Goal: Task Accomplishment & Management: Complete application form

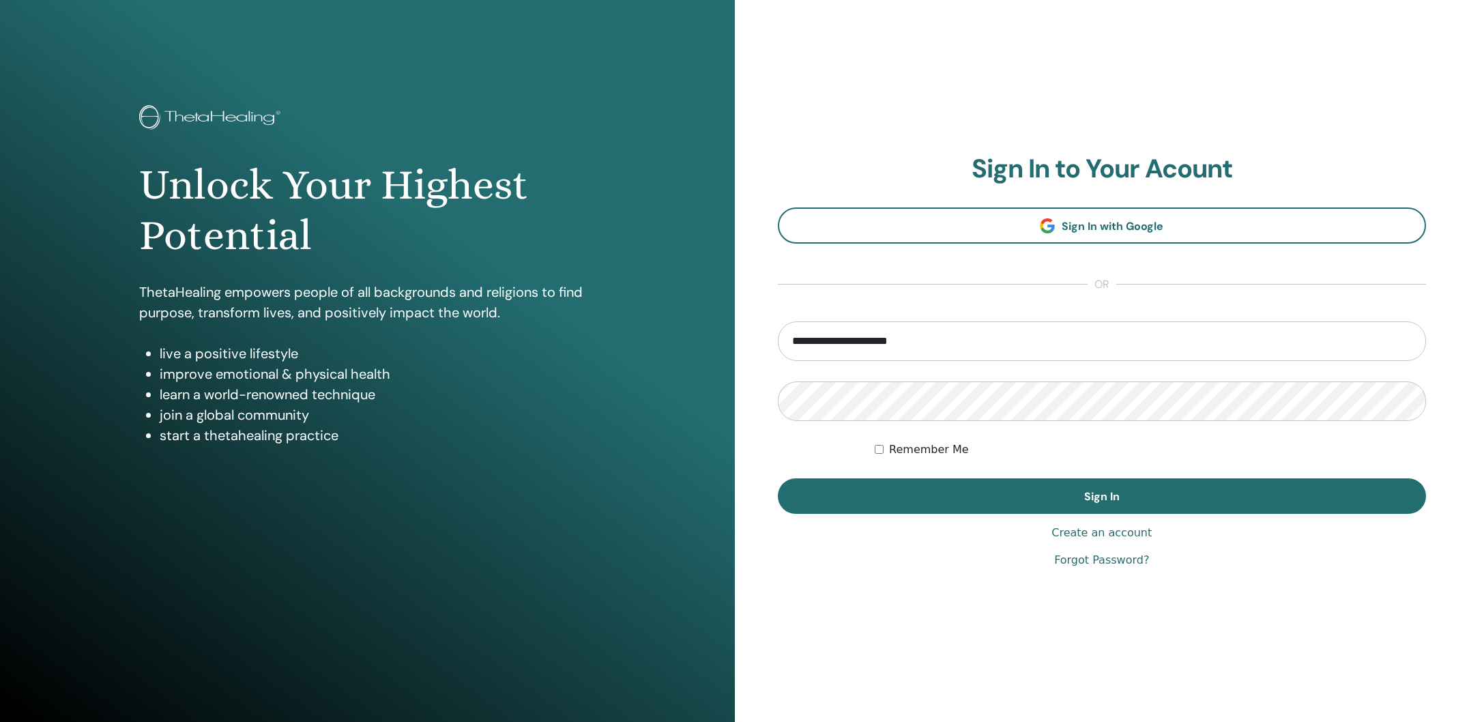
click at [927, 347] on input "**********" at bounding box center [1102, 341] width 649 height 40
click at [928, 342] on input "**********" at bounding box center [1102, 341] width 649 height 40
drag, startPoint x: 806, startPoint y: 332, endPoint x: 783, endPoint y: 329, distance: 22.8
click at [775, 330] on div "**********" at bounding box center [1102, 361] width 735 height 722
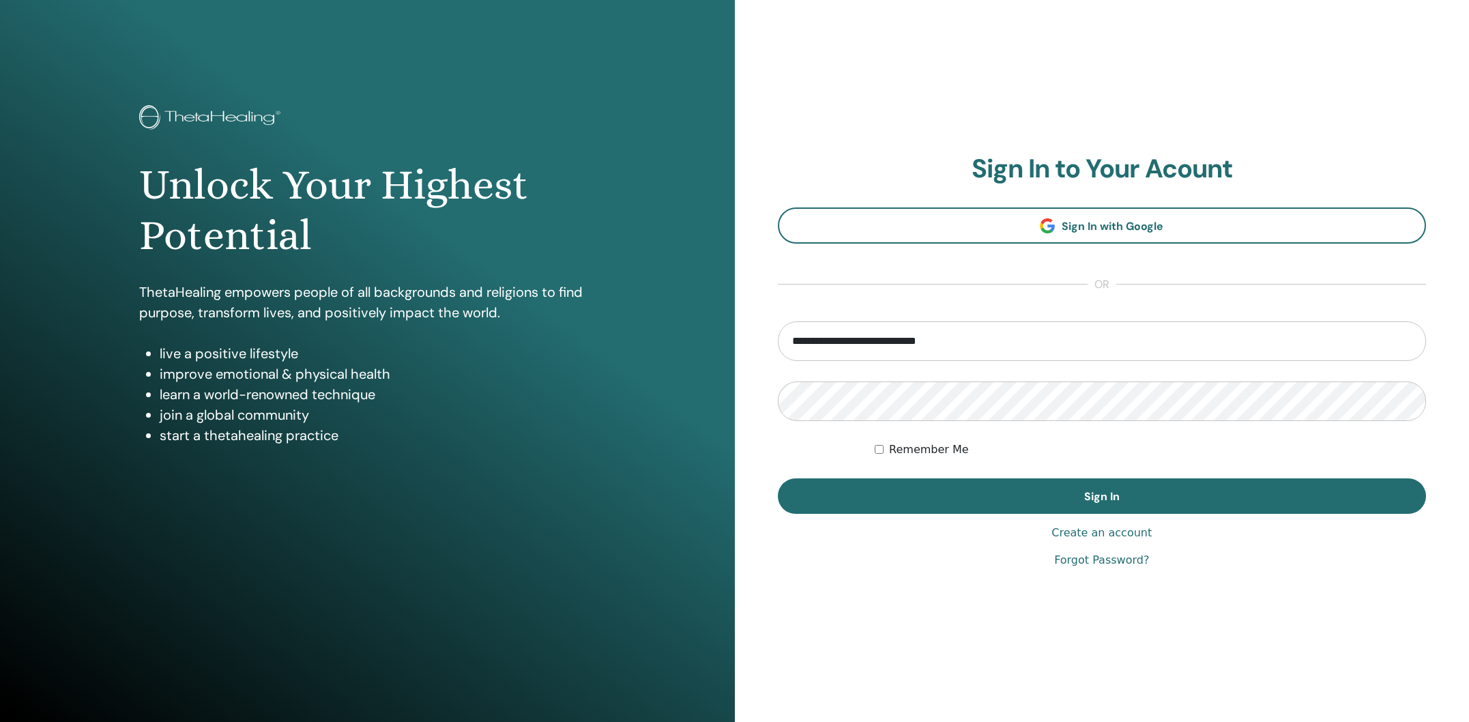
type input "**********"
click at [778, 478] on button "Sign In" at bounding box center [1102, 495] width 649 height 35
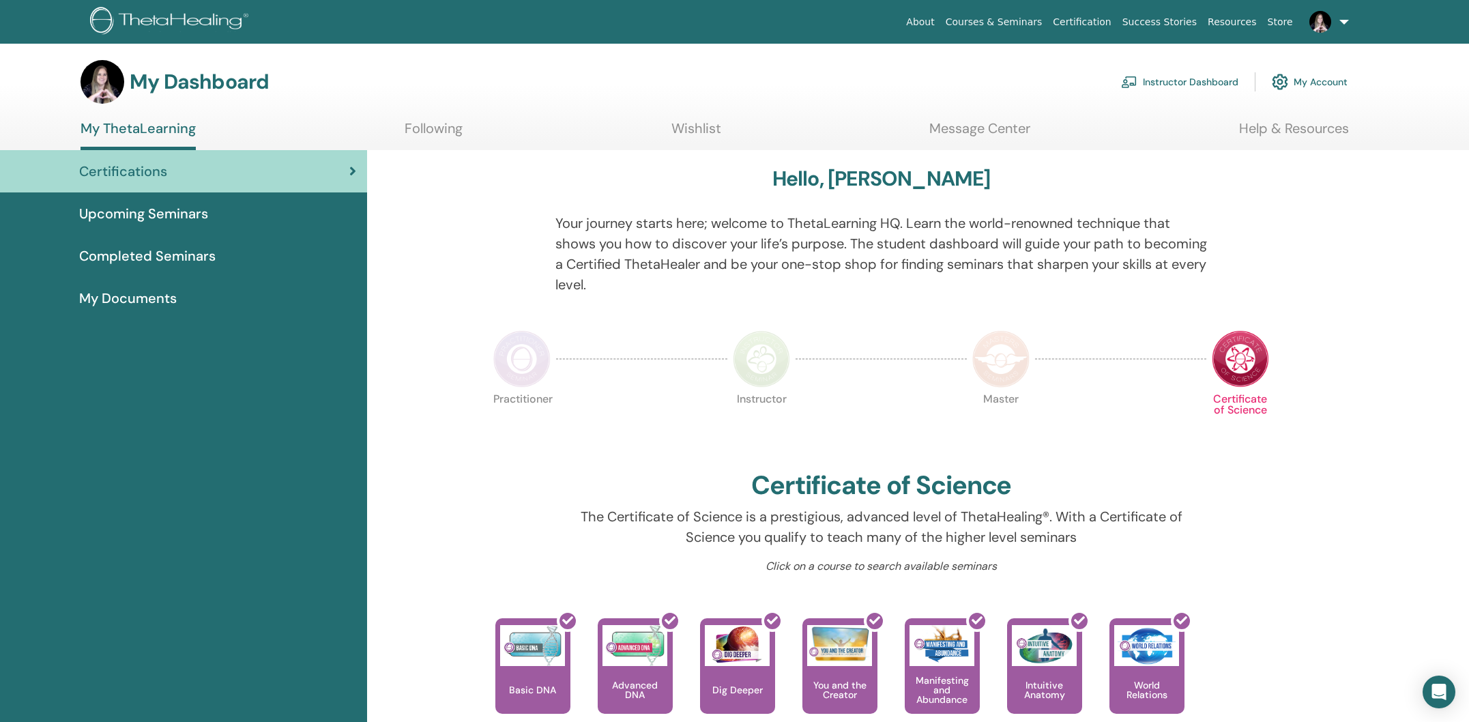
click at [168, 211] on span "Upcoming Seminars" at bounding box center [143, 213] width 129 height 20
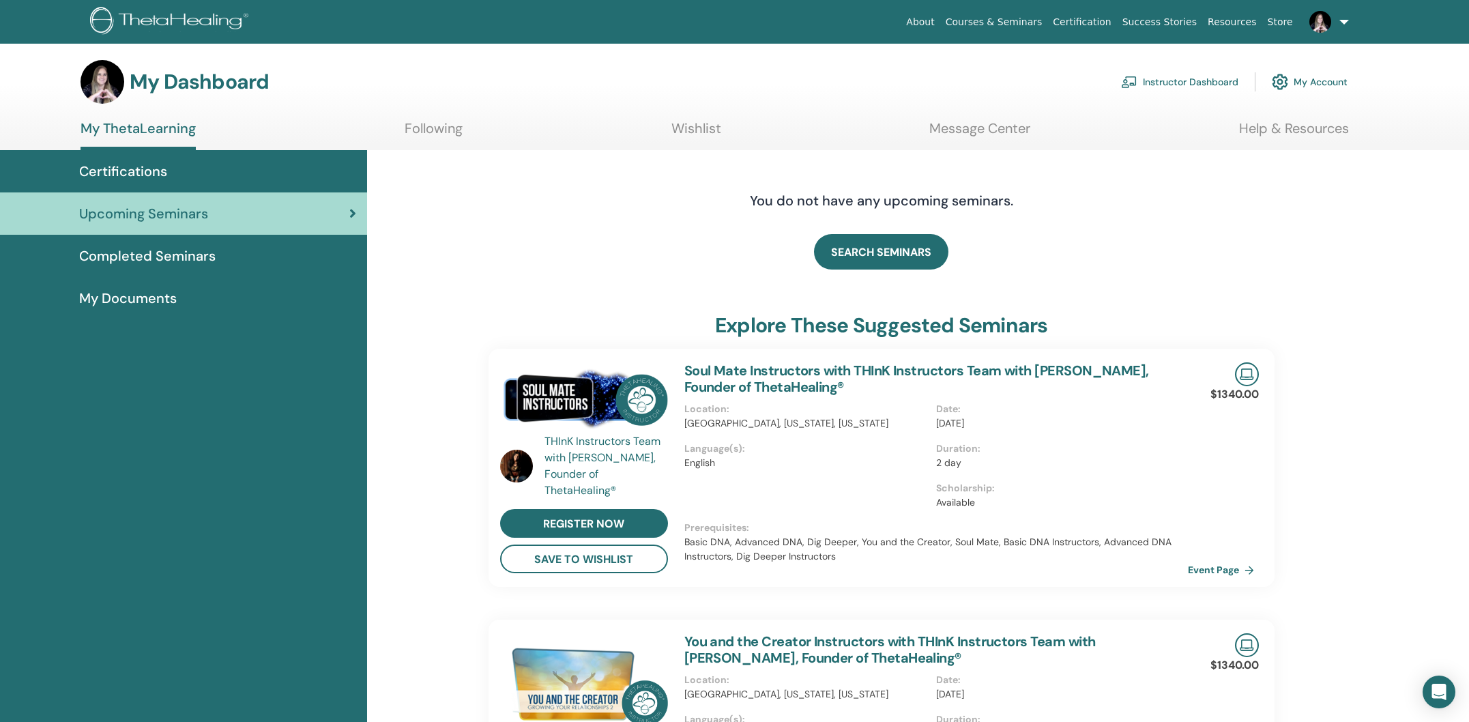
click at [161, 256] on span "Completed Seminars" at bounding box center [147, 256] width 136 height 20
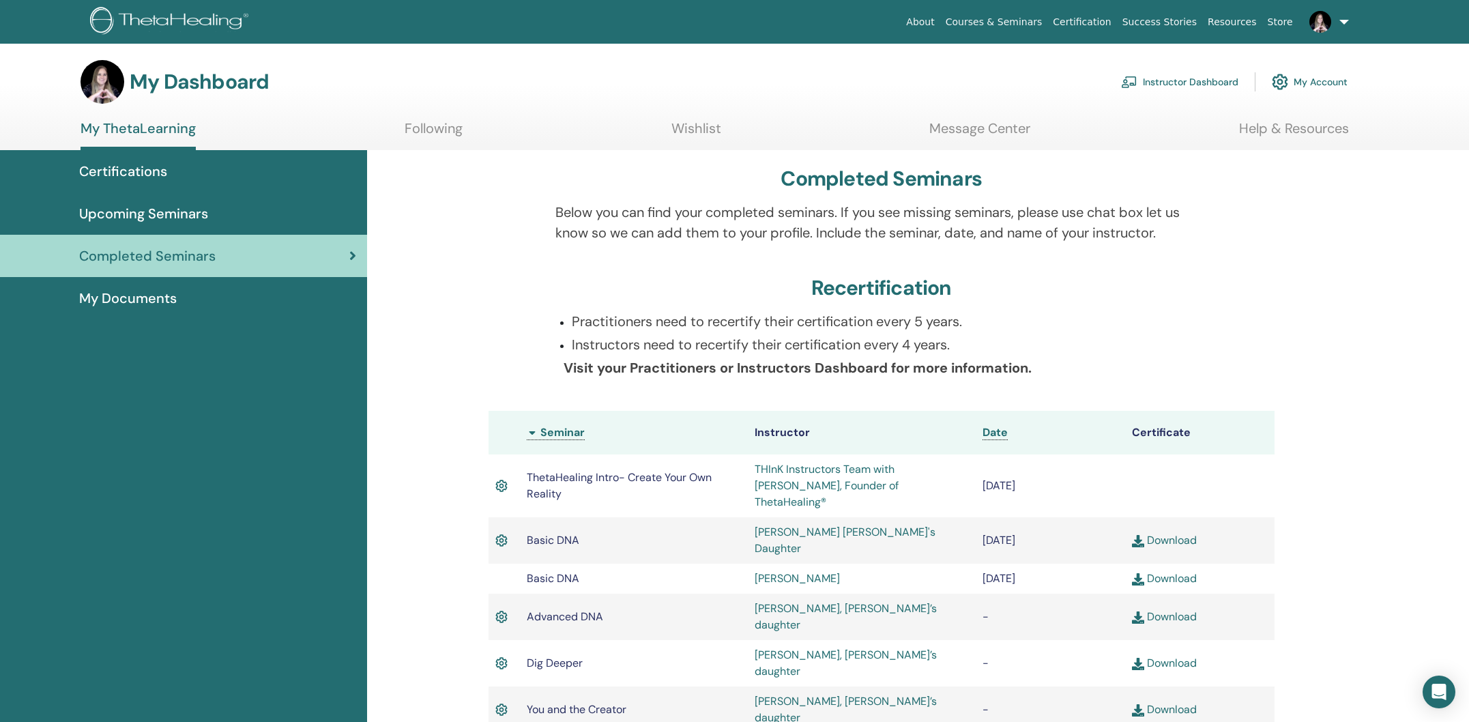
click at [156, 302] on span "My Documents" at bounding box center [128, 298] width 98 height 20
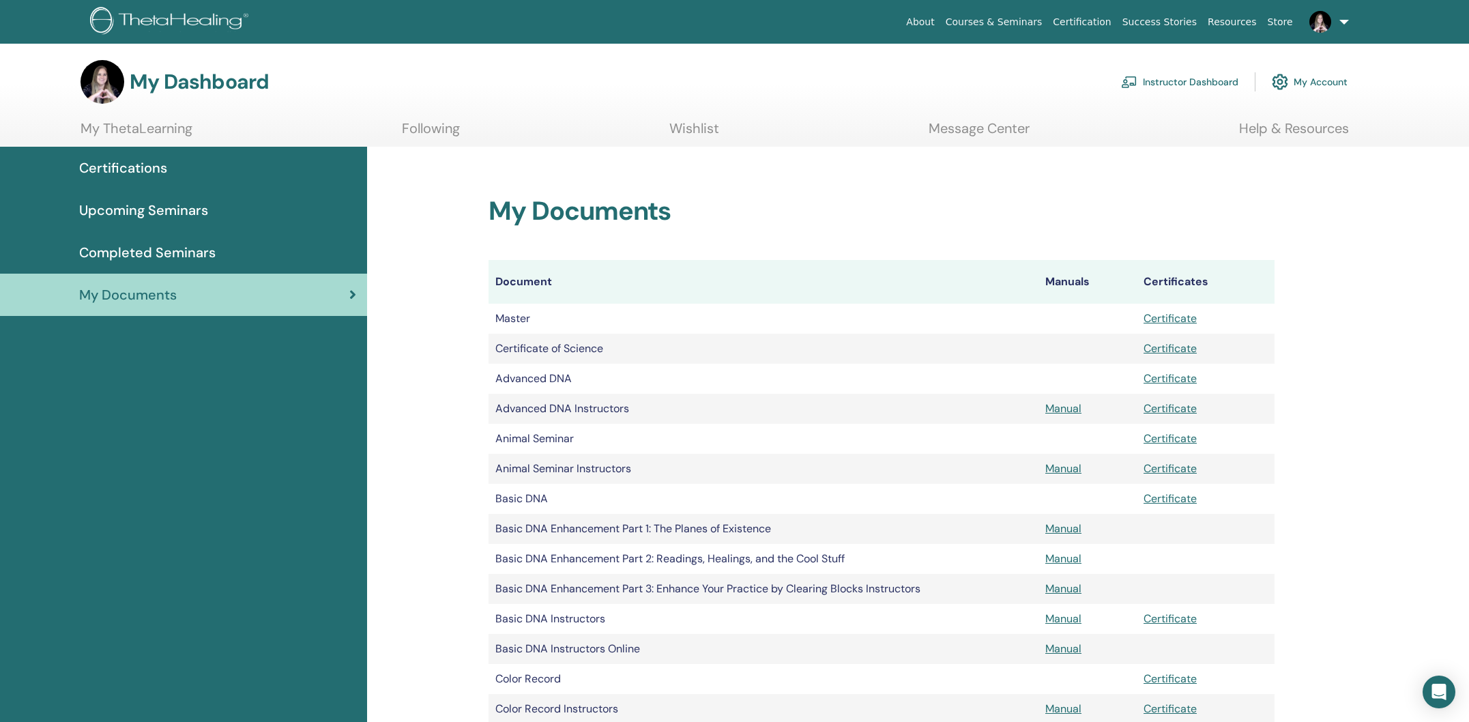
click at [434, 134] on link "Following" at bounding box center [431, 133] width 58 height 27
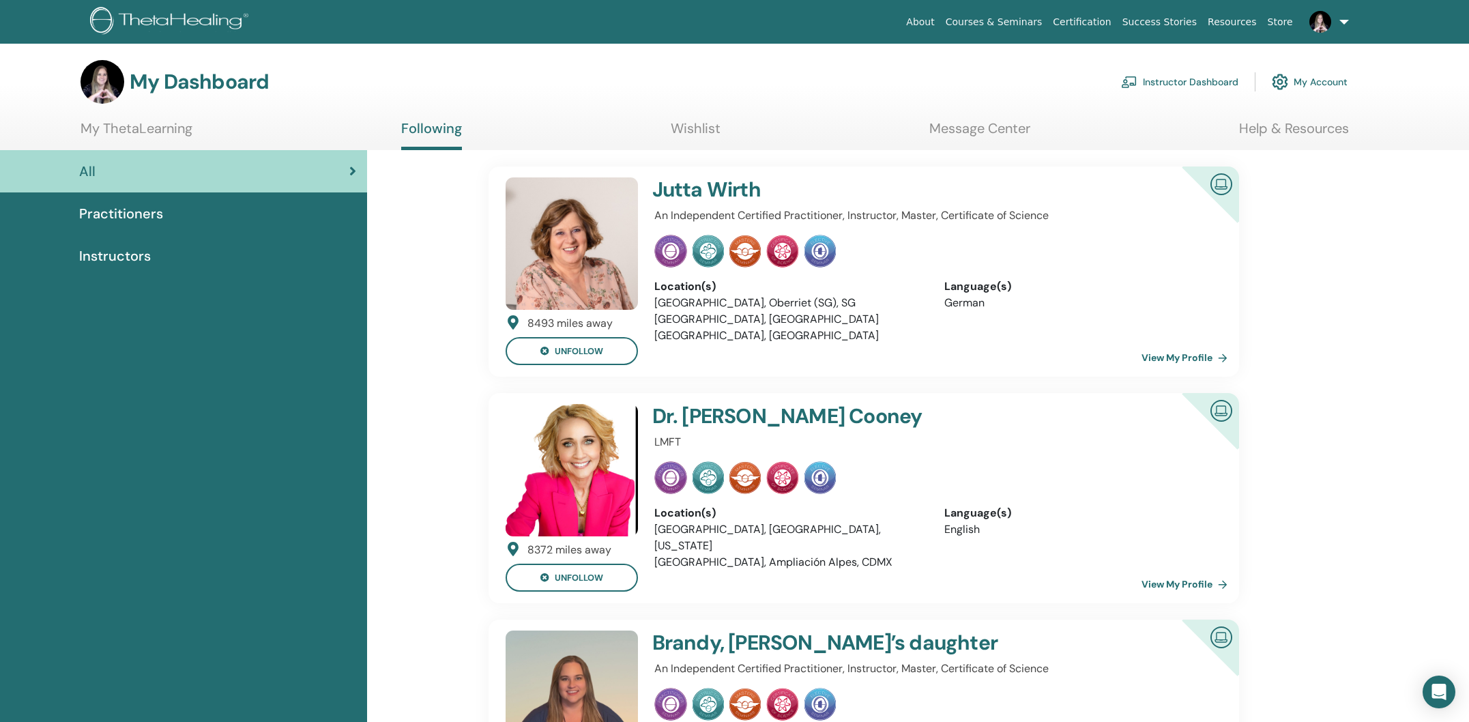
click at [715, 131] on link "Wishlist" at bounding box center [696, 133] width 50 height 27
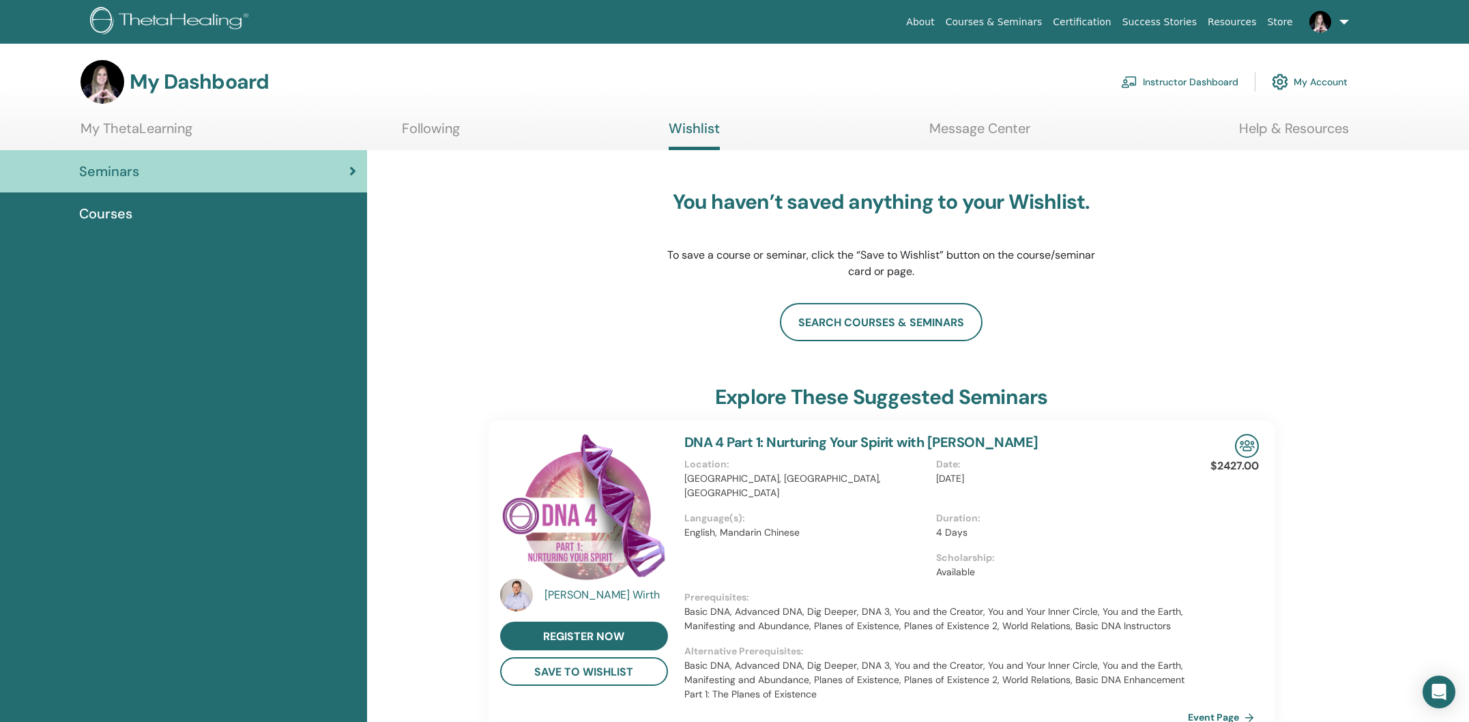
click at [966, 130] on link "Message Center" at bounding box center [979, 133] width 101 height 27
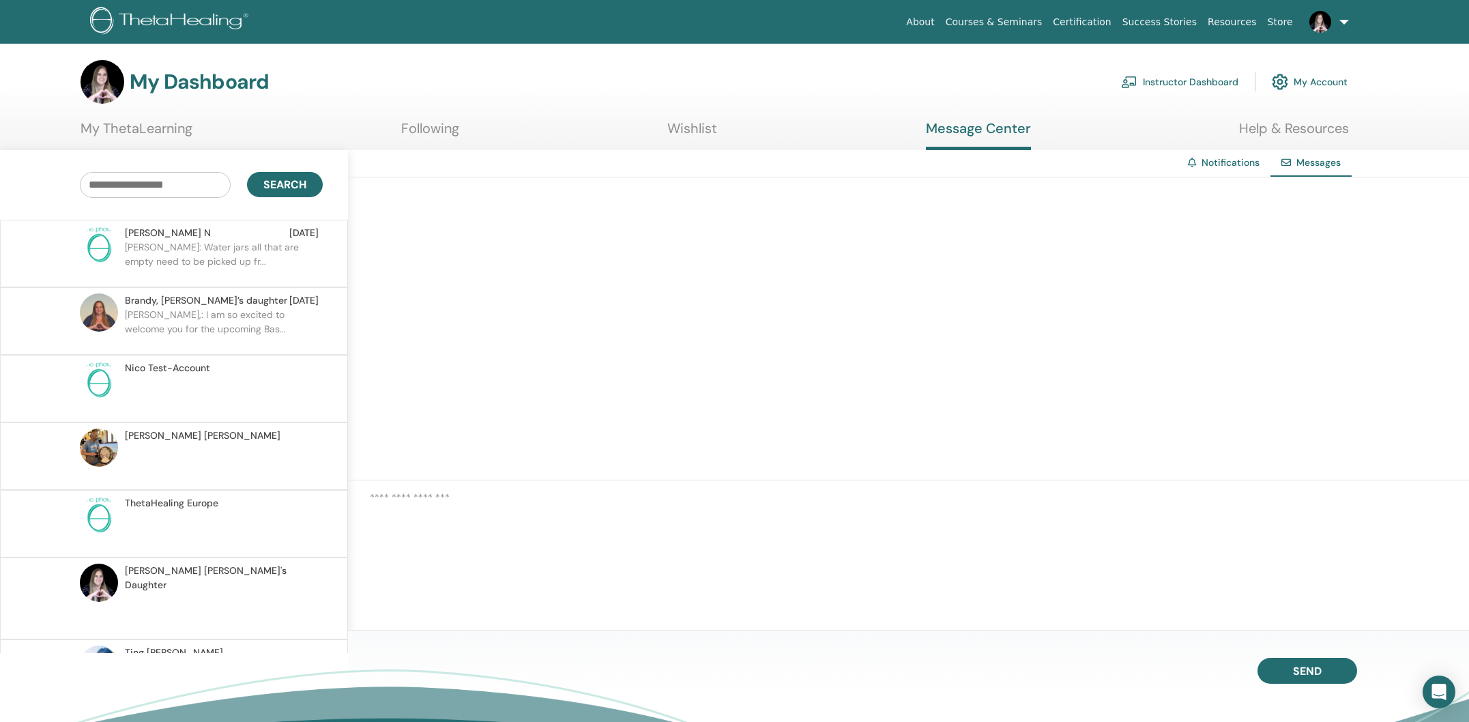
click at [205, 312] on p "[PERSON_NAME],: I am so excited to welcome you for the upcoming Bas..." at bounding box center [224, 328] width 198 height 41
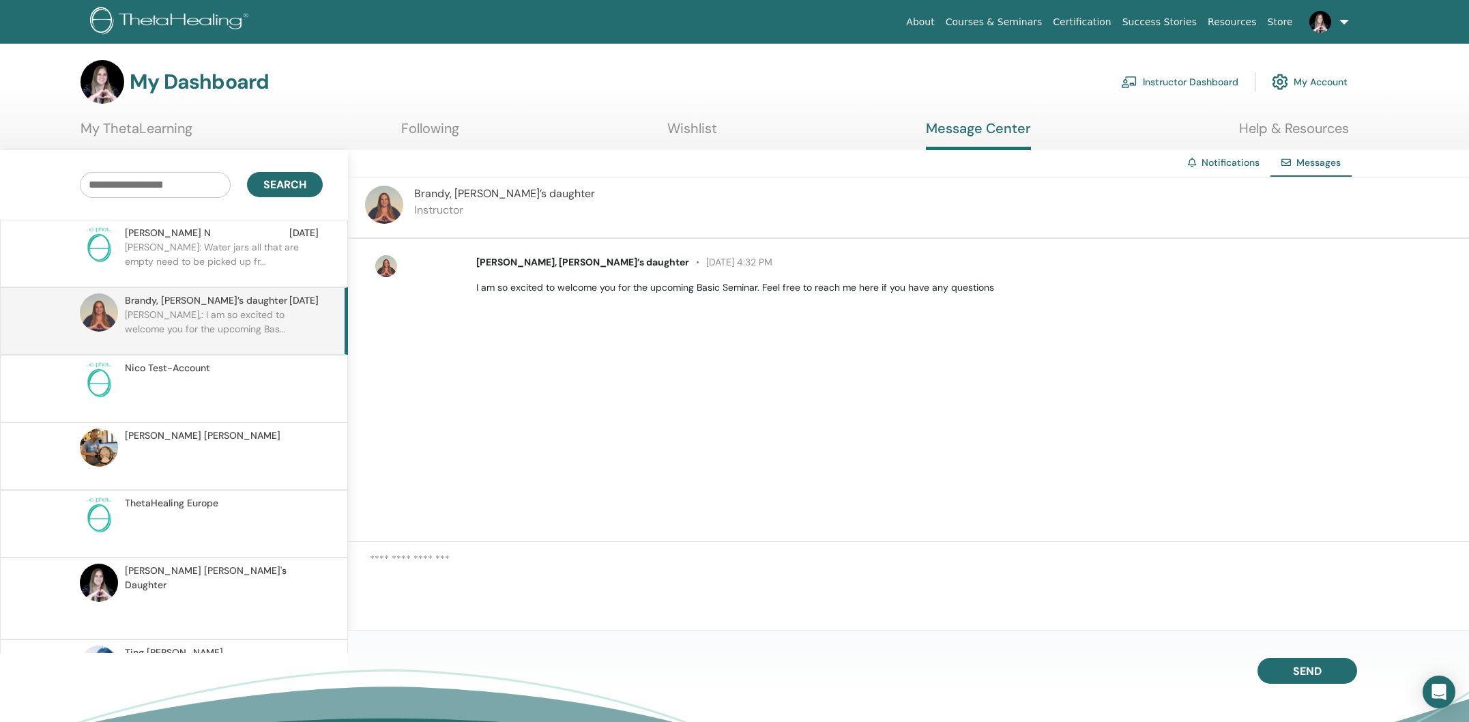
click at [1346, 23] on link at bounding box center [1326, 22] width 56 height 44
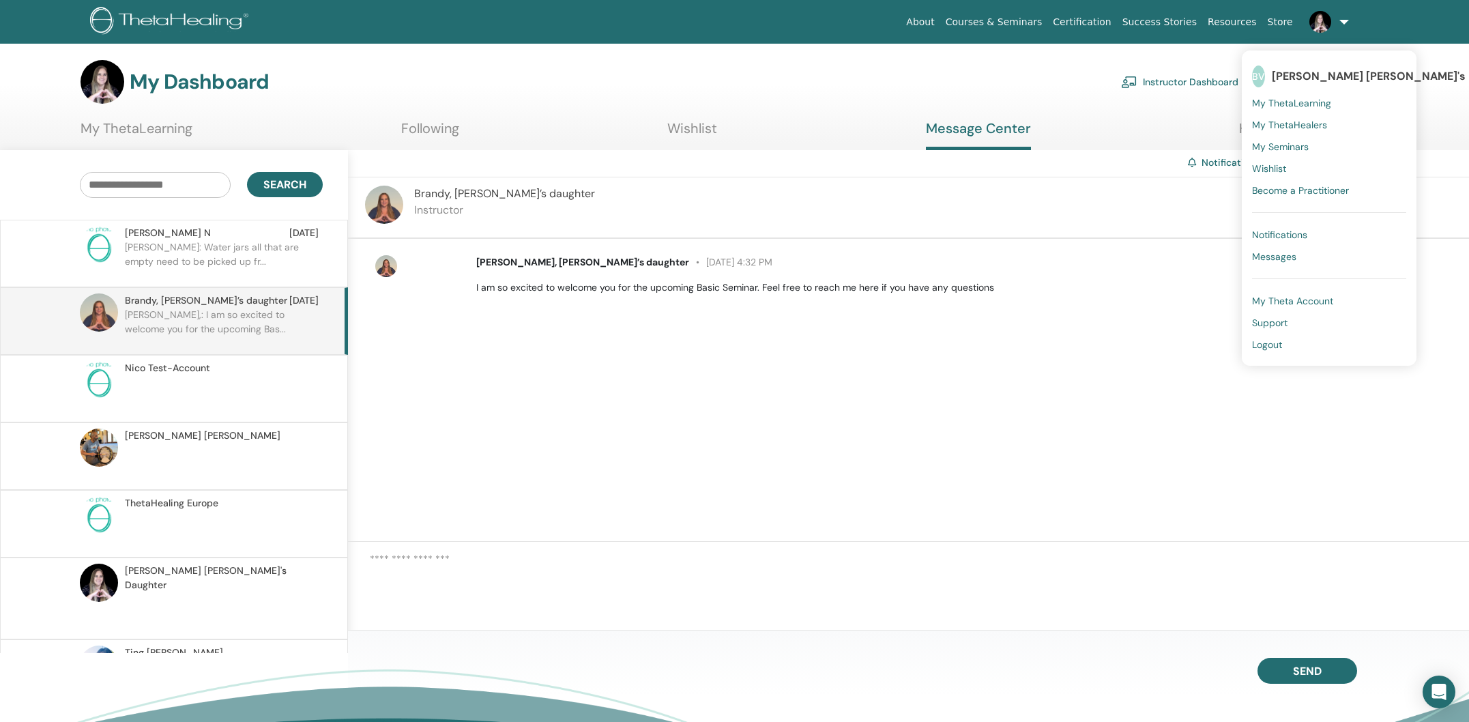
click at [1159, 104] on section "My Dashboard Instructor Dashboard My Account My ThetaLearning Following Wishlist" at bounding box center [734, 105] width 1469 height 90
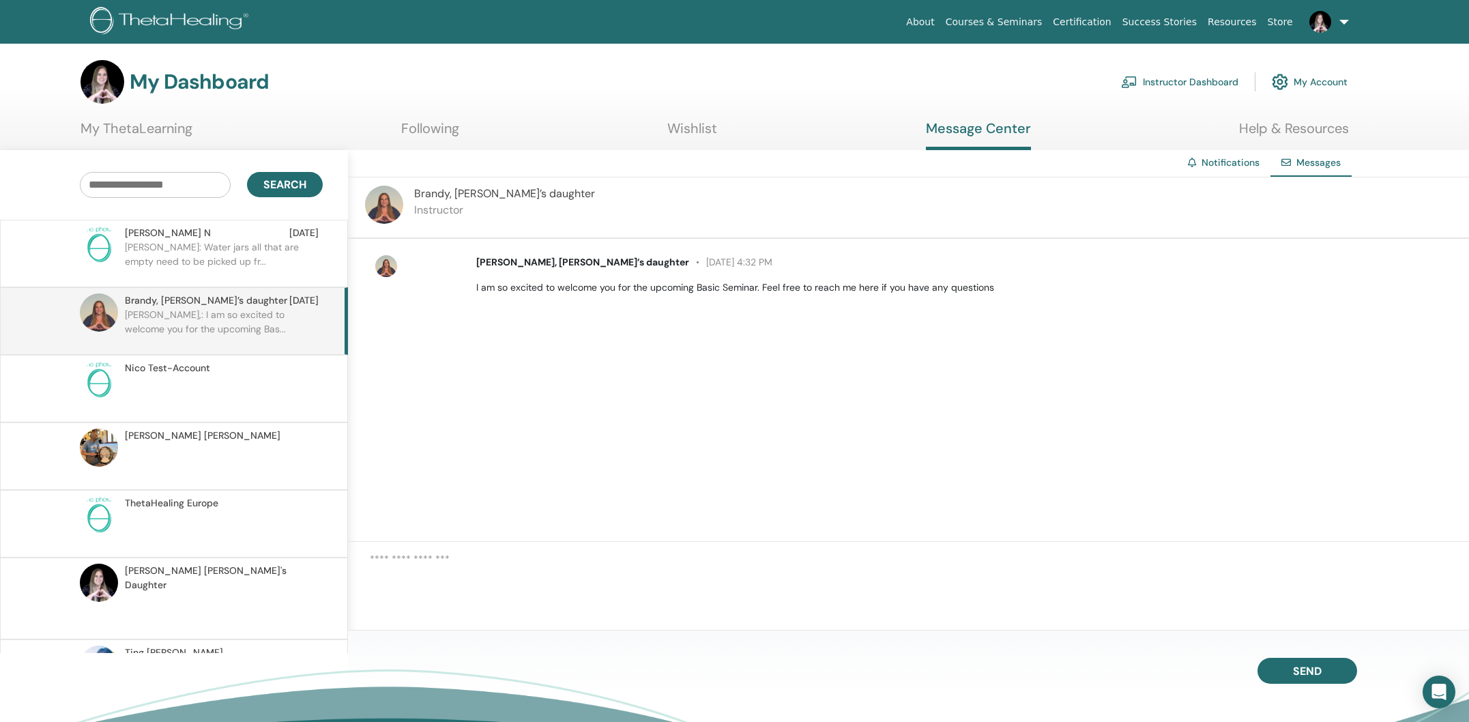
click at [1239, 164] on link "Notifications" at bounding box center [1230, 162] width 58 height 12
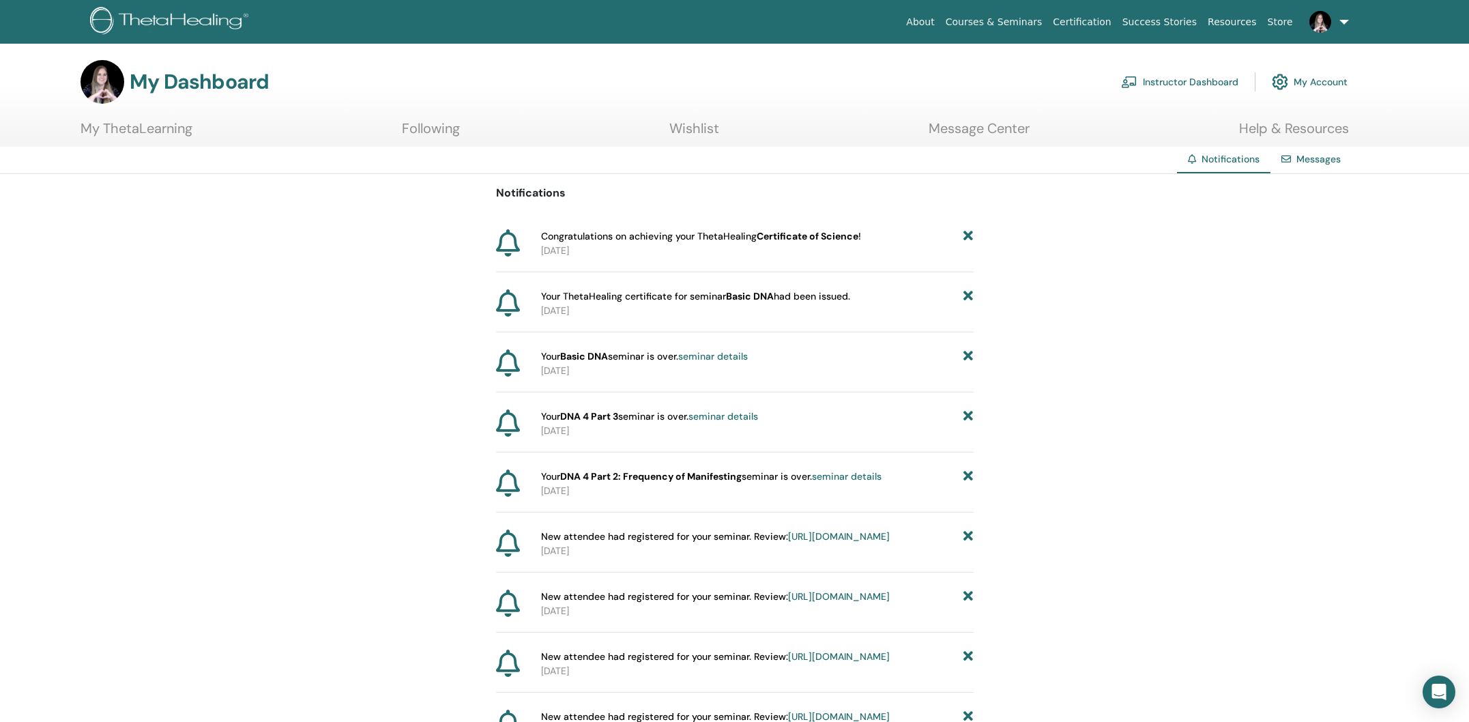
click at [1213, 80] on link "Instructor Dashboard" at bounding box center [1179, 82] width 117 height 30
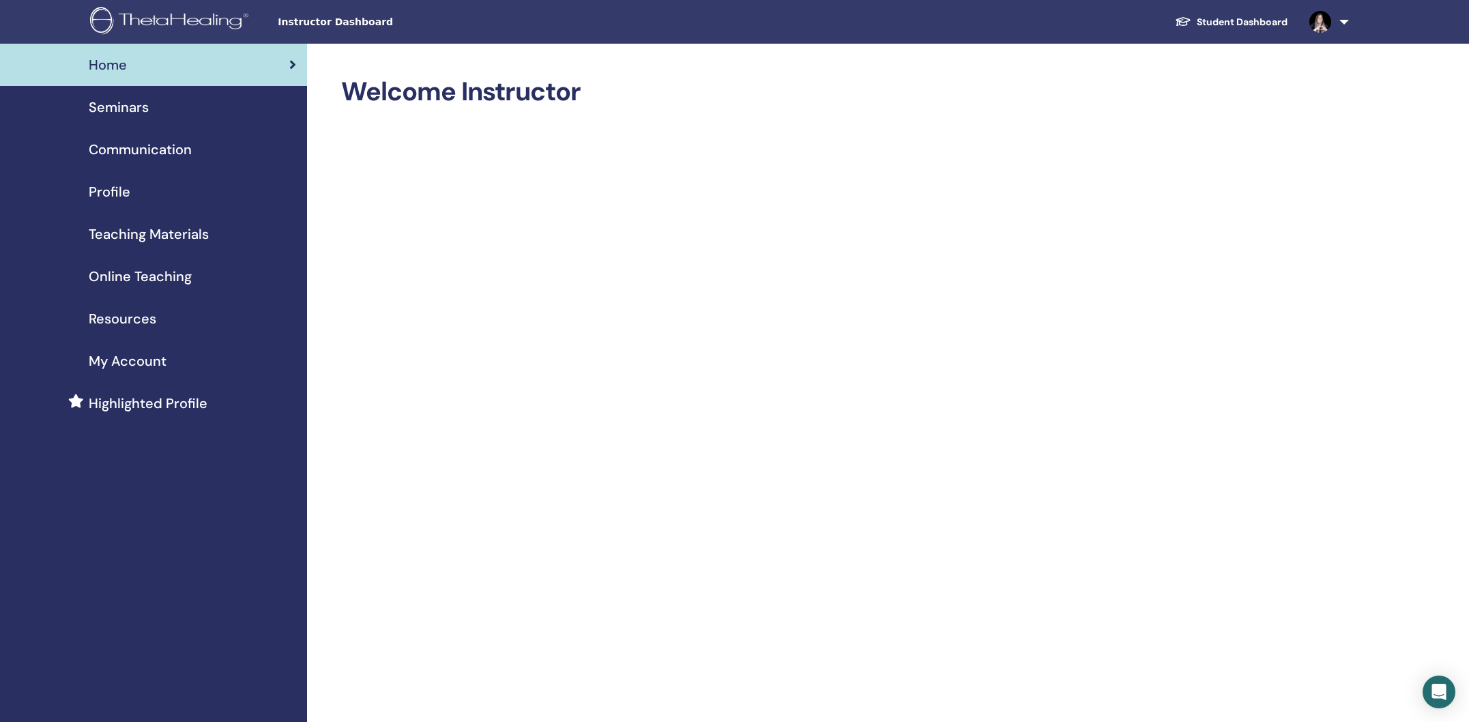
click at [102, 192] on span "Profile" at bounding box center [110, 191] width 42 height 20
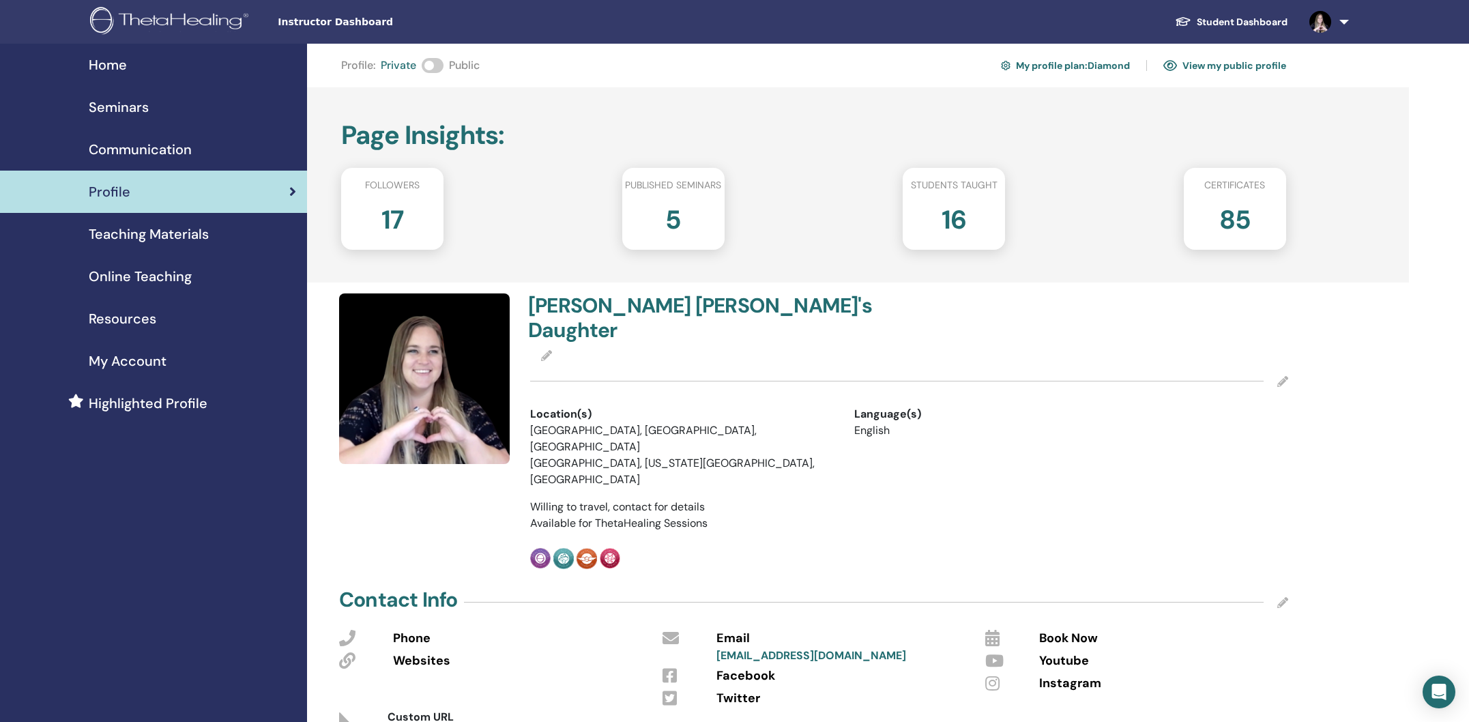
click at [438, 65] on span at bounding box center [433, 65] width 22 height 15
click at [426, 65] on span at bounding box center [433, 65] width 22 height 15
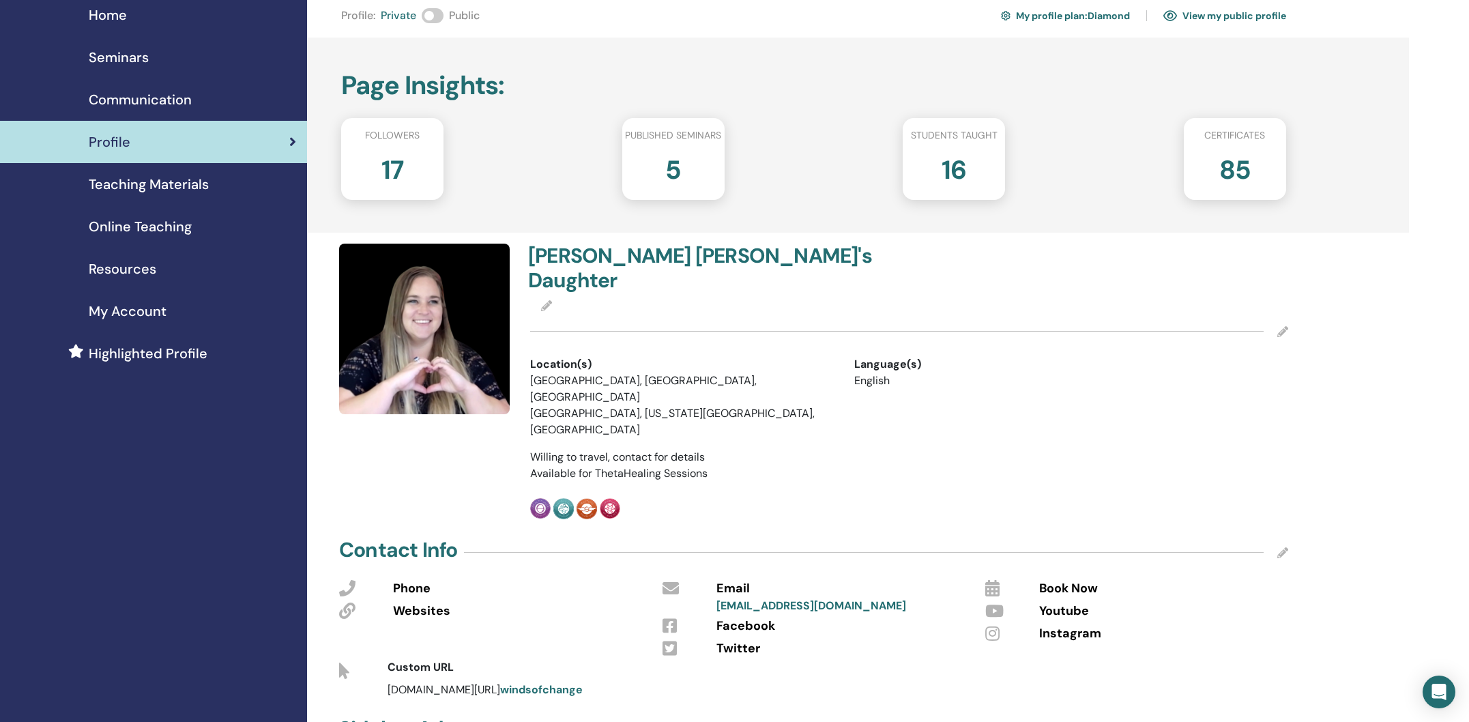
scroll to position [59, 0]
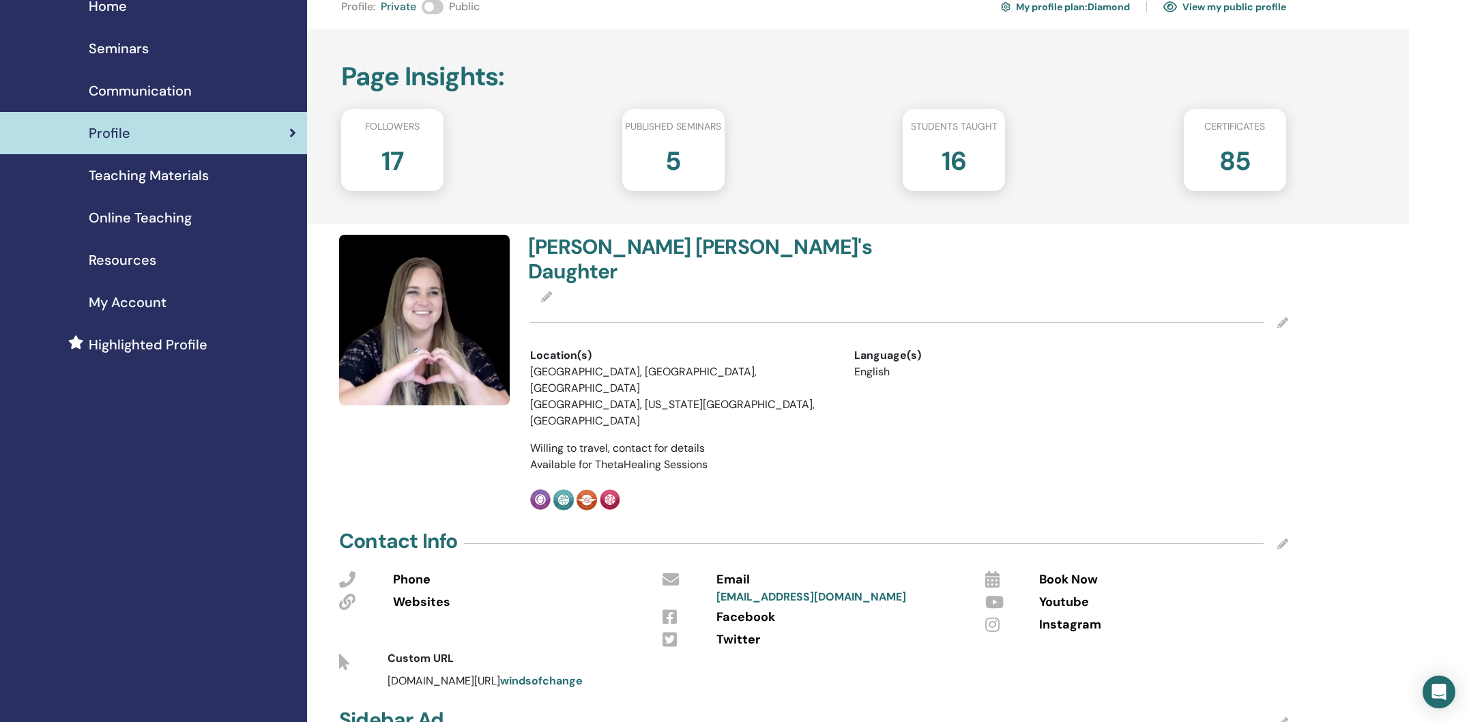
click at [1283, 317] on icon at bounding box center [1282, 322] width 11 height 11
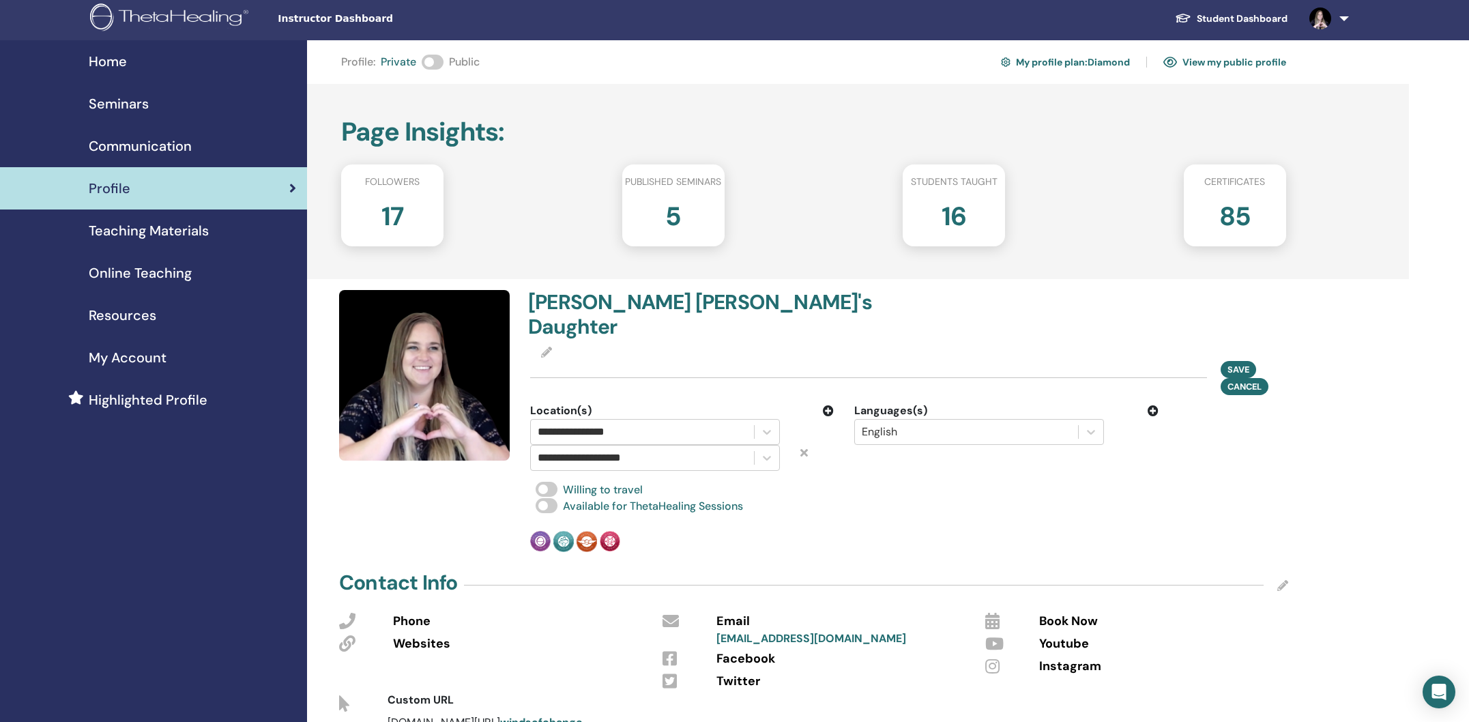
scroll to position [0, 0]
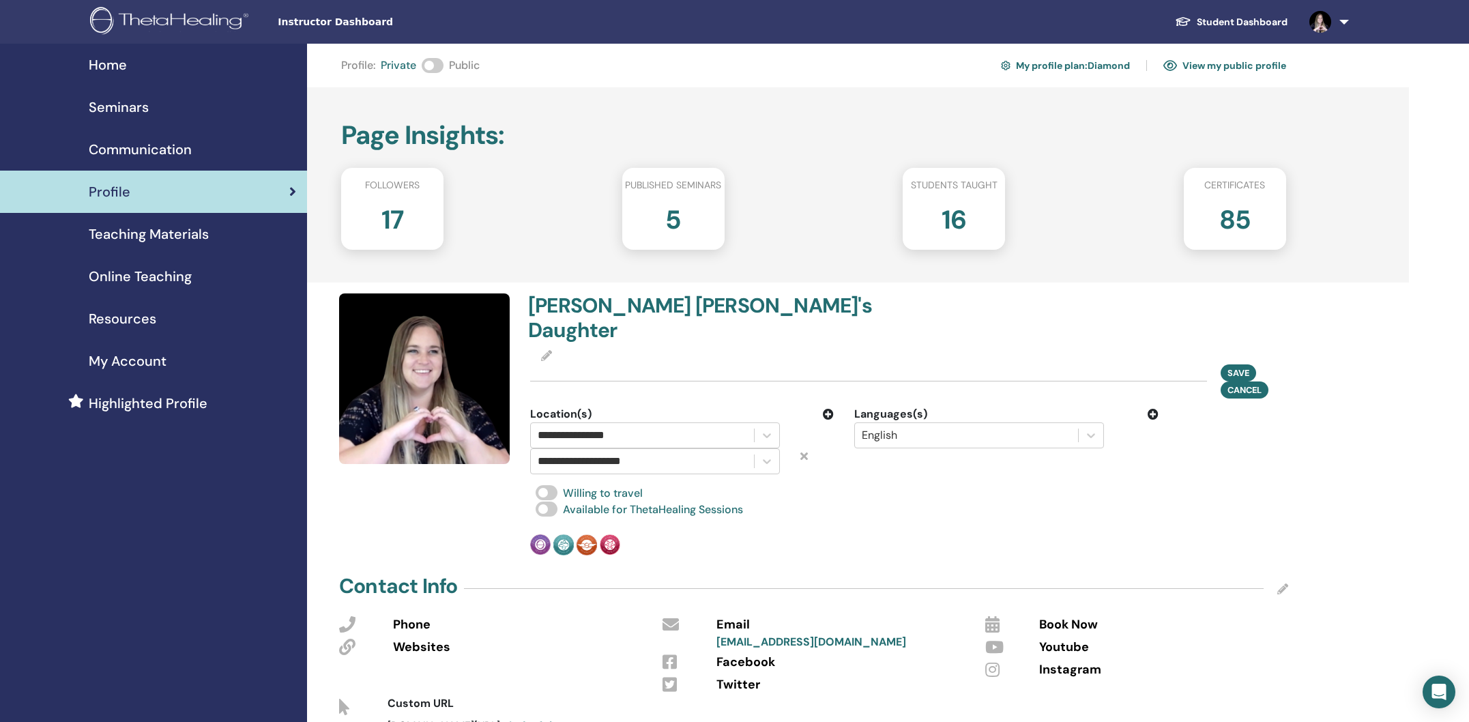
click at [130, 358] on span "My Account" at bounding box center [128, 361] width 78 height 20
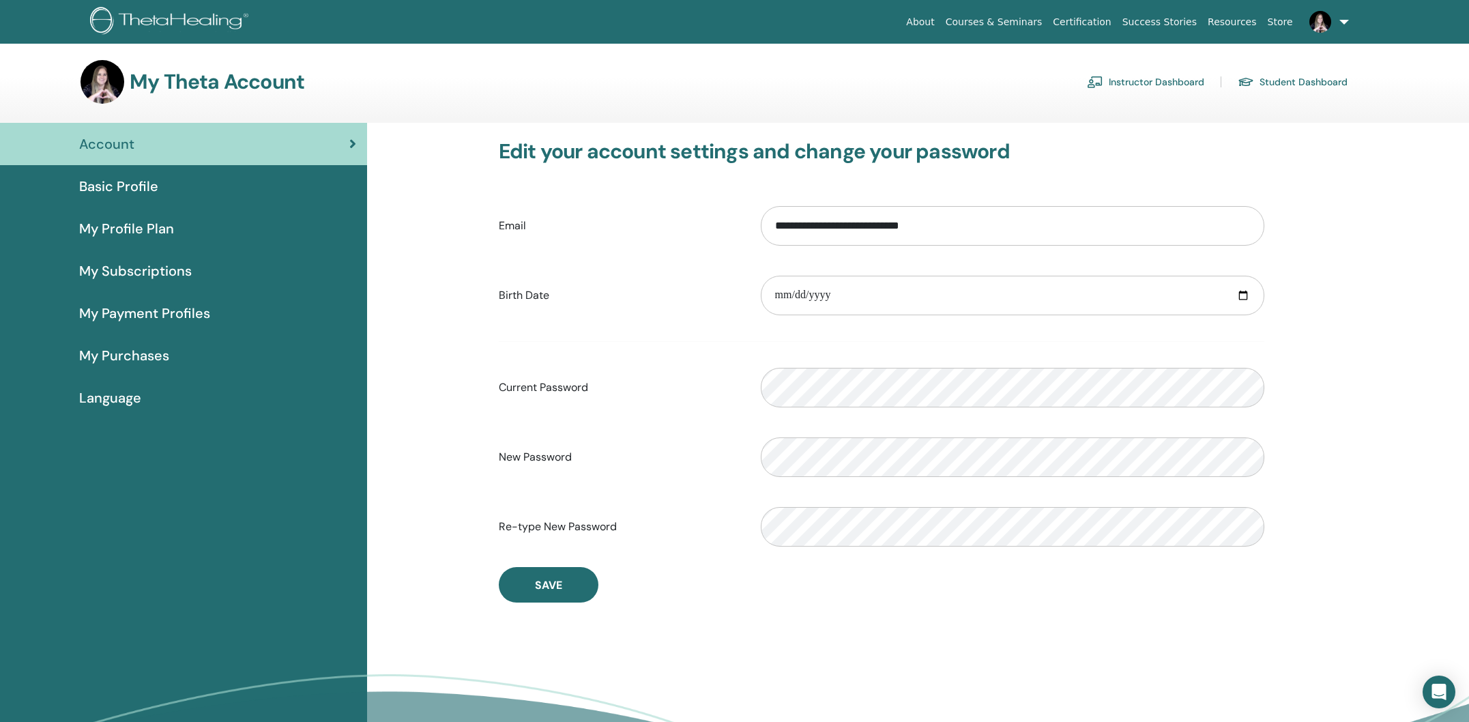
click at [111, 276] on span "My Subscriptions" at bounding box center [135, 271] width 113 height 20
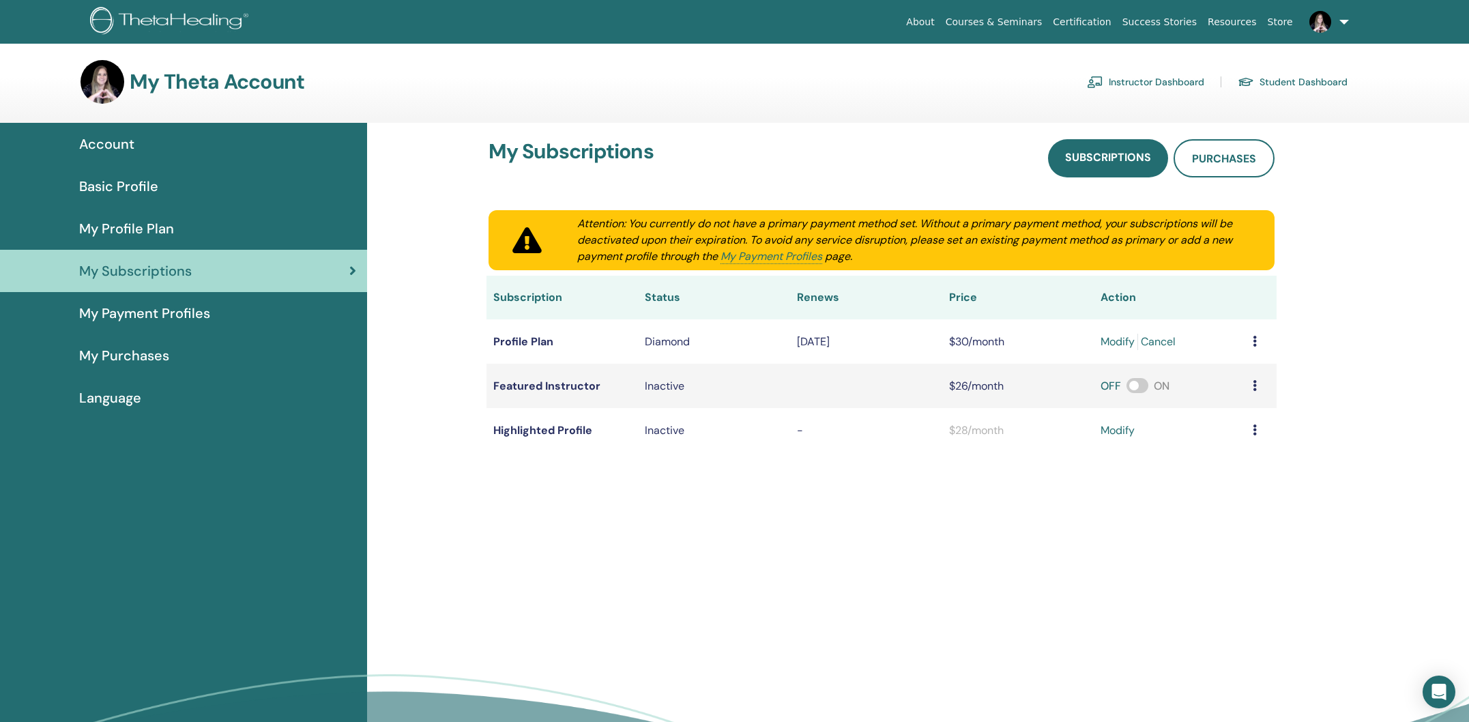
click at [158, 178] on div "Basic Profile" at bounding box center [183, 186] width 345 height 20
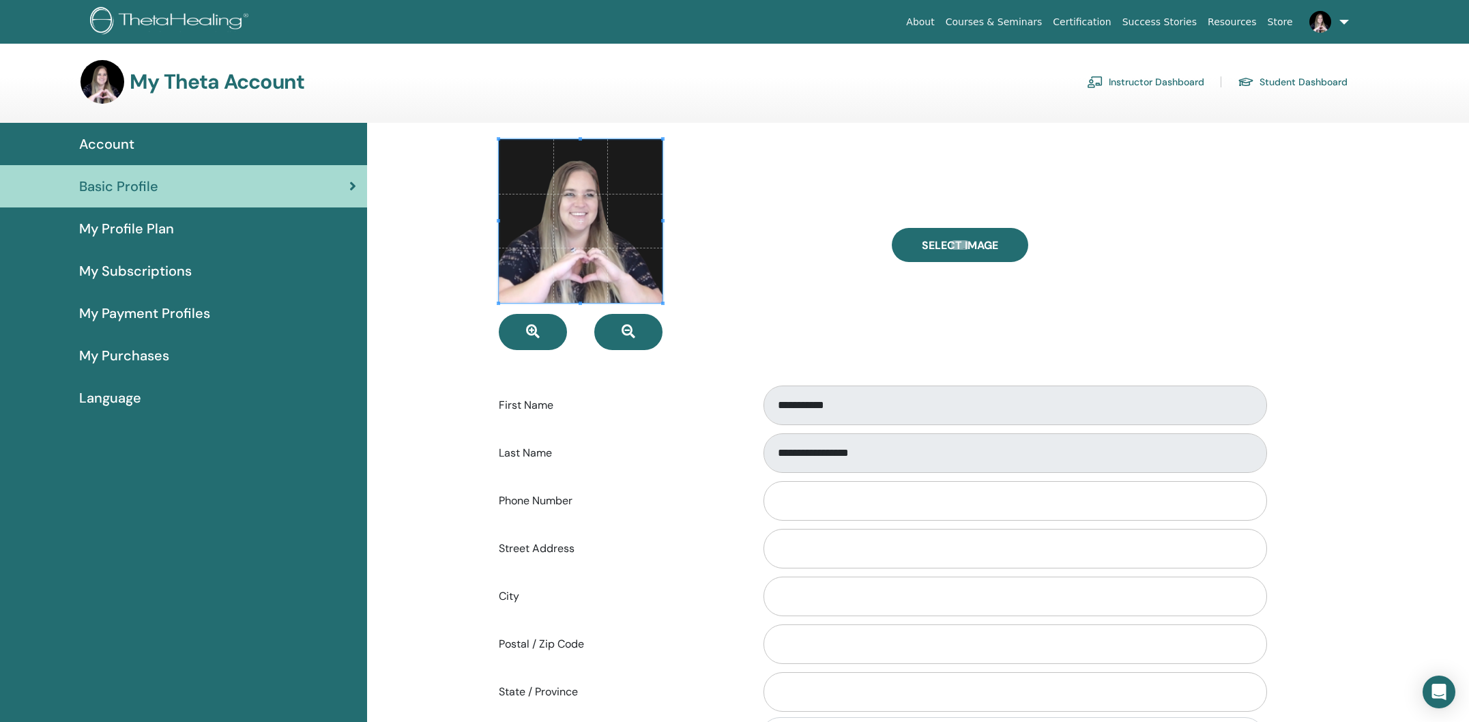
click at [141, 220] on span "My Profile Plan" at bounding box center [126, 228] width 95 height 20
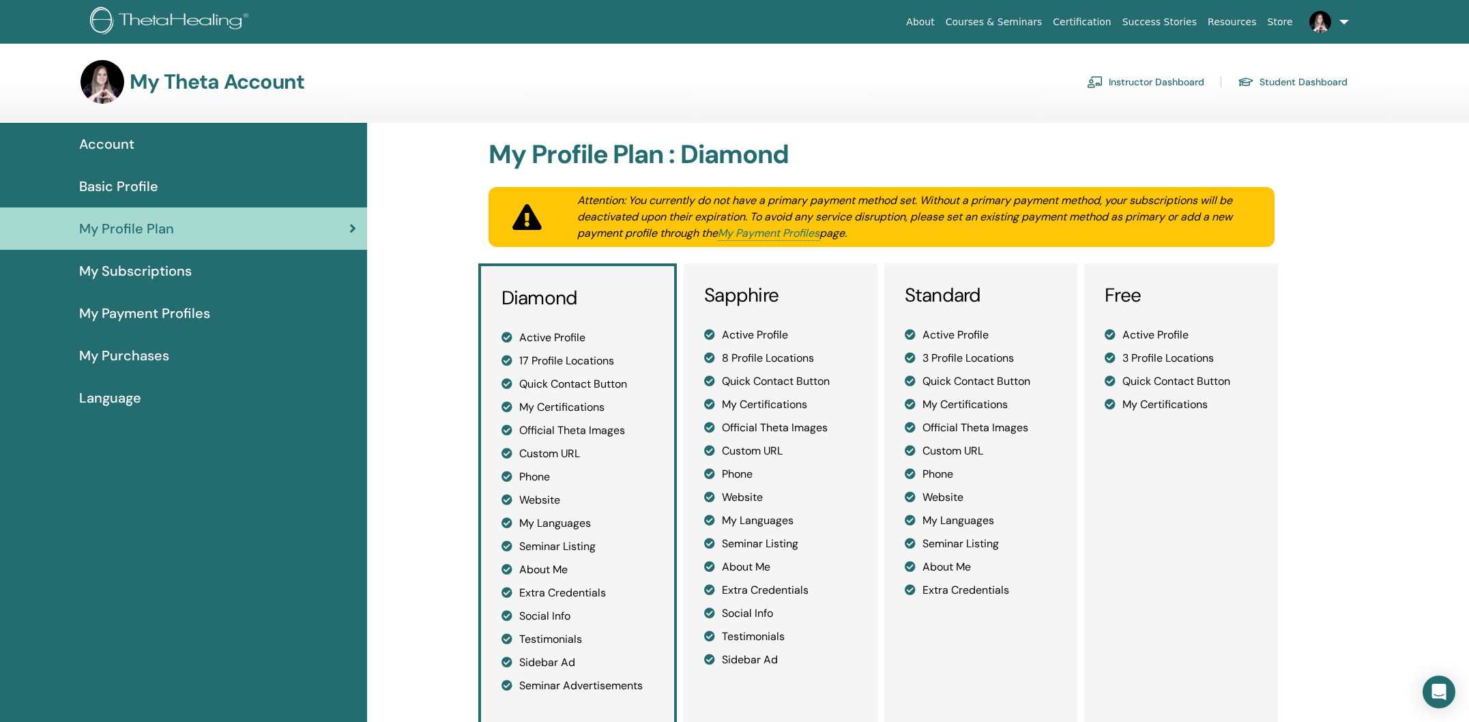
click at [1174, 78] on link "Instructor Dashboard" at bounding box center [1145, 82] width 117 height 22
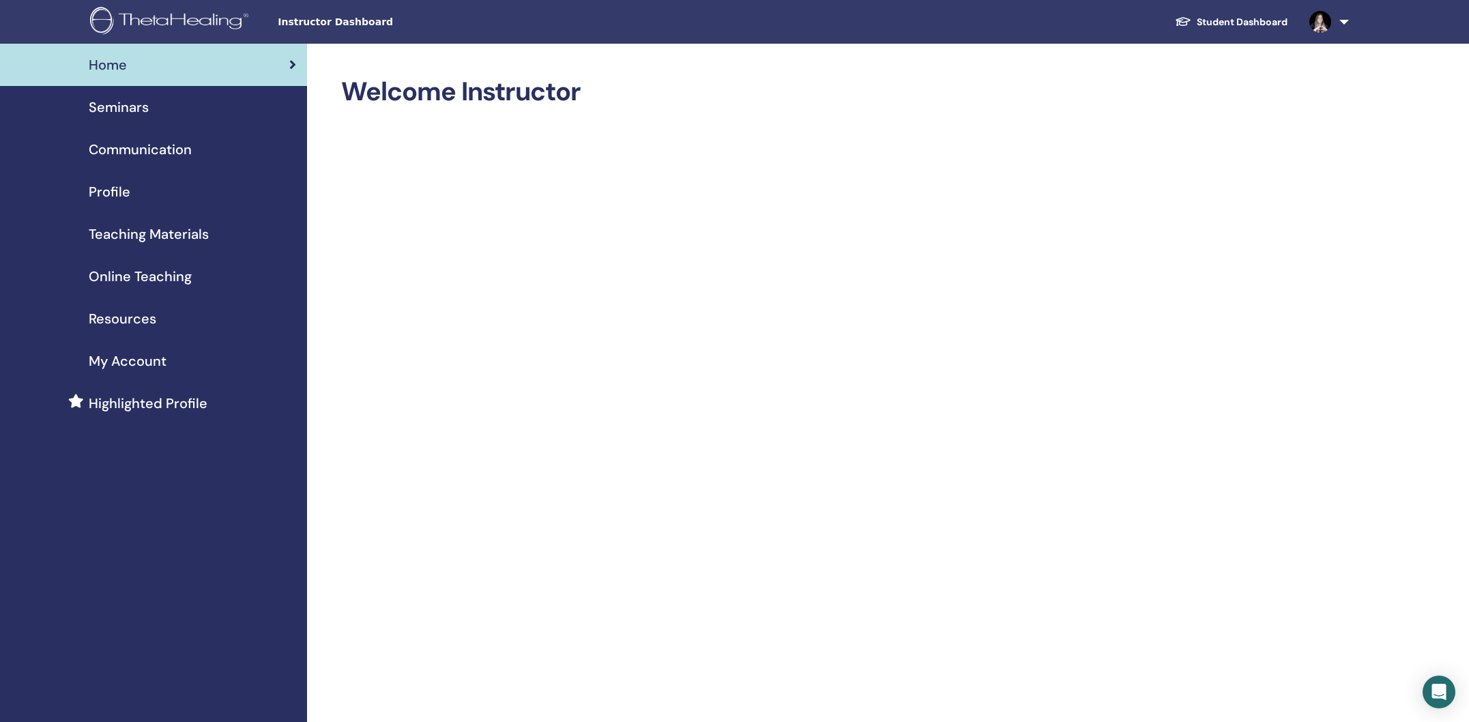
scroll to position [1, 0]
click at [128, 106] on span "Seminars" at bounding box center [119, 106] width 60 height 20
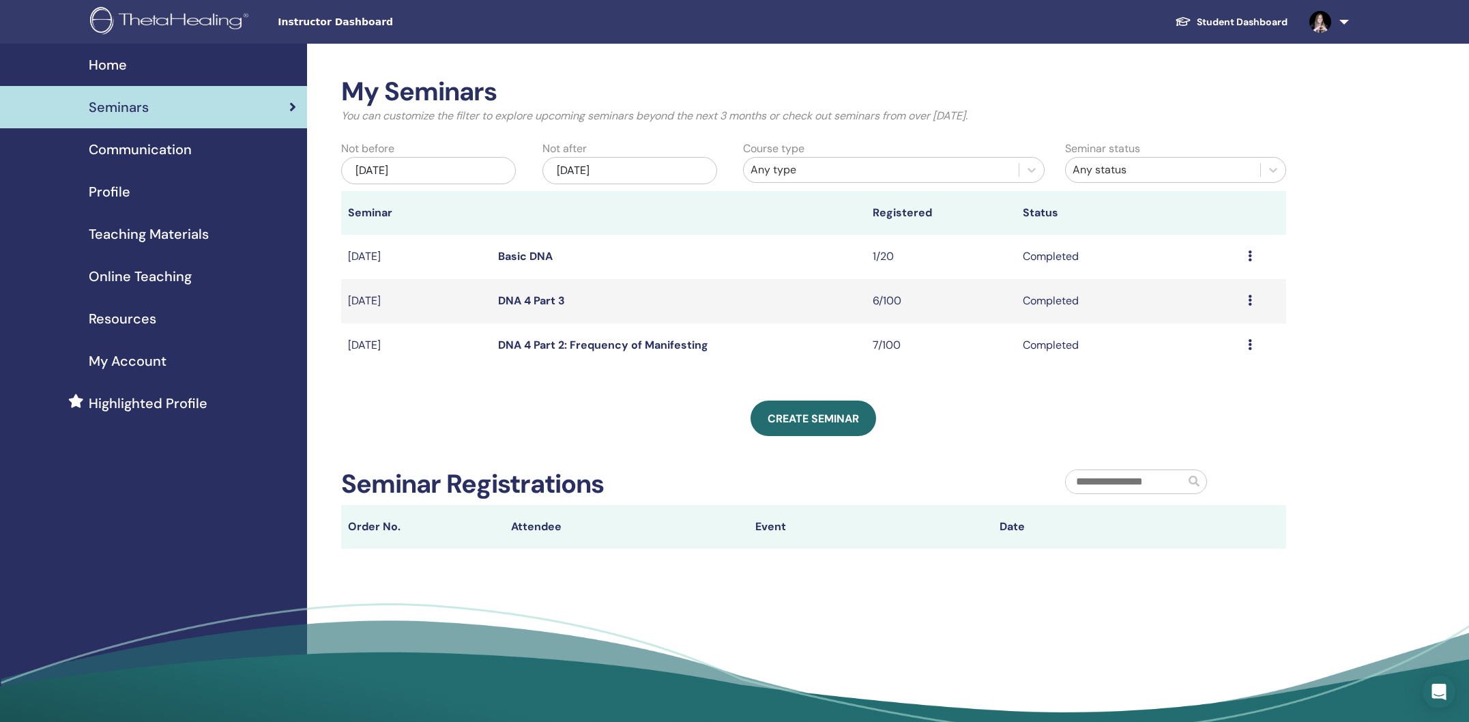
click at [431, 169] on div "May/15, 2025" at bounding box center [428, 170] width 175 height 27
click at [645, 144] on div "Not after Nov/15, 2025" at bounding box center [632, 165] width 201 height 48
click at [831, 417] on span "Create seminar" at bounding box center [812, 418] width 91 height 14
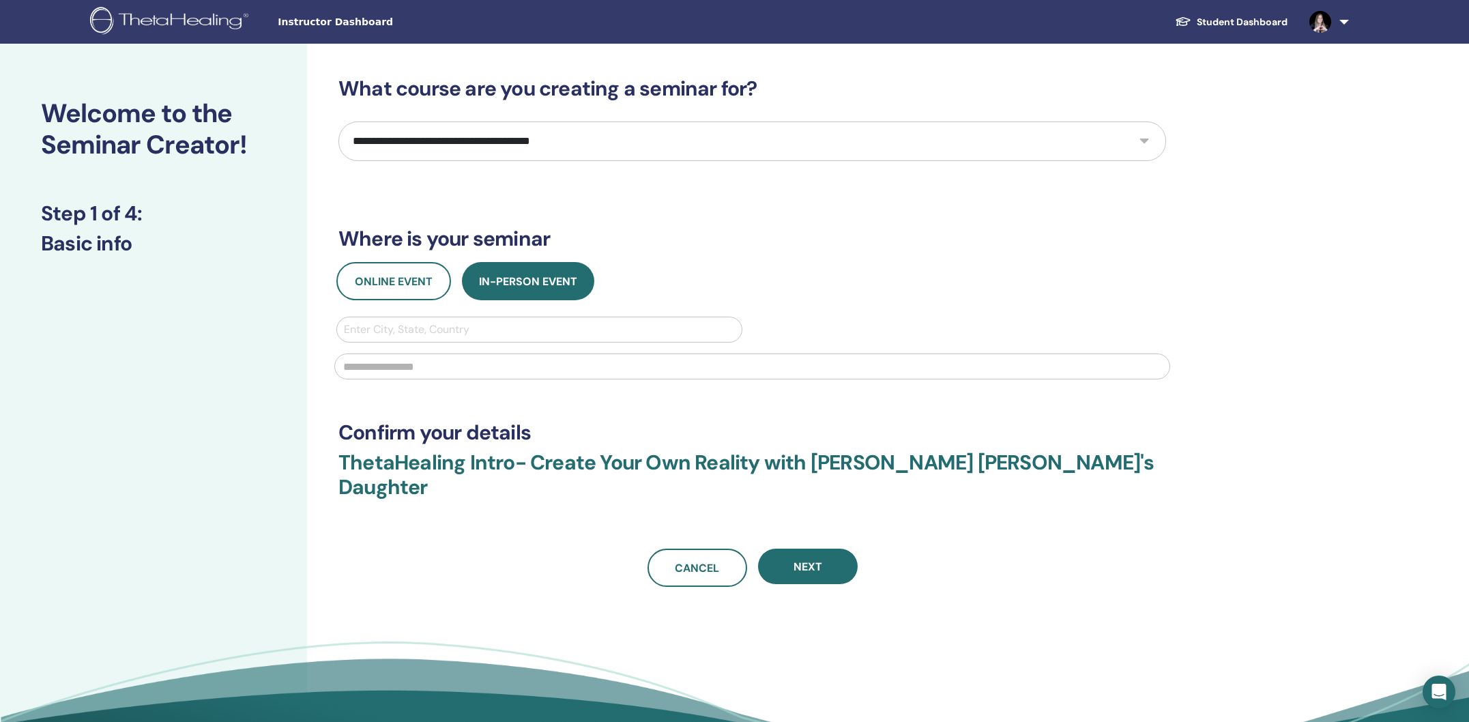
click at [462, 147] on select "**********" at bounding box center [751, 141] width 827 height 40
click at [464, 147] on select "**********" at bounding box center [751, 141] width 827 height 40
select select "*"
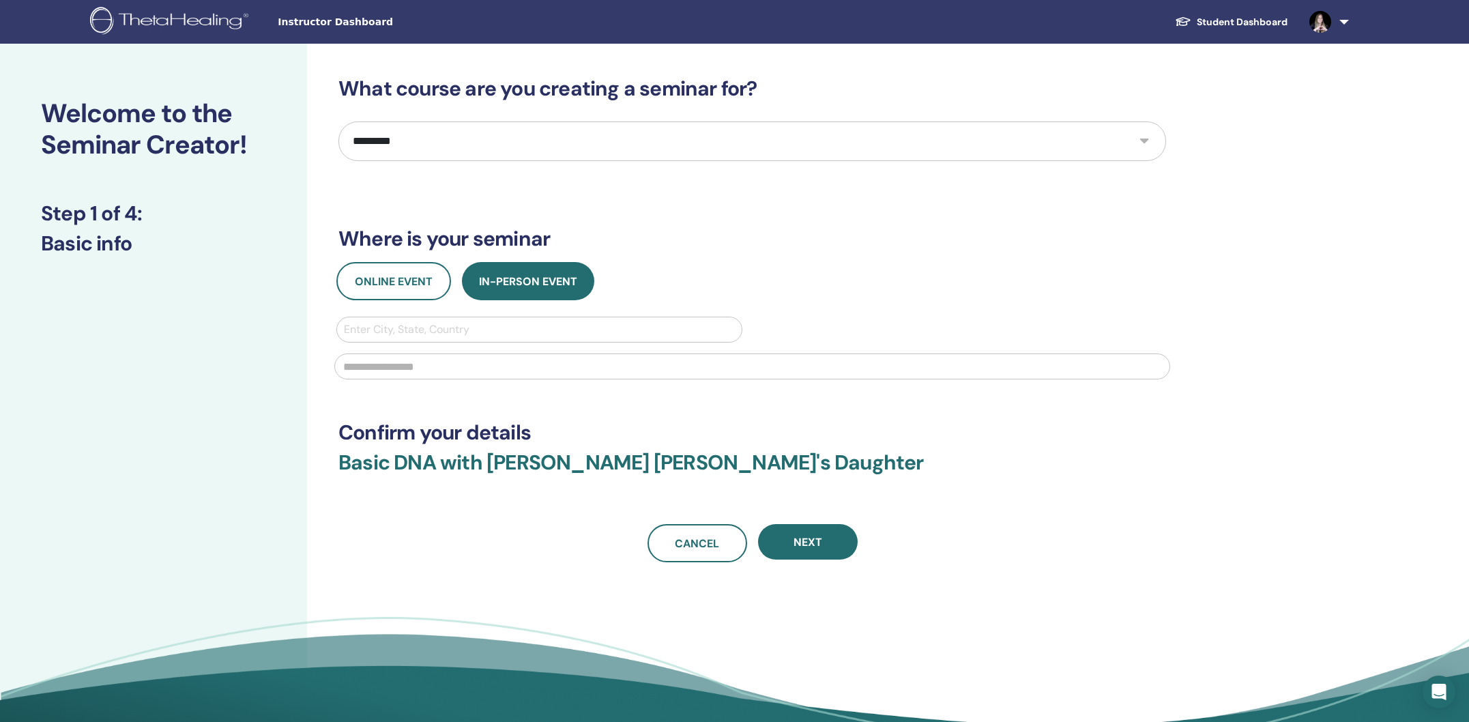
click at [516, 326] on div at bounding box center [539, 329] width 391 height 19
type input "*******"
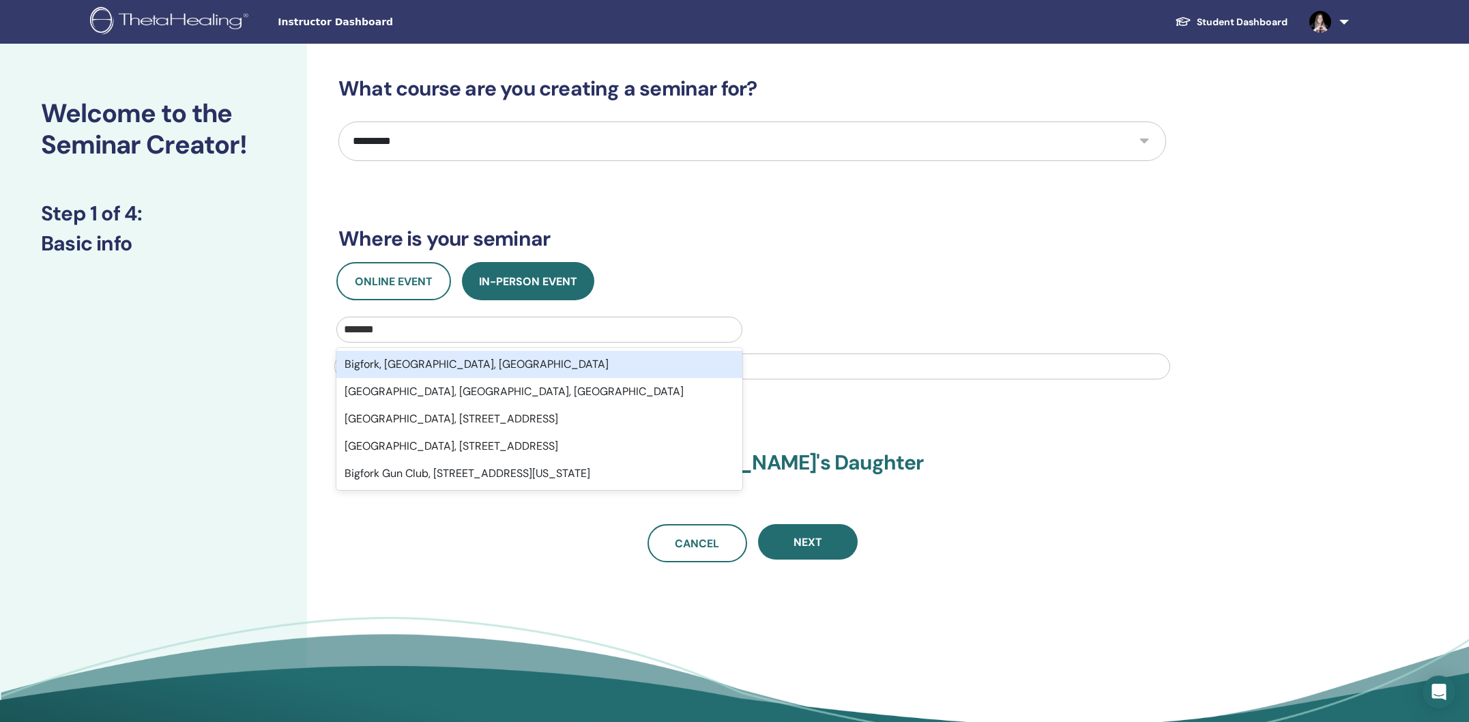
click at [450, 364] on div "Bigfork, MT, USA" at bounding box center [539, 364] width 406 height 27
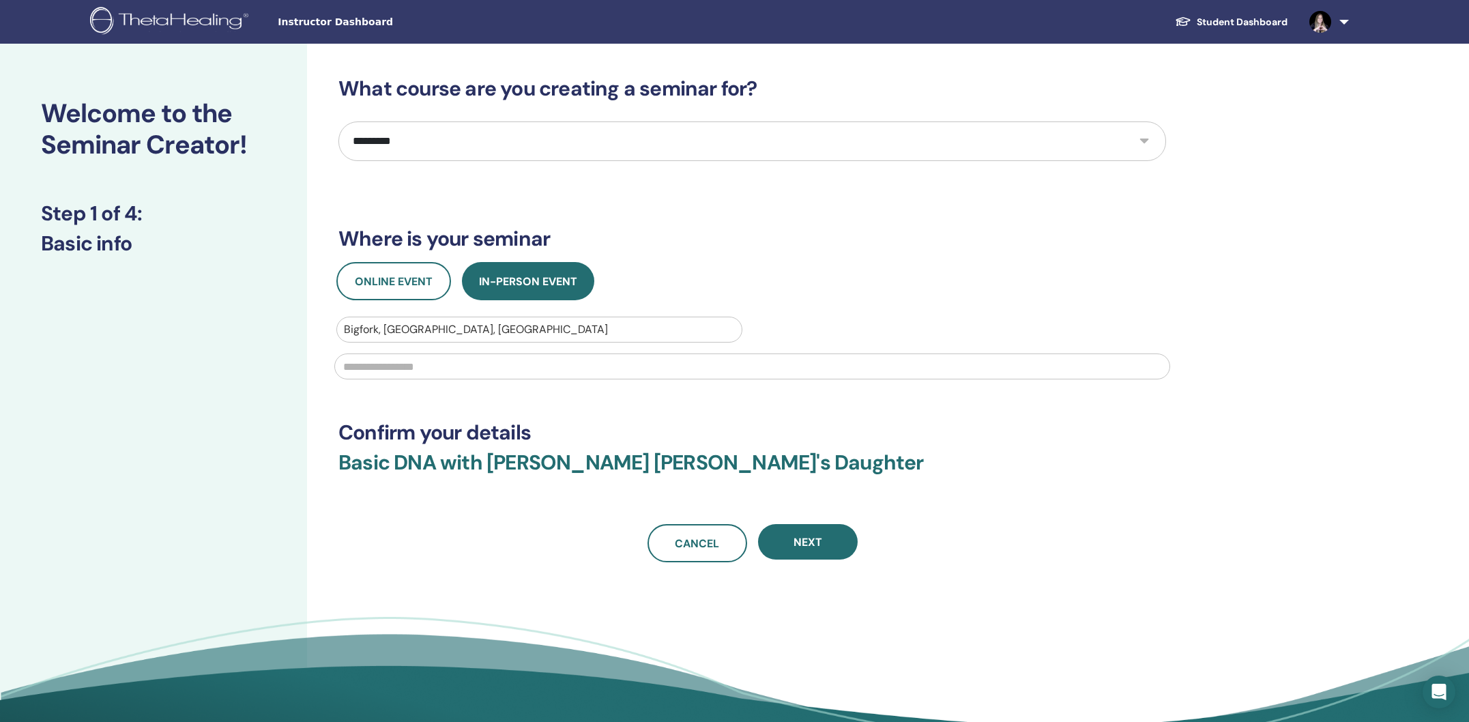
click at [450, 367] on input "text" at bounding box center [752, 366] width 836 height 26
type input "**********"
click at [811, 544] on span "Next" at bounding box center [807, 542] width 29 height 14
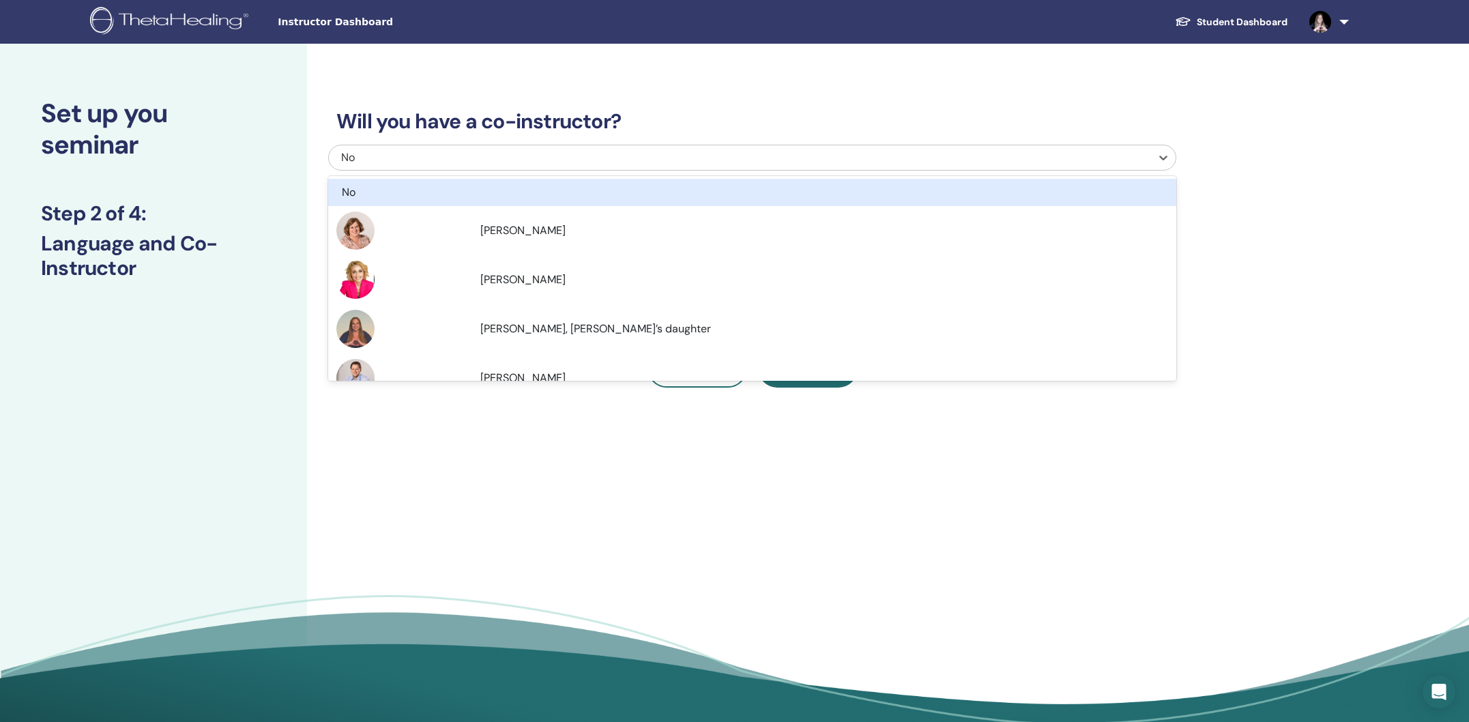
click at [372, 161] on div "No" at bounding box center [675, 157] width 668 height 16
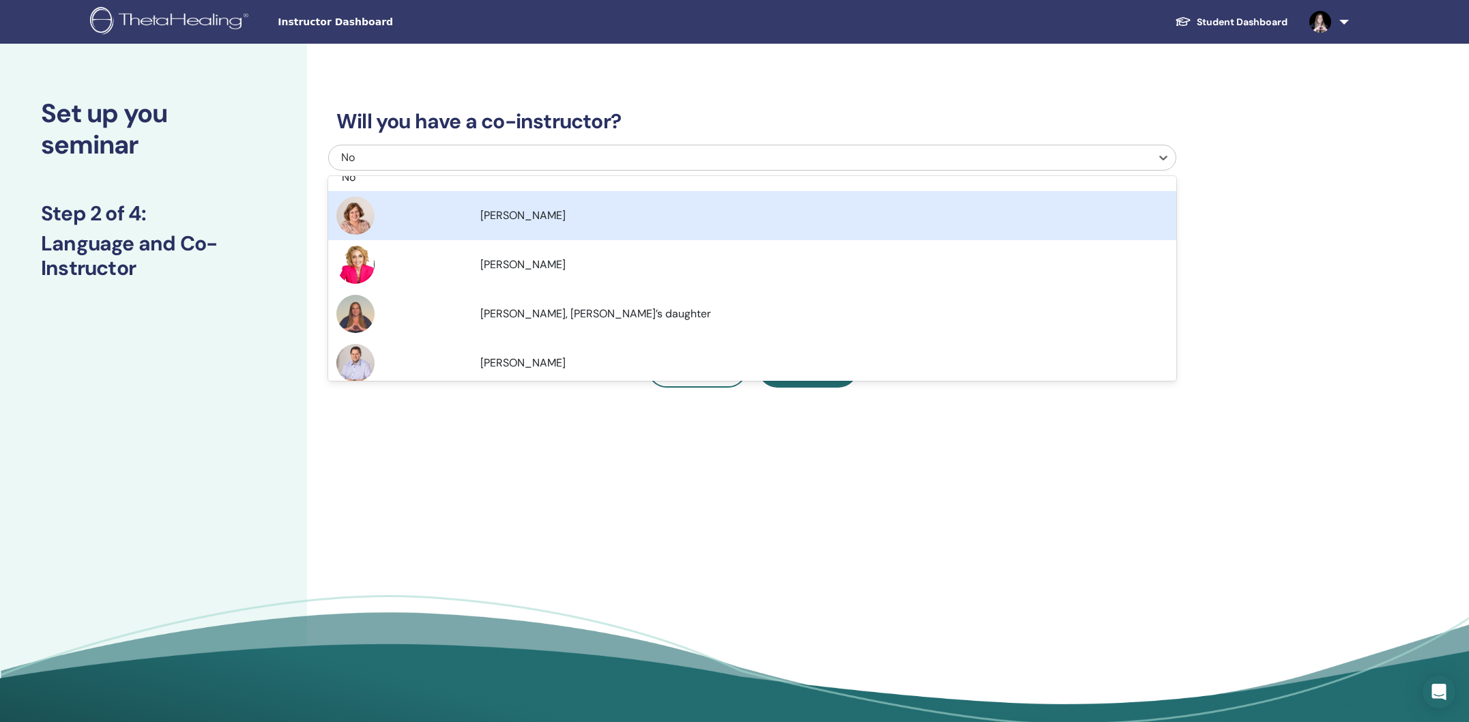
scroll to position [8, 0]
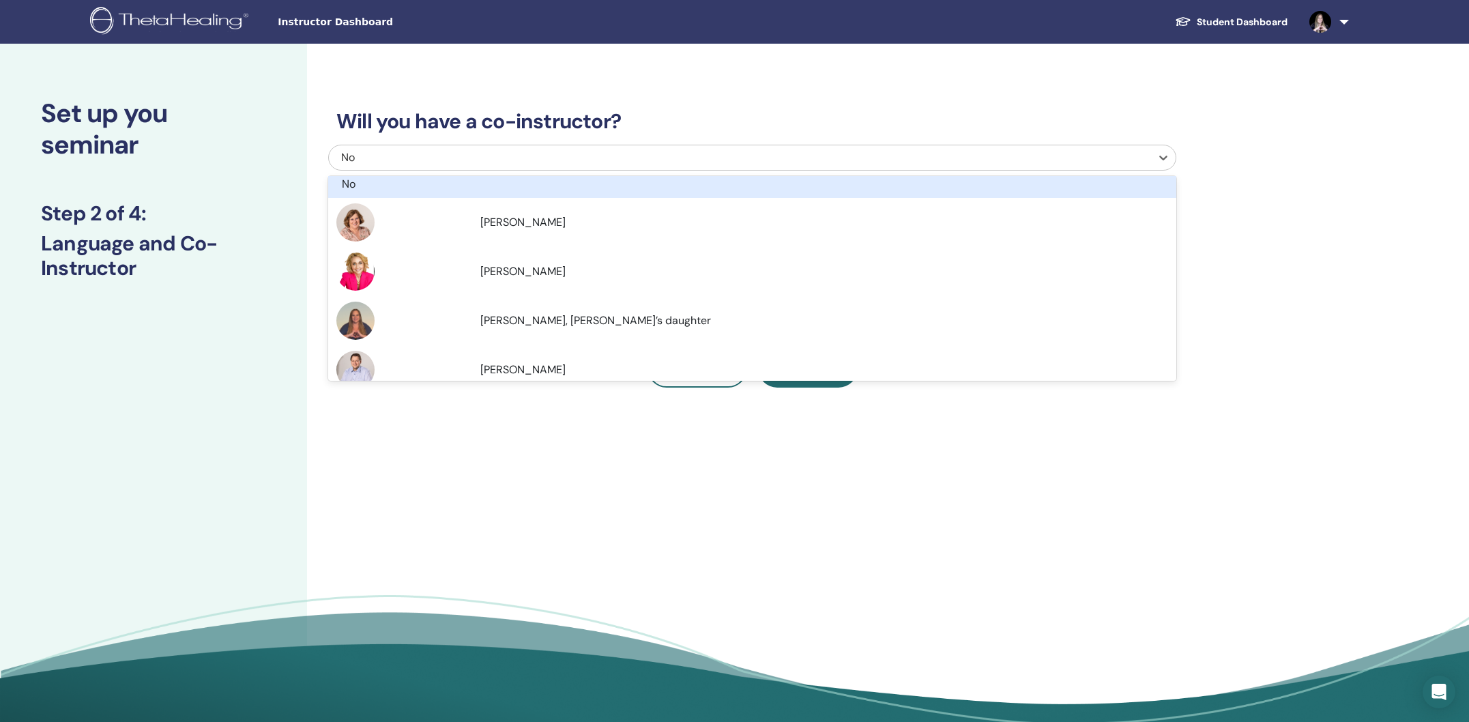
click at [715, 123] on h3 "Will you have a co-instructor?" at bounding box center [752, 121] width 848 height 25
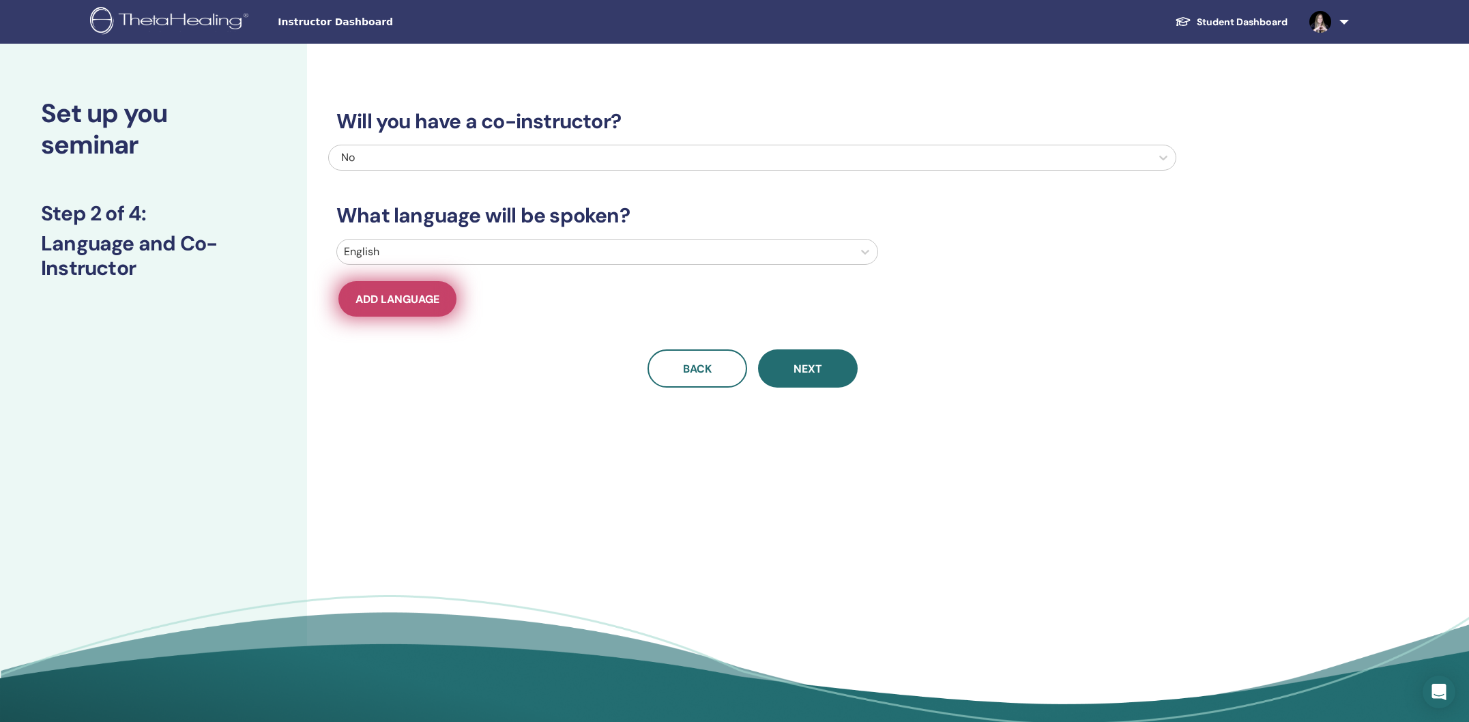
click at [407, 299] on span "Add language" at bounding box center [397, 299] width 84 height 14
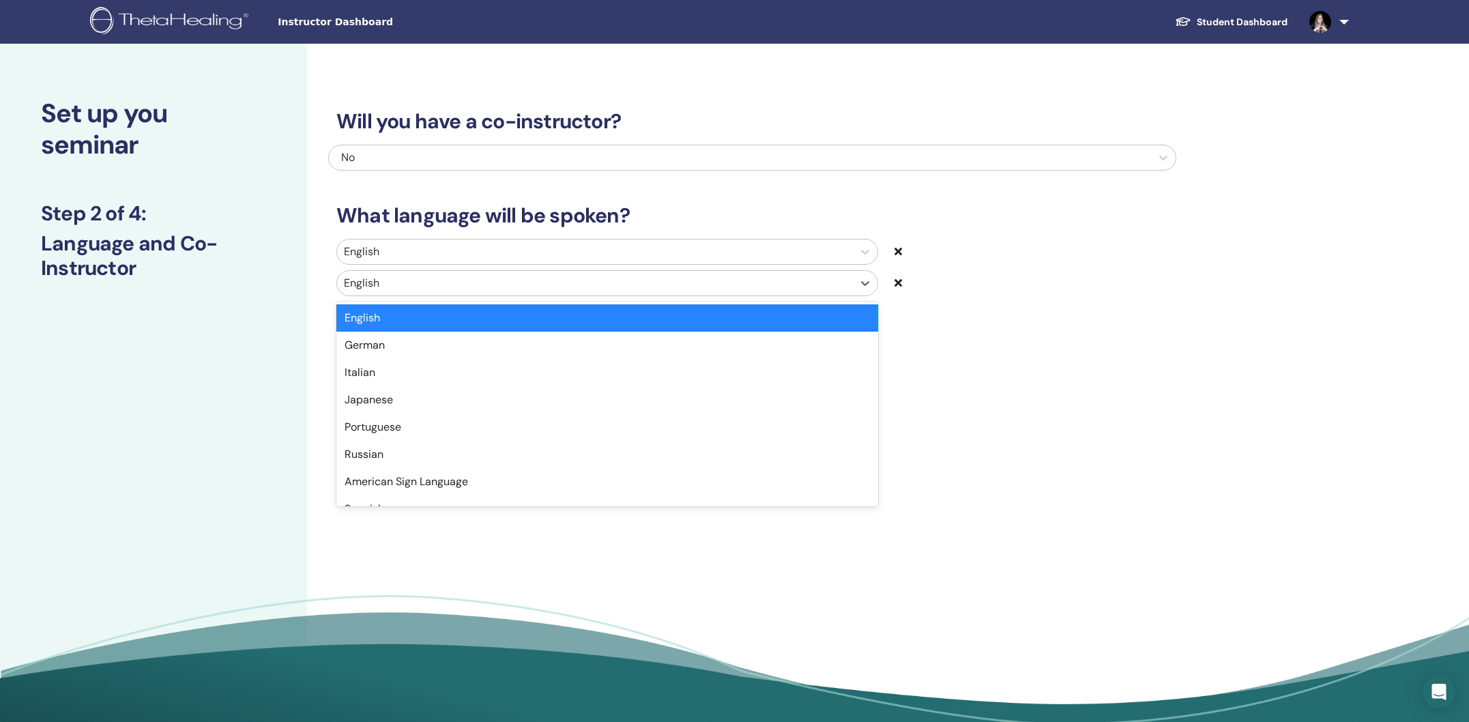
click at [414, 287] on div at bounding box center [595, 283] width 502 height 19
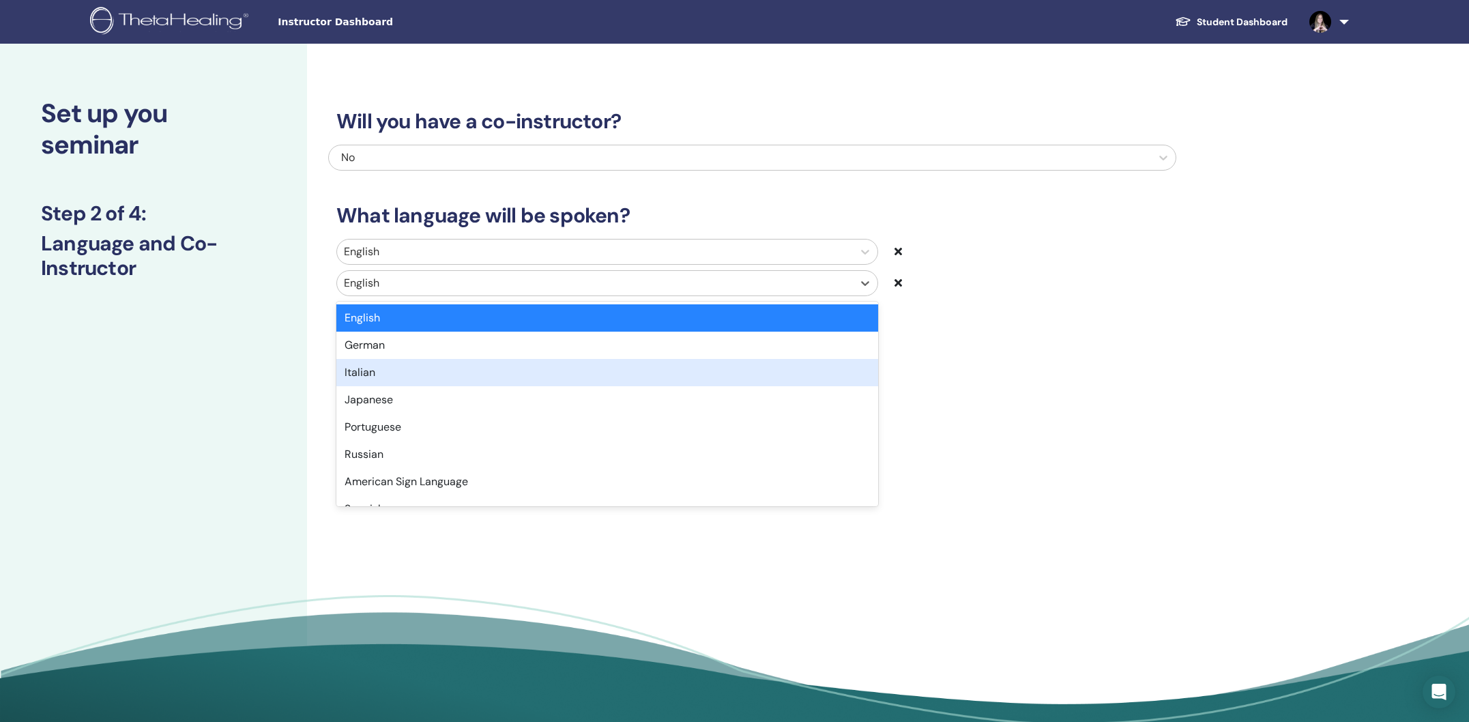
click at [398, 369] on div "Italian" at bounding box center [607, 372] width 542 height 27
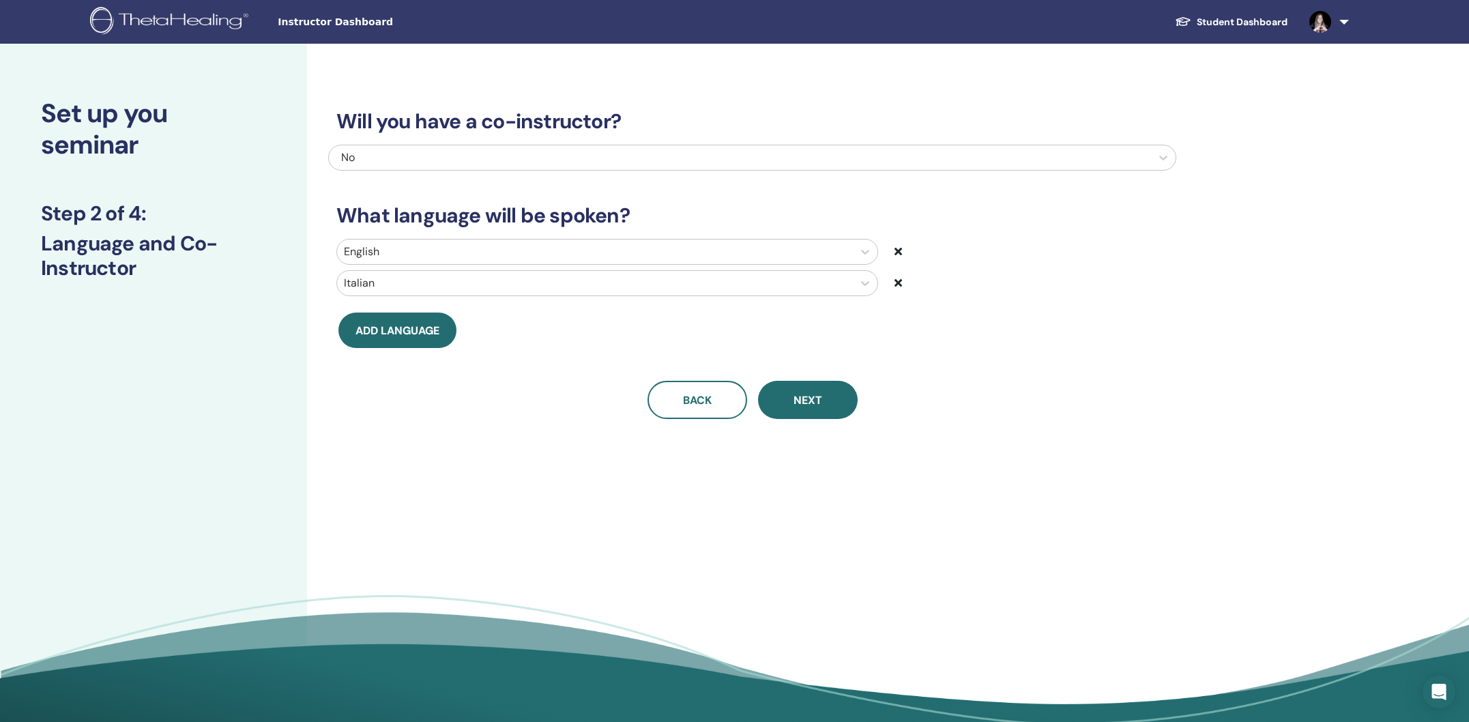
click at [898, 282] on icon at bounding box center [898, 282] width 8 height 11
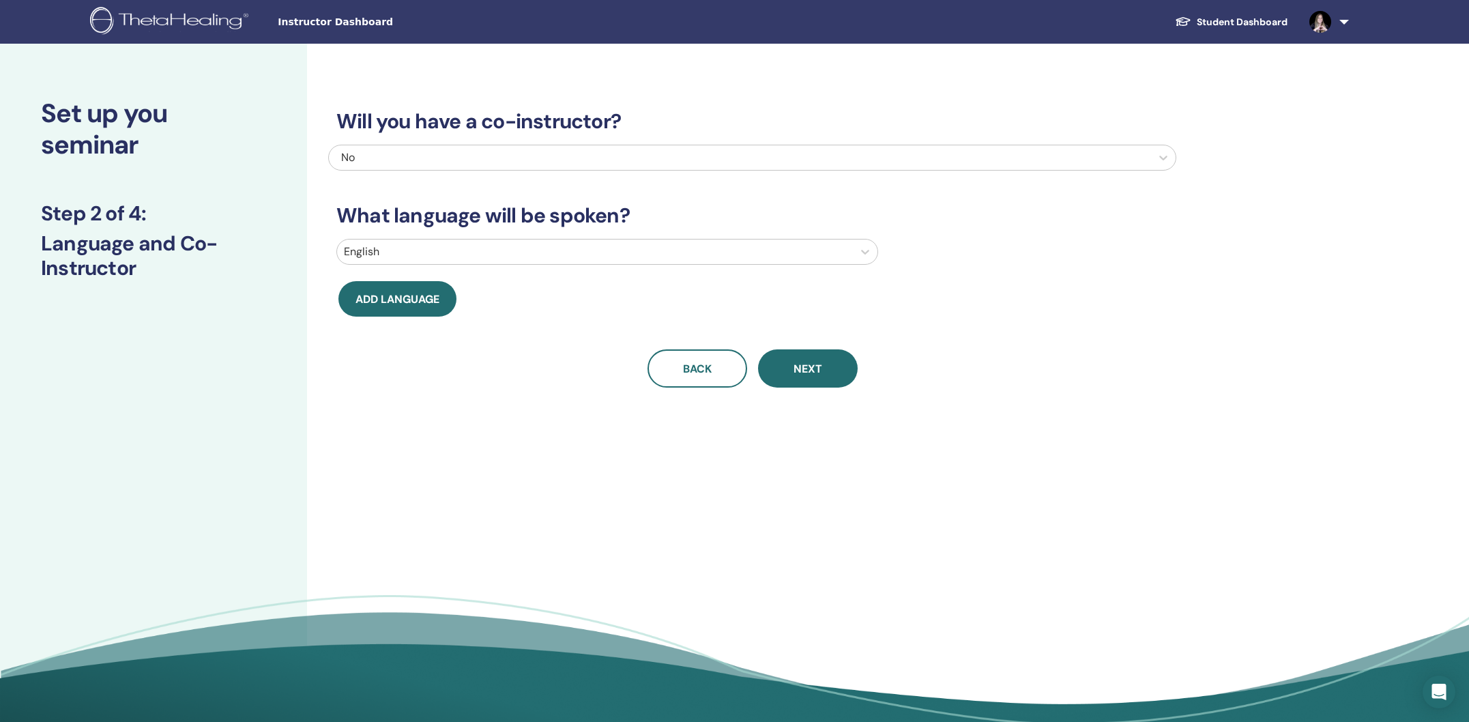
click at [832, 362] on button "Next" at bounding box center [808, 368] width 100 height 38
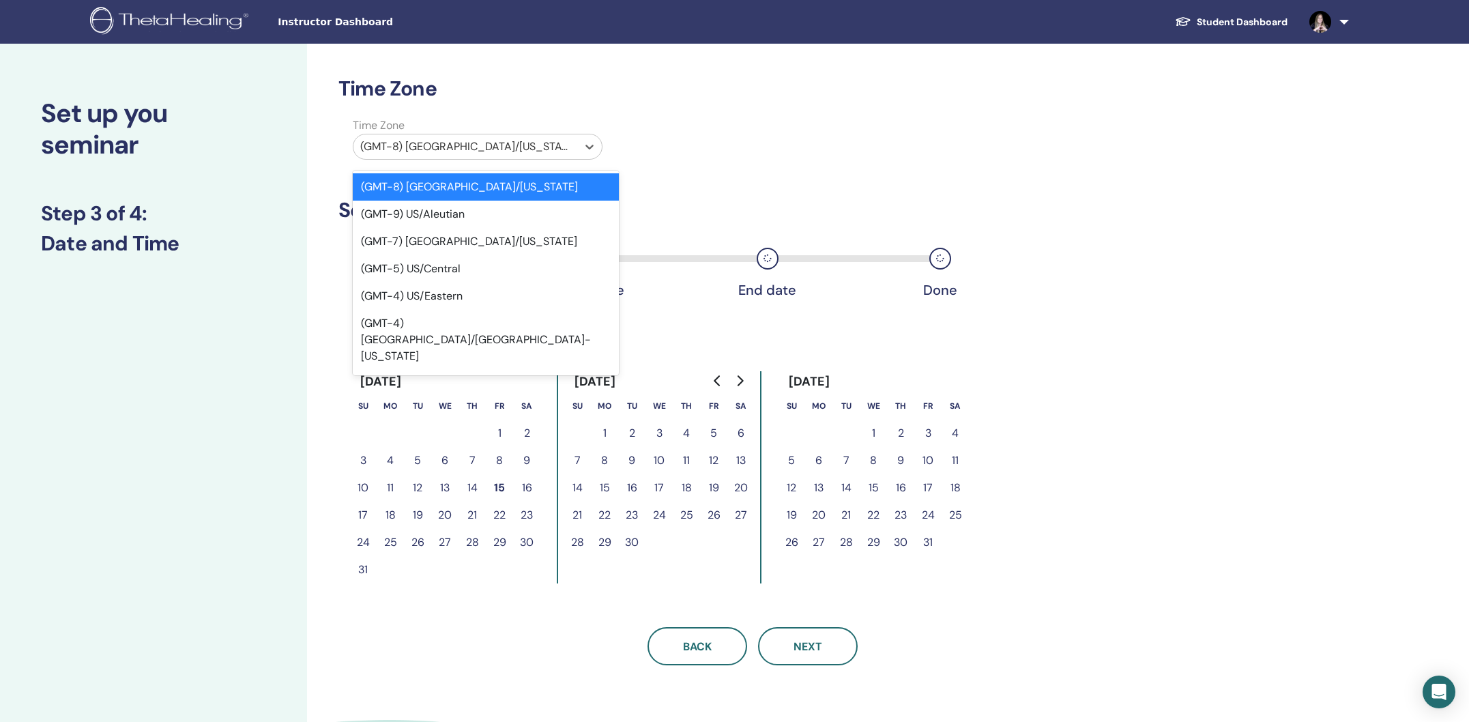
click at [495, 155] on div at bounding box center [465, 146] width 210 height 19
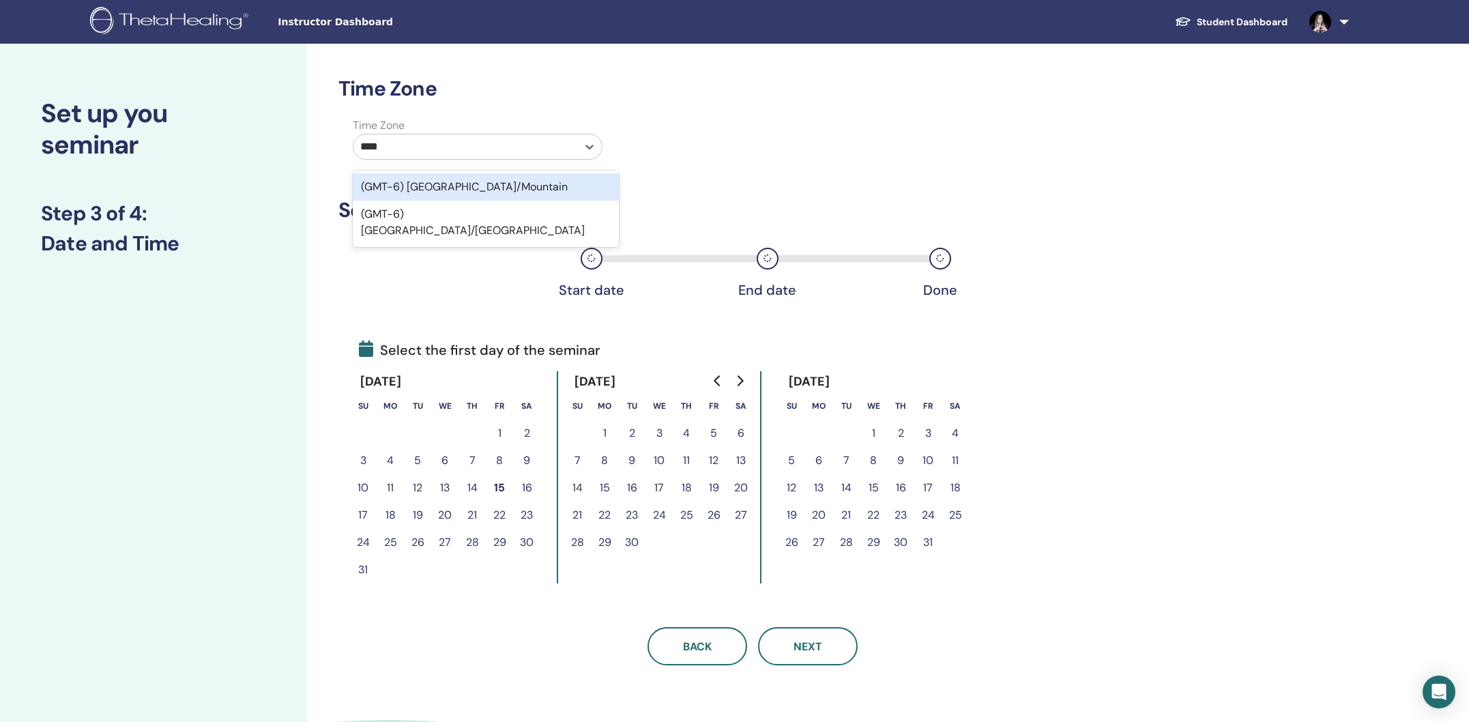
type input "*****"
click at [462, 185] on div "(GMT-6) US/Mountain" at bounding box center [486, 186] width 266 height 27
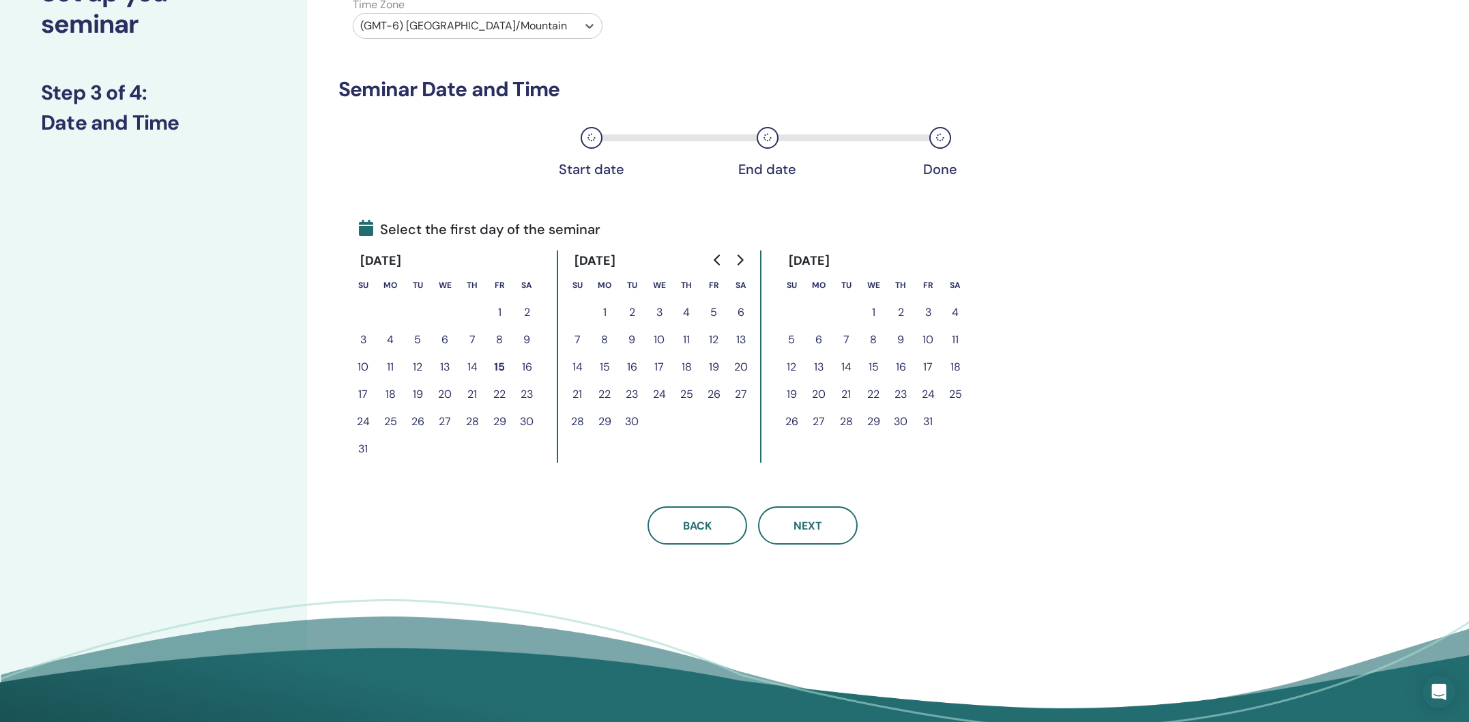
scroll to position [126, 0]
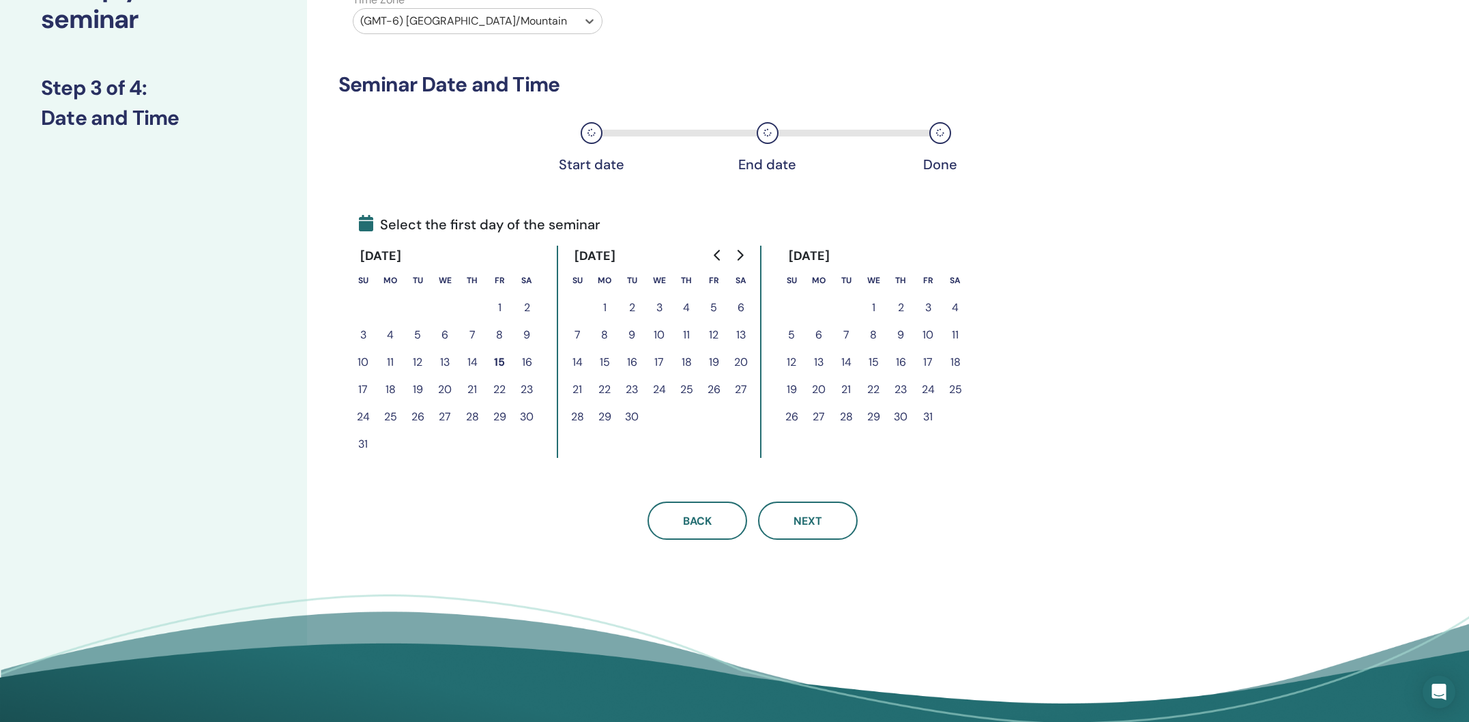
click at [498, 392] on button "22" at bounding box center [499, 389] width 27 height 27
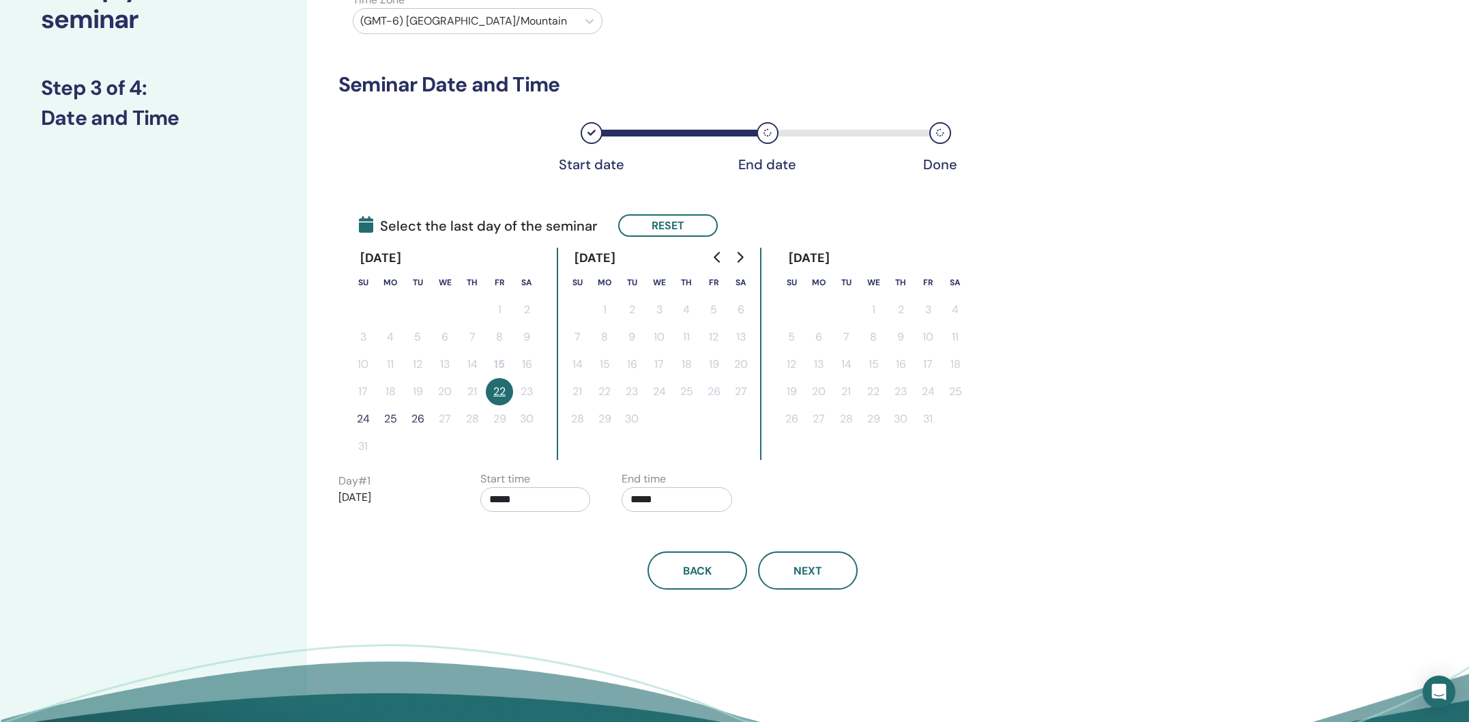
scroll to position [126, 0]
click at [363, 419] on button "24" at bounding box center [362, 418] width 27 height 27
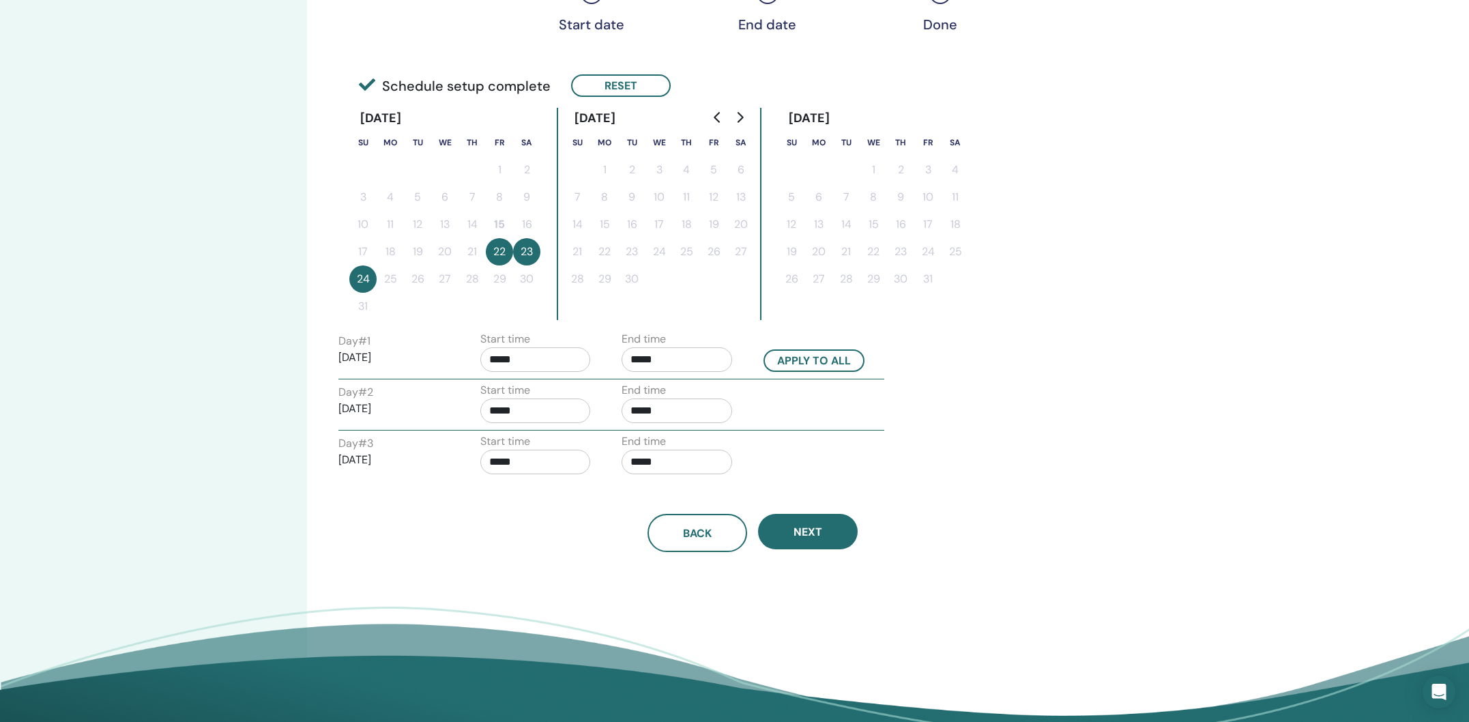
scroll to position [269, 0]
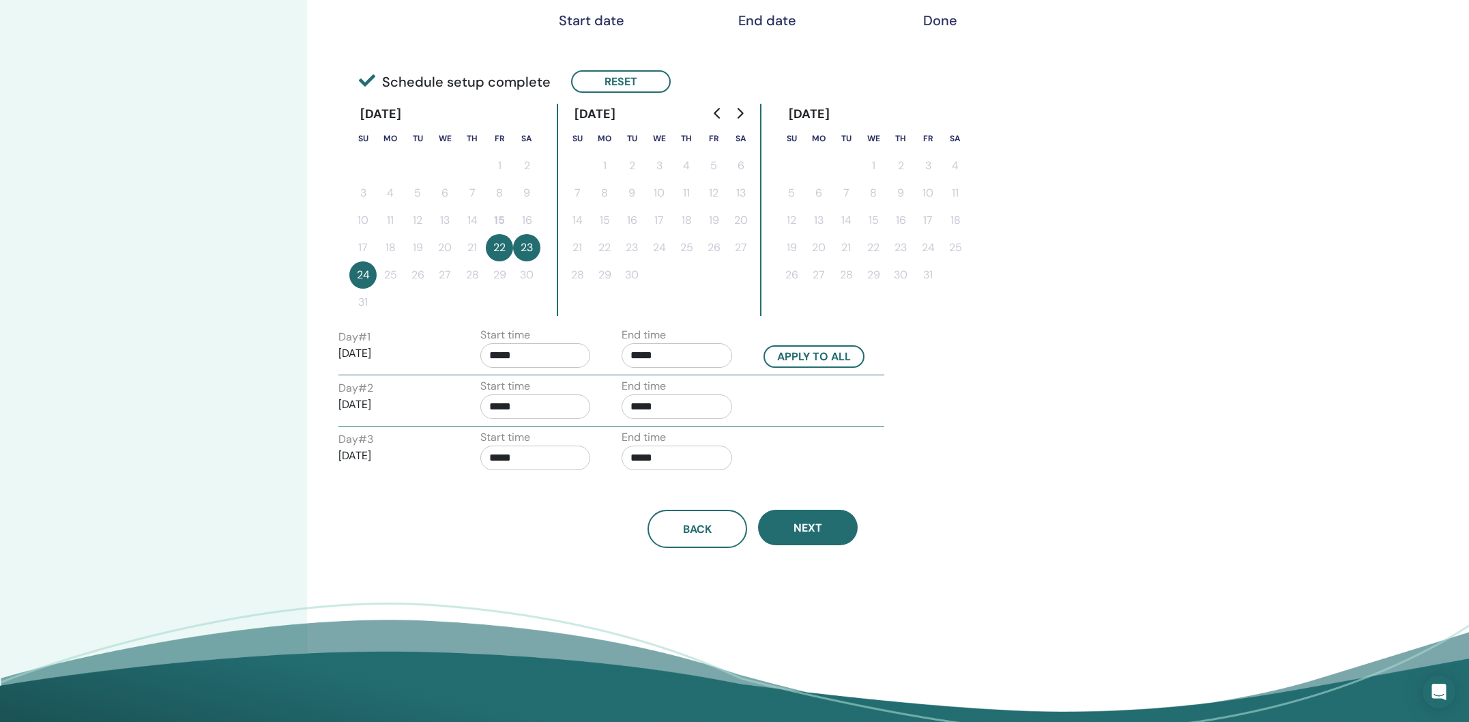
click at [498, 354] on input "*****" at bounding box center [535, 355] width 111 height 25
drag, startPoint x: 500, startPoint y: 354, endPoint x: 484, endPoint y: 355, distance: 16.4
click at [484, 355] on input "*****" at bounding box center [535, 355] width 111 height 25
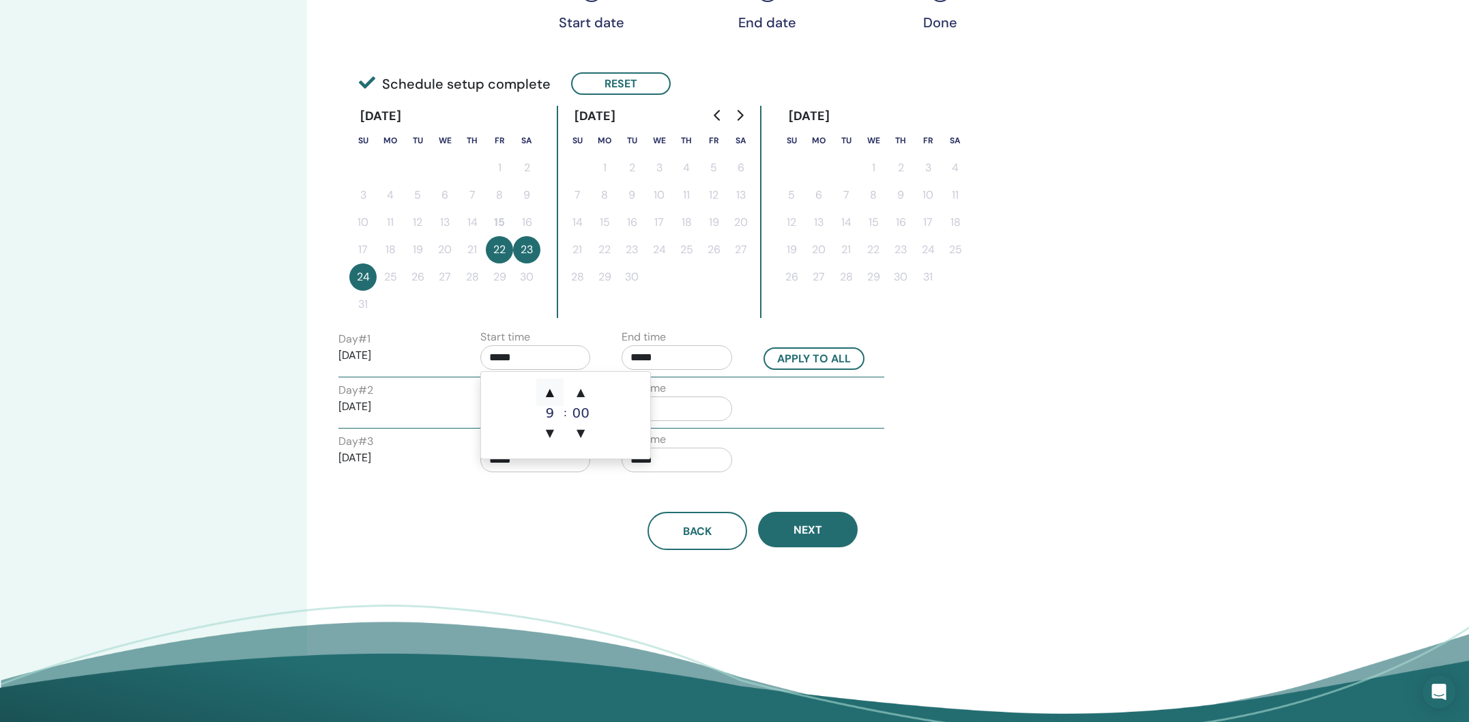
click at [555, 396] on span "▲" at bounding box center [549, 392] width 27 height 27
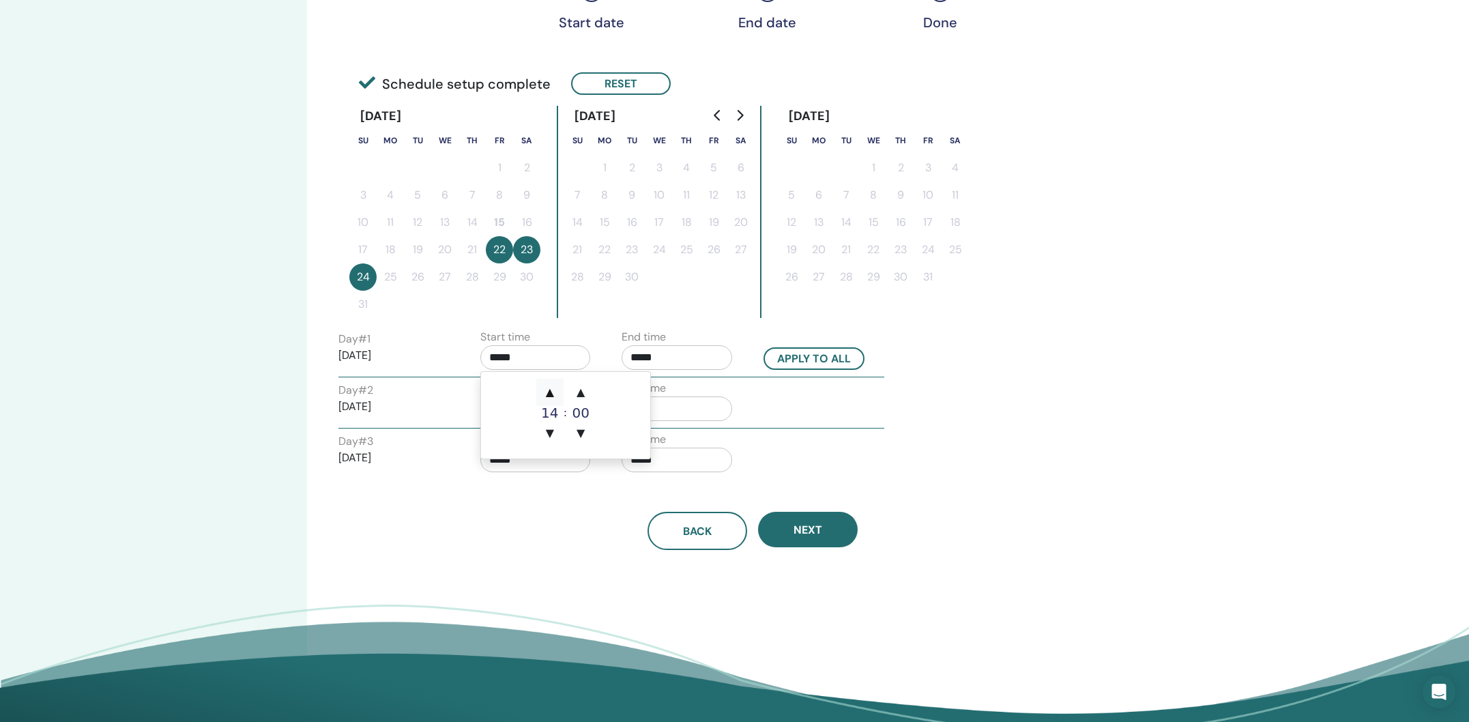
type input "*****"
click at [555, 396] on span "▲" at bounding box center [549, 392] width 27 height 27
click at [636, 357] on input "*****" at bounding box center [676, 357] width 111 height 25
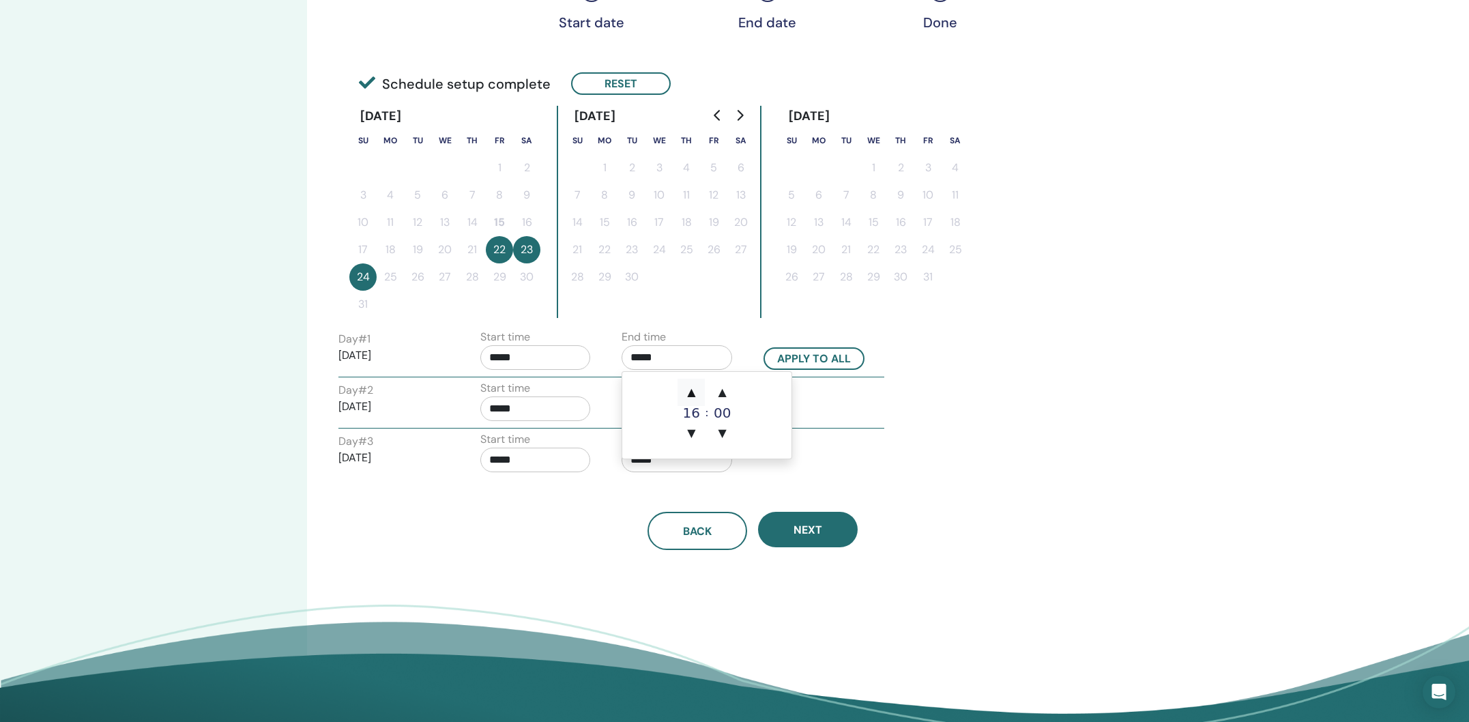
click at [688, 387] on span "▲" at bounding box center [690, 392] width 27 height 27
click at [724, 387] on span "▲" at bounding box center [722, 392] width 27 height 27
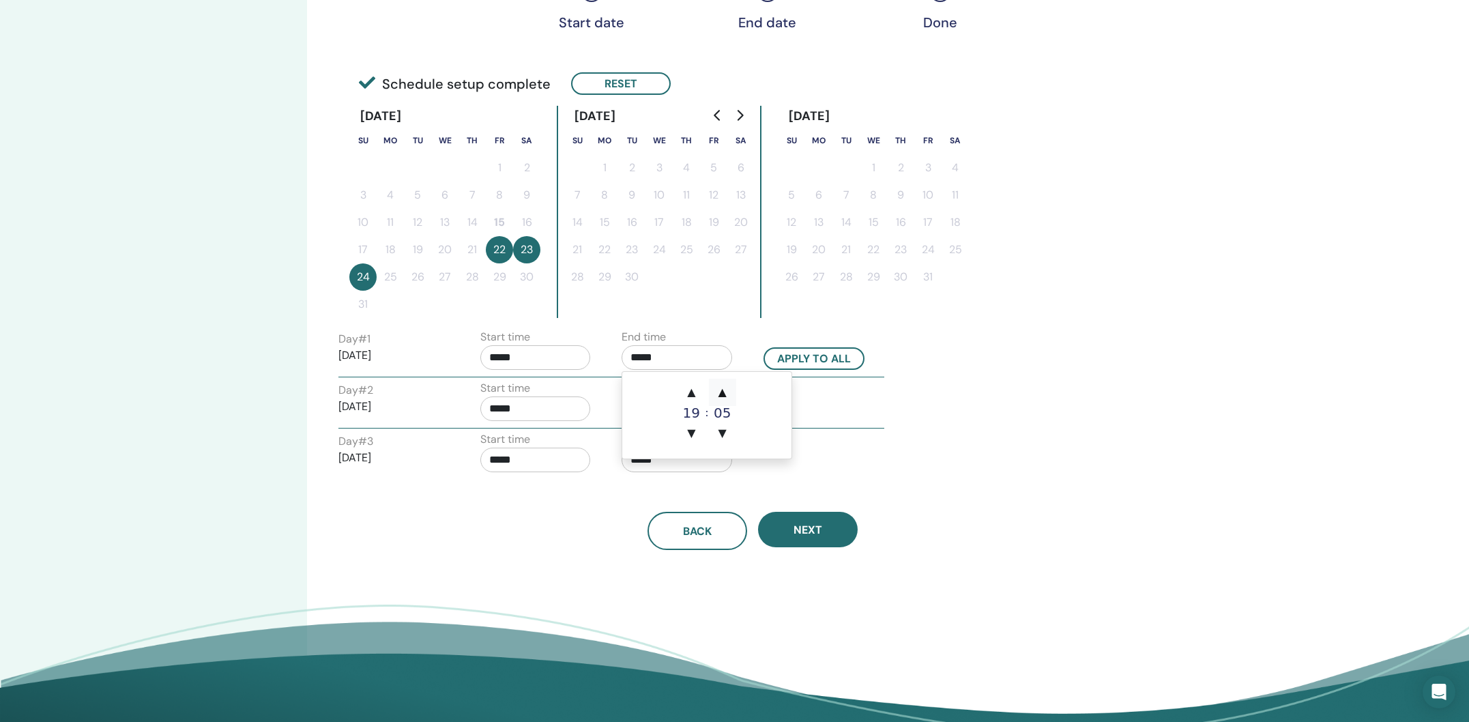
click at [724, 387] on span "▲" at bounding box center [722, 392] width 27 height 27
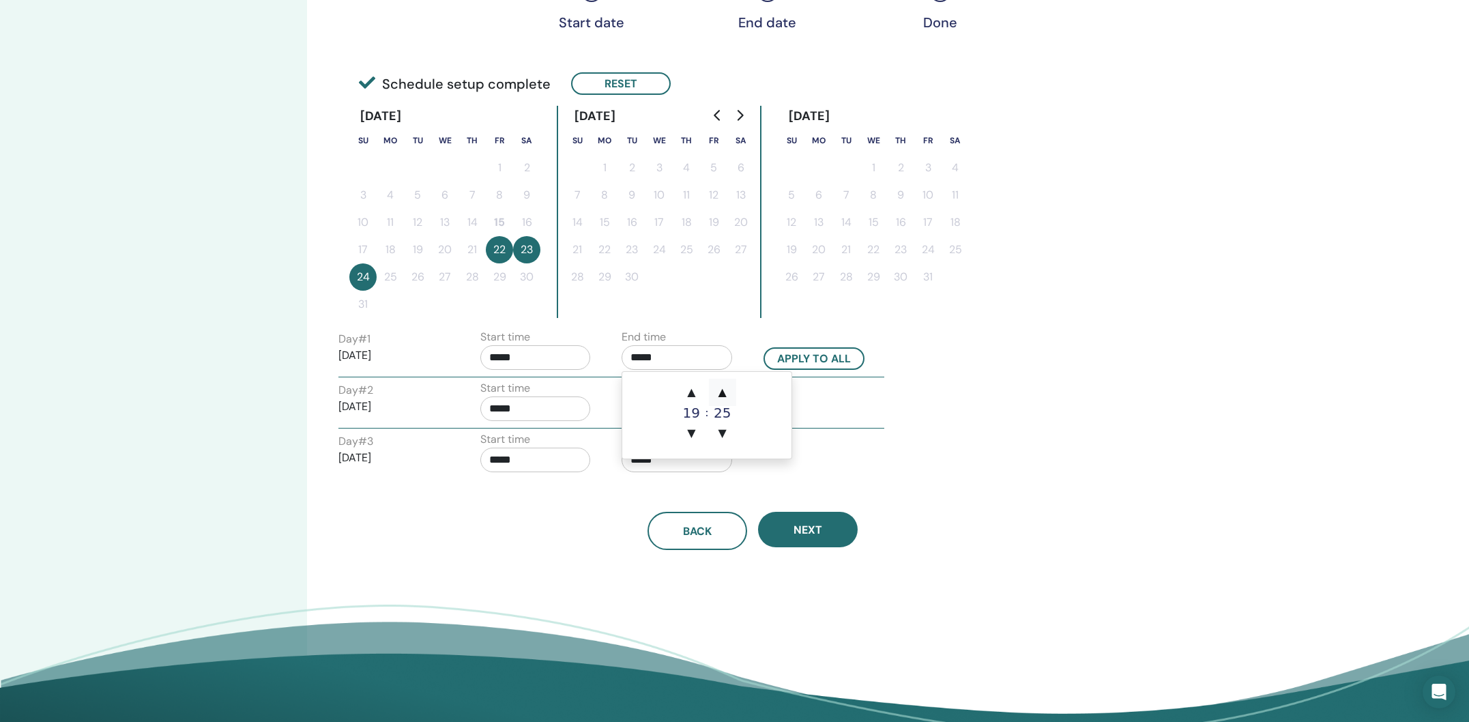
type input "*****"
click at [848, 387] on div "Day # 2 2025/08/23 Start time ***** End time *****" at bounding box center [611, 404] width 566 height 48
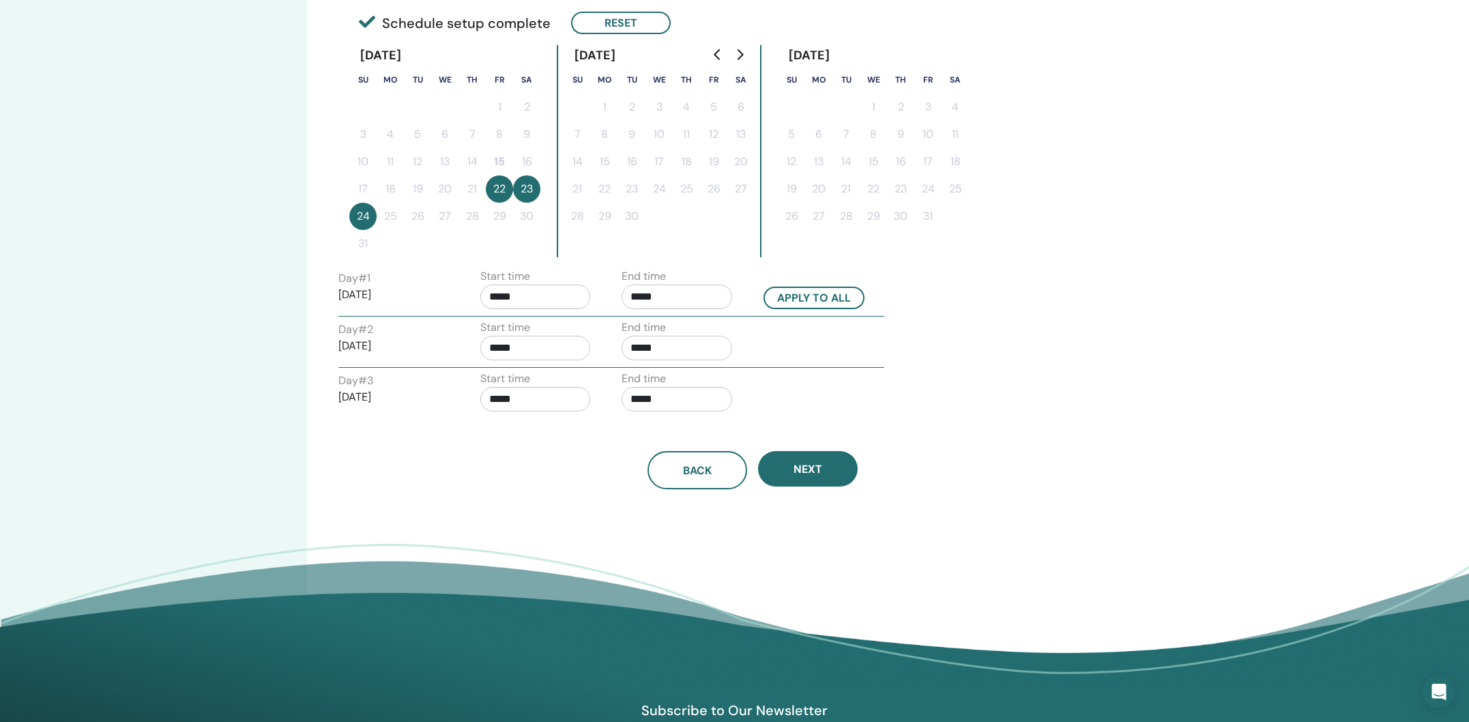
scroll to position [334, 0]
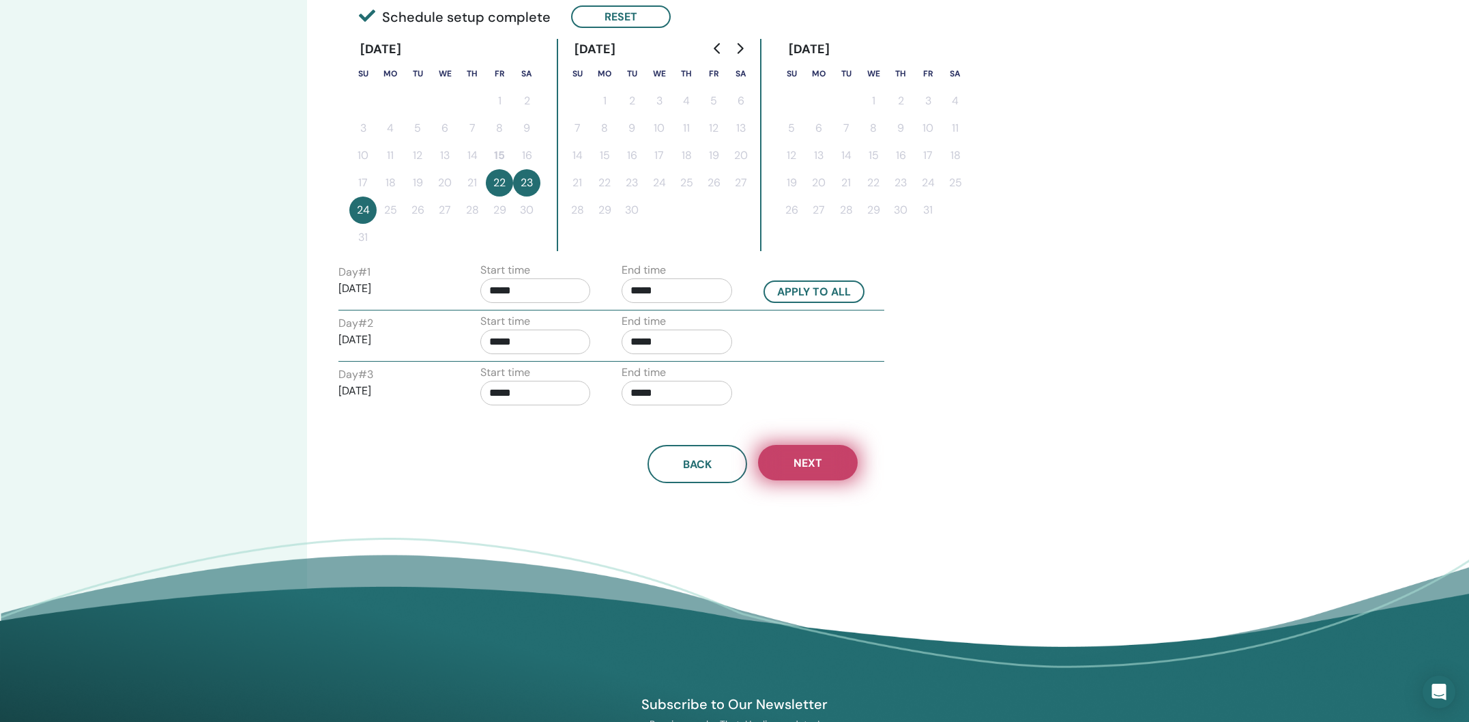
click at [836, 468] on button "Next" at bounding box center [808, 462] width 100 height 35
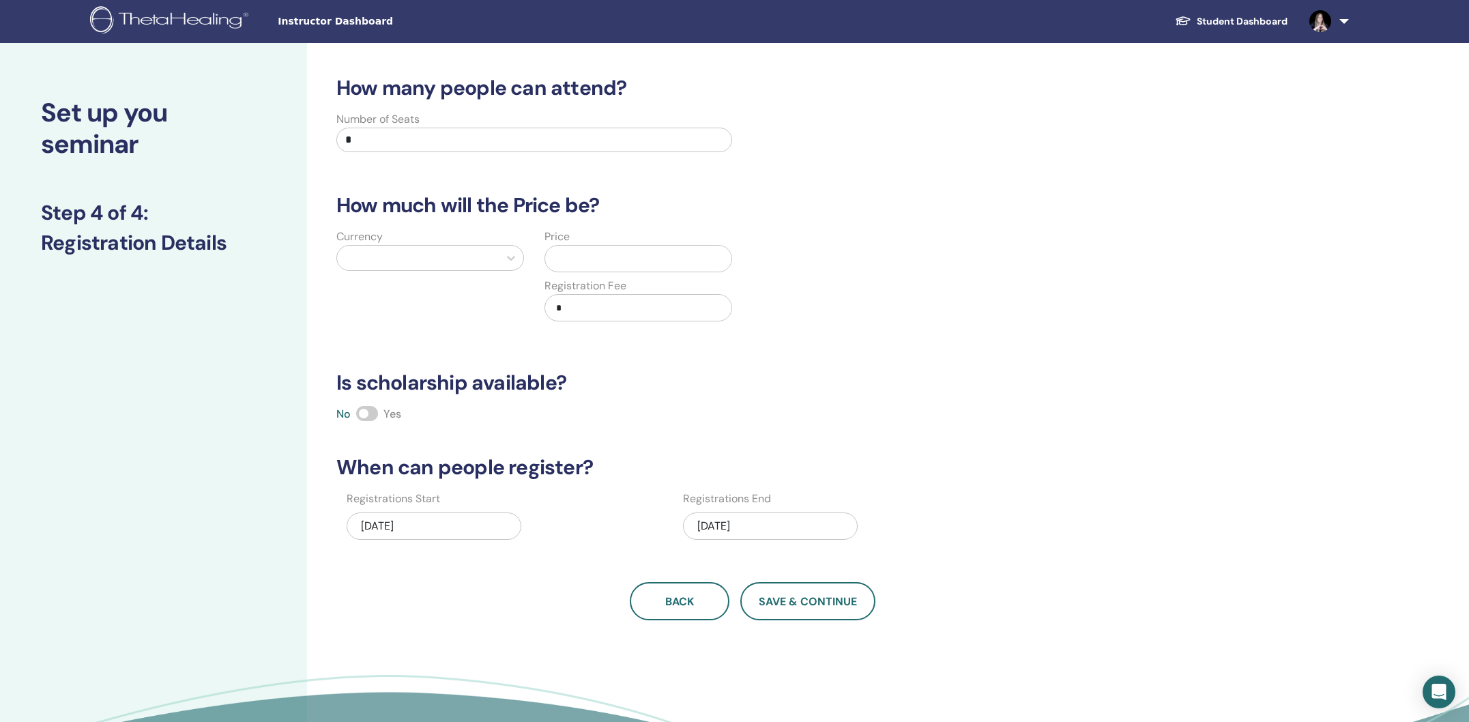
scroll to position [0, 0]
click at [392, 145] on input "*" at bounding box center [534, 140] width 396 height 25
drag, startPoint x: 372, startPoint y: 138, endPoint x: 328, endPoint y: 138, distance: 44.3
click at [328, 138] on div "Number of Seats *" at bounding box center [534, 136] width 416 height 49
drag, startPoint x: 365, startPoint y: 140, endPoint x: 327, endPoint y: 138, distance: 37.5
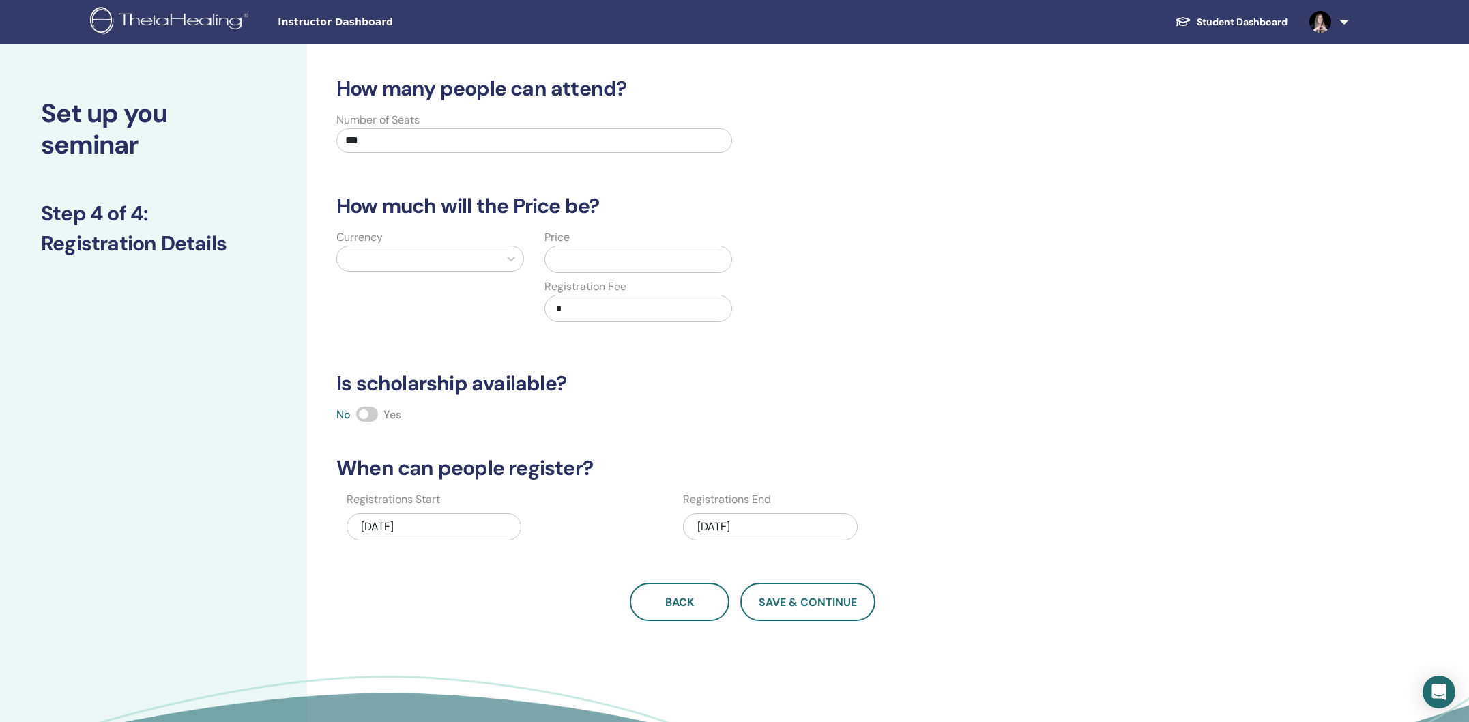
click at [327, 138] on div "Number of Seats ***" at bounding box center [534, 136] width 416 height 49
type input "***"
click at [508, 259] on icon at bounding box center [511, 259] width 14 height 14
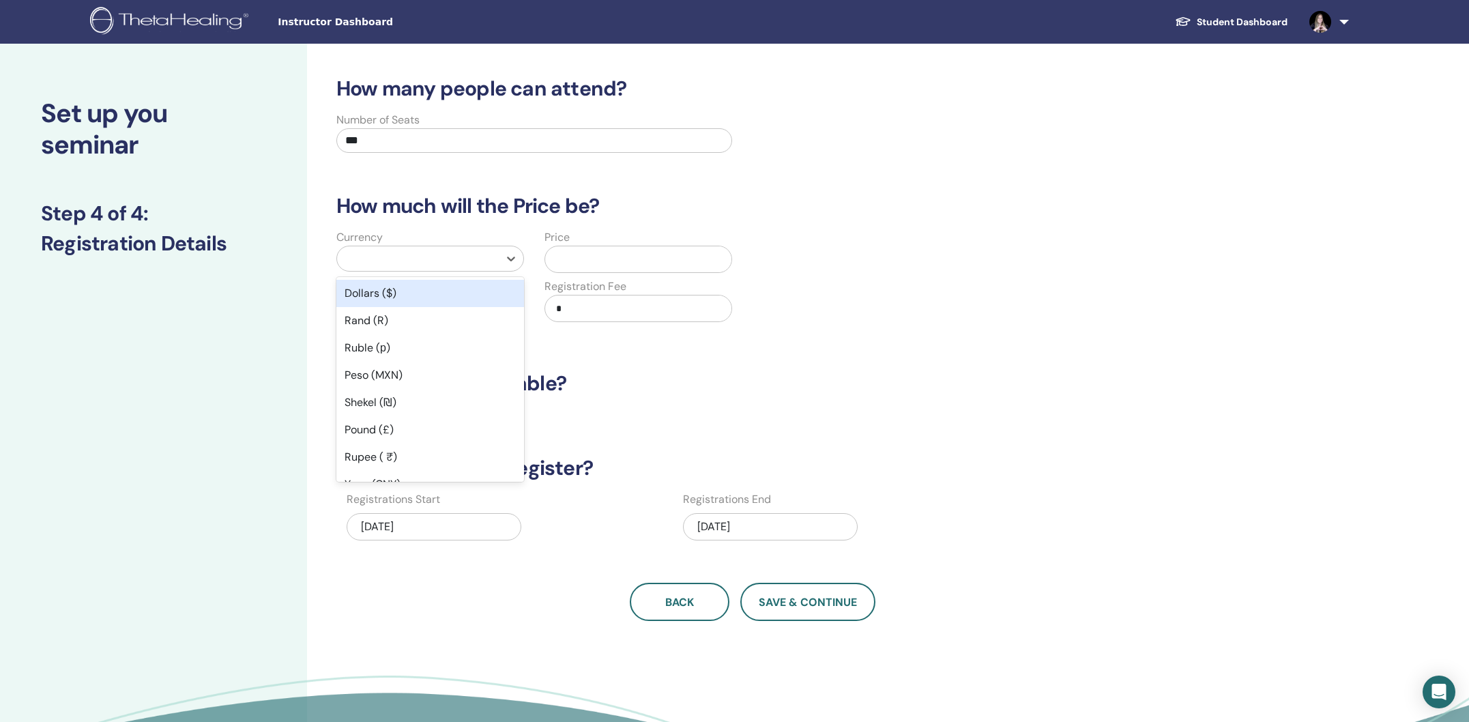
click at [390, 297] on div "Dollars ($)" at bounding box center [430, 293] width 188 height 27
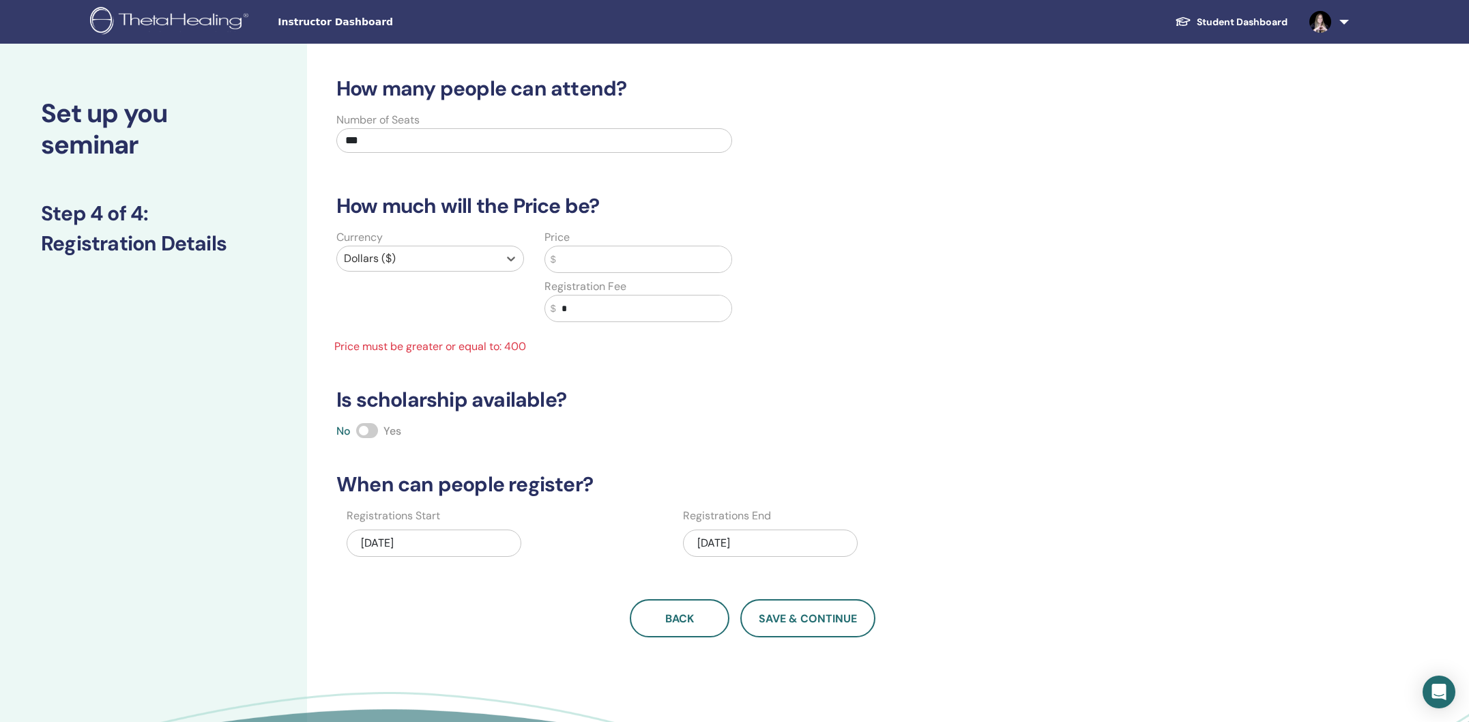
click at [578, 260] on input "text" at bounding box center [643, 259] width 175 height 26
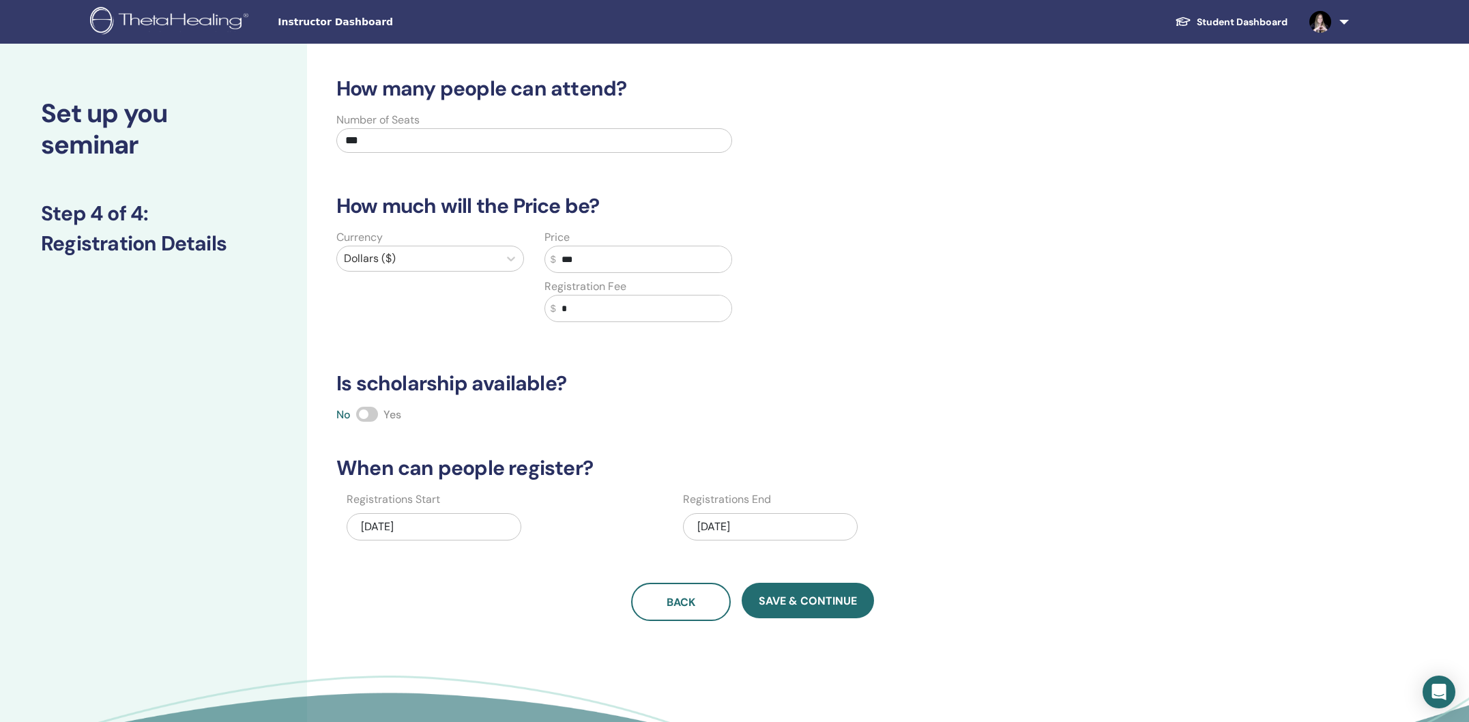
type input "***"
click at [561, 306] on input "*" at bounding box center [643, 308] width 175 height 26
type input "***"
click at [372, 417] on span at bounding box center [367, 414] width 22 height 15
click at [774, 524] on div "08/24/2025" at bounding box center [770, 526] width 175 height 27
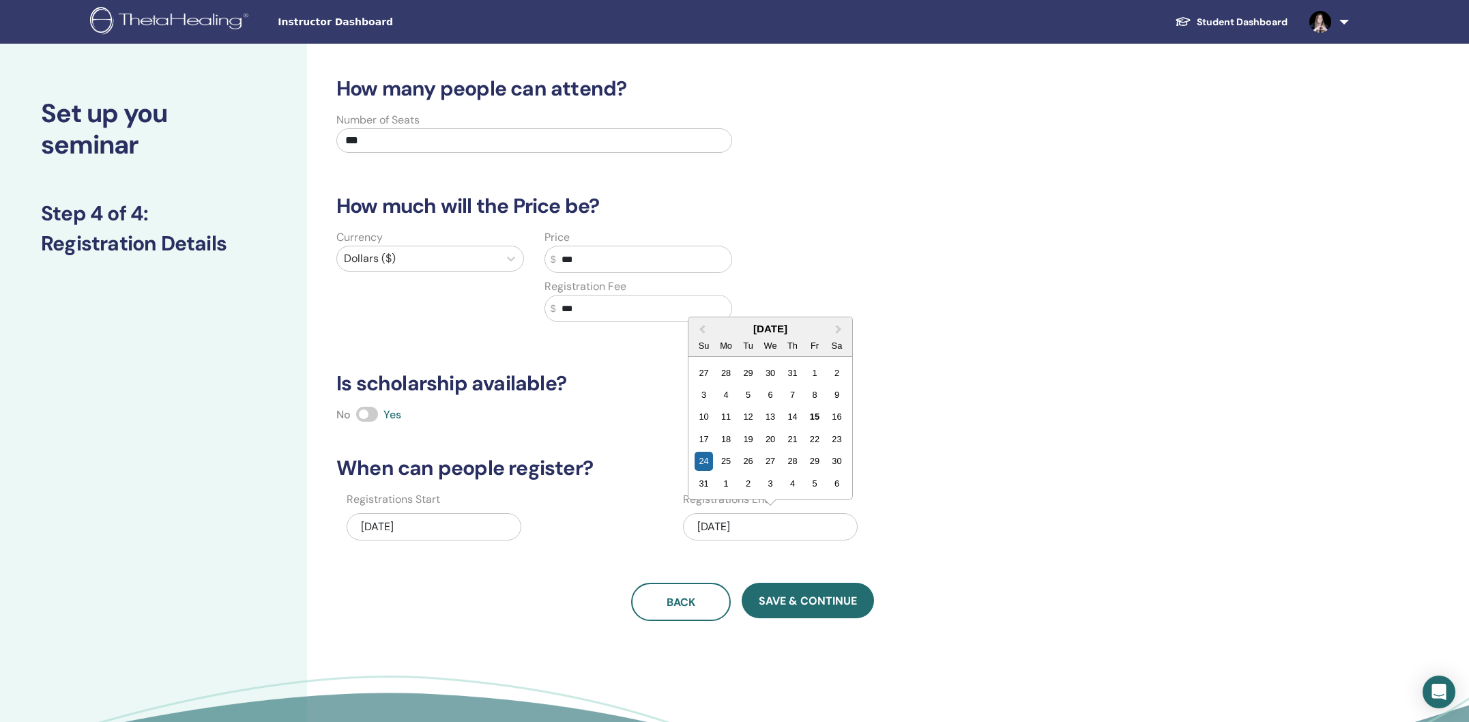
click at [728, 465] on div "25" at bounding box center [726, 461] width 18 height 18
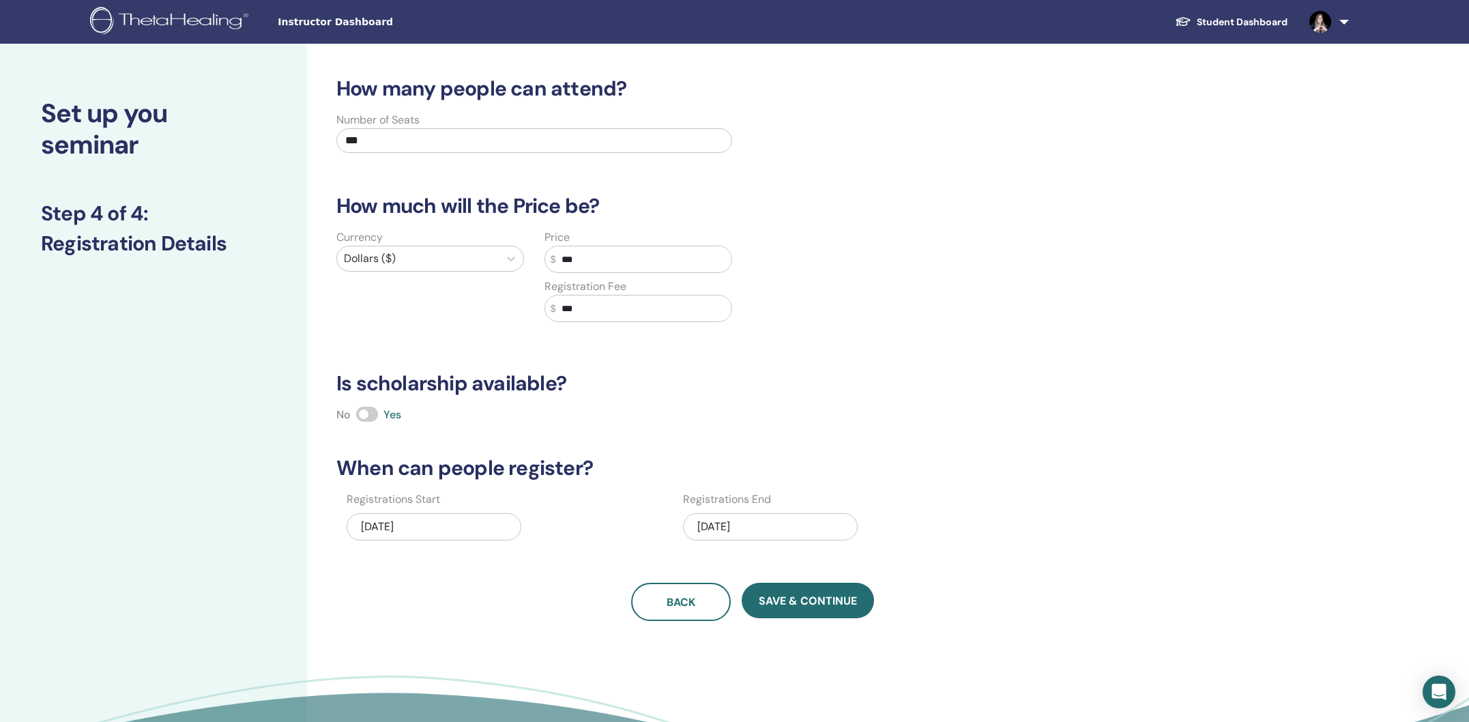
click at [785, 531] on div "08/25/2025" at bounding box center [770, 526] width 175 height 27
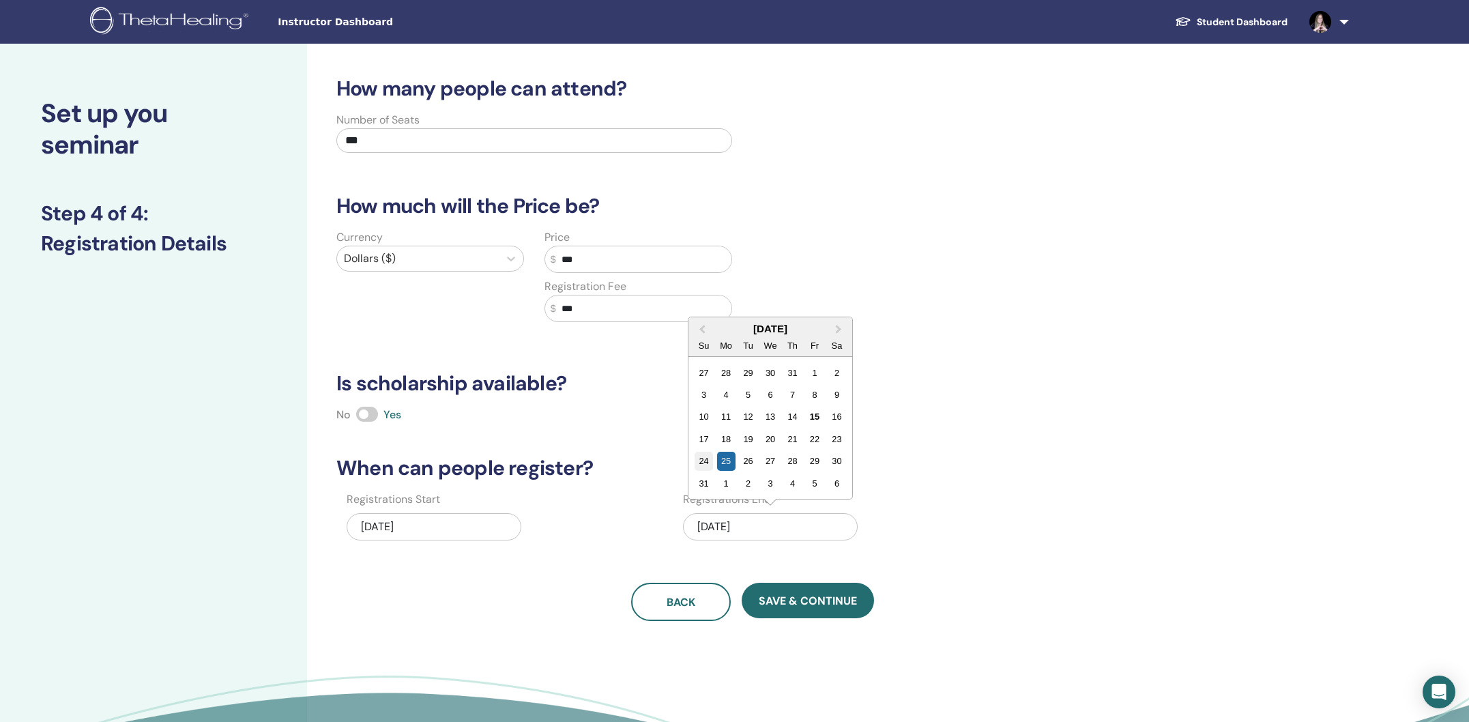
click at [710, 461] on div "24" at bounding box center [703, 461] width 18 height 18
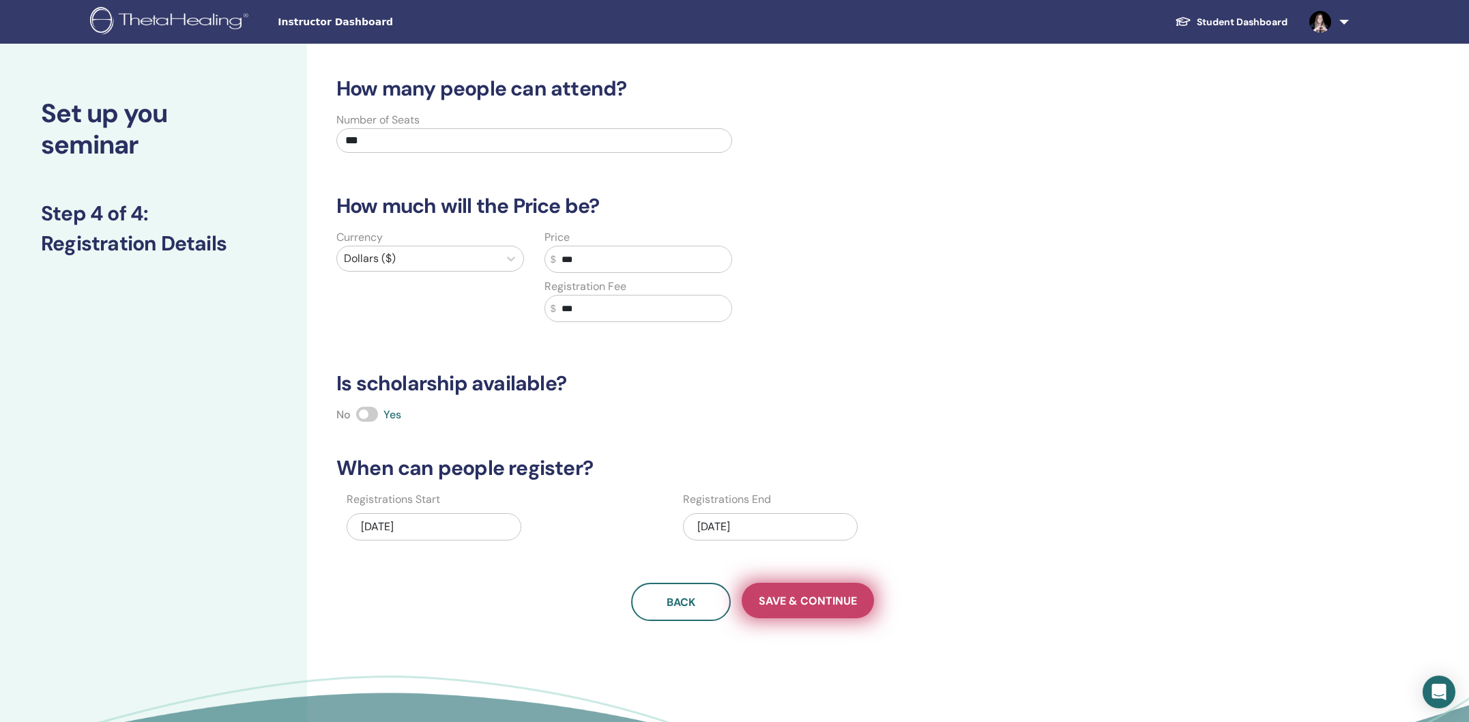
click at [815, 593] on span "Save & Continue" at bounding box center [808, 600] width 98 height 14
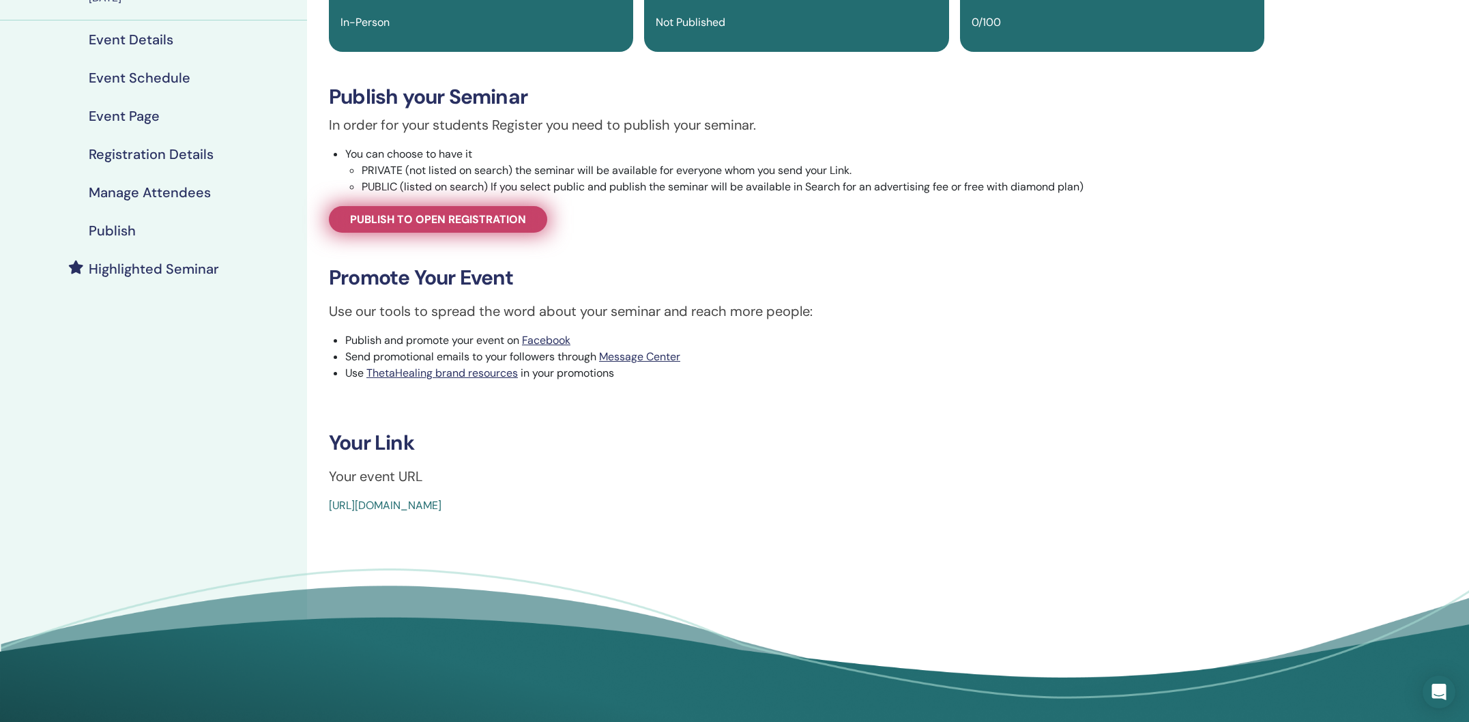
scroll to position [149, 0]
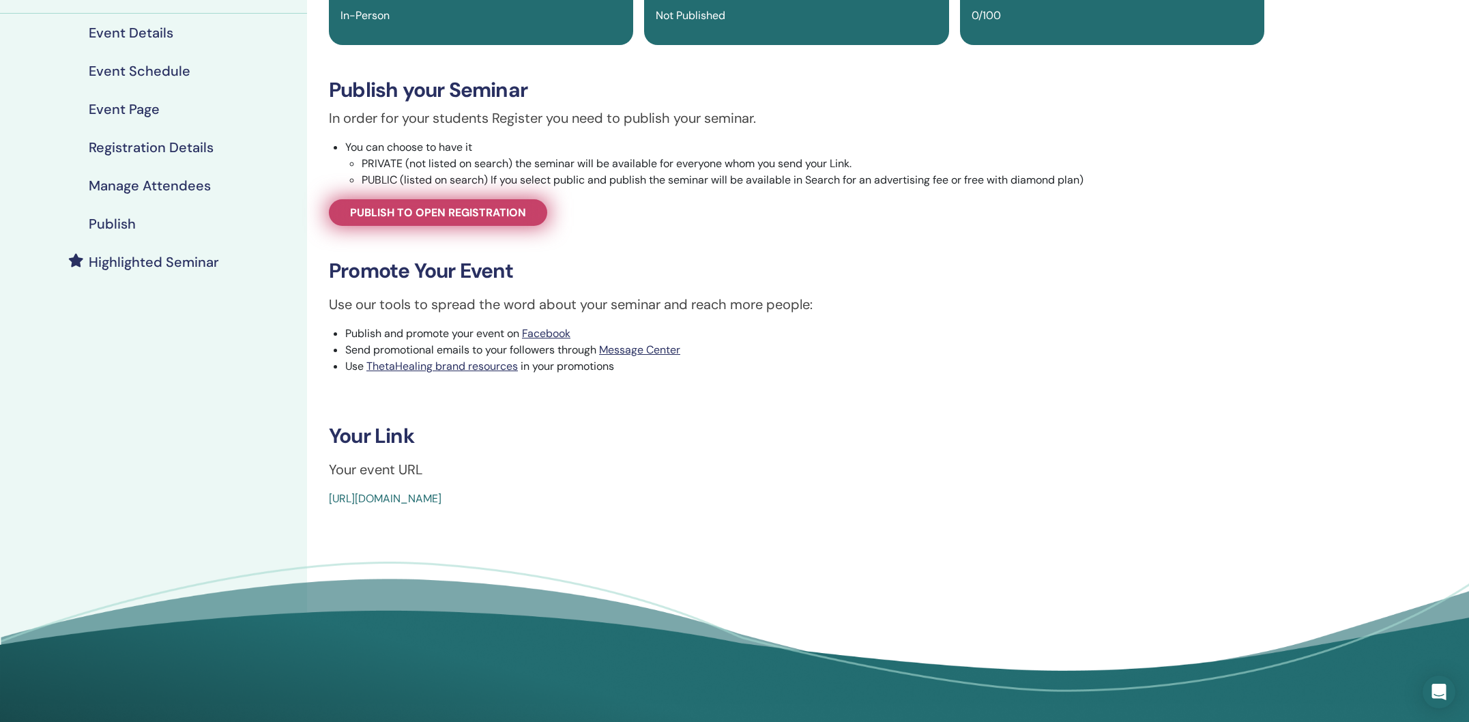
click at [407, 218] on span "Publish to open registration" at bounding box center [438, 212] width 176 height 14
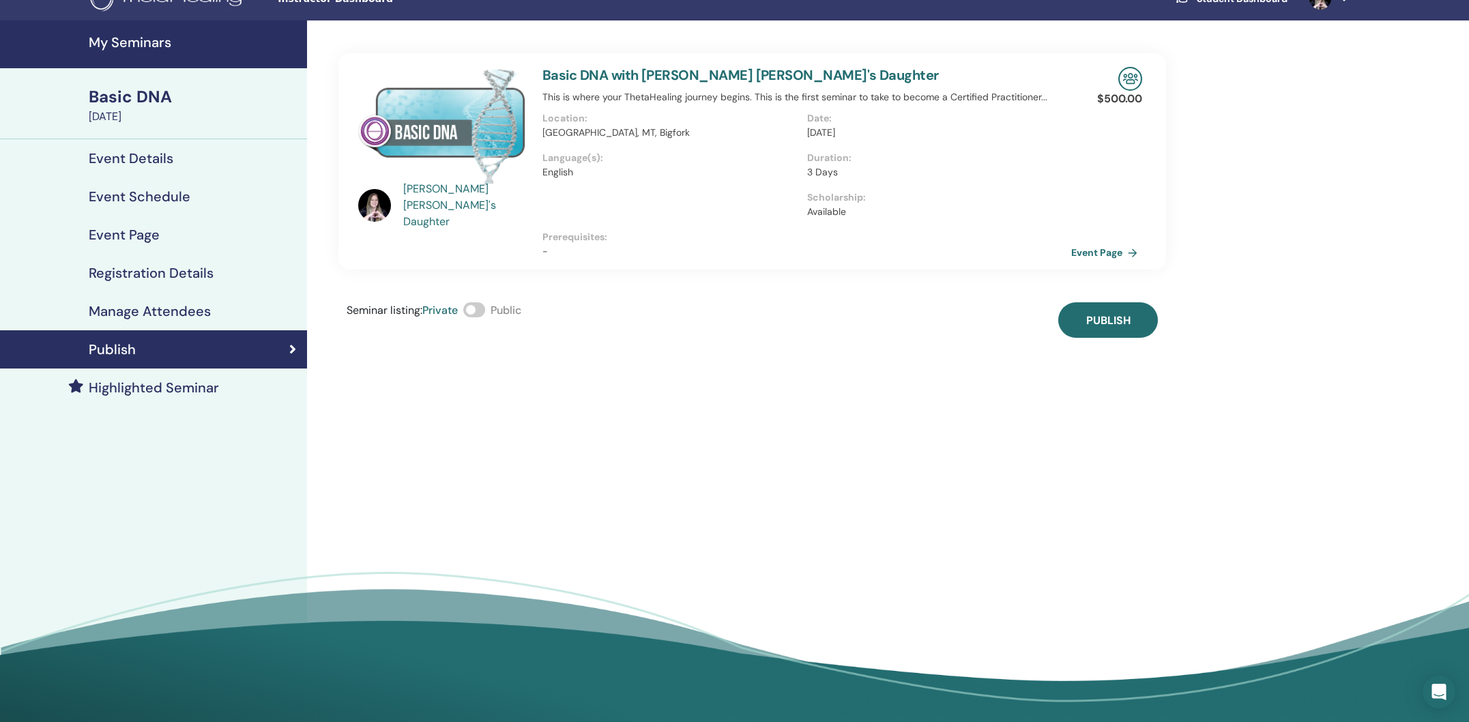
scroll to position [18, 0]
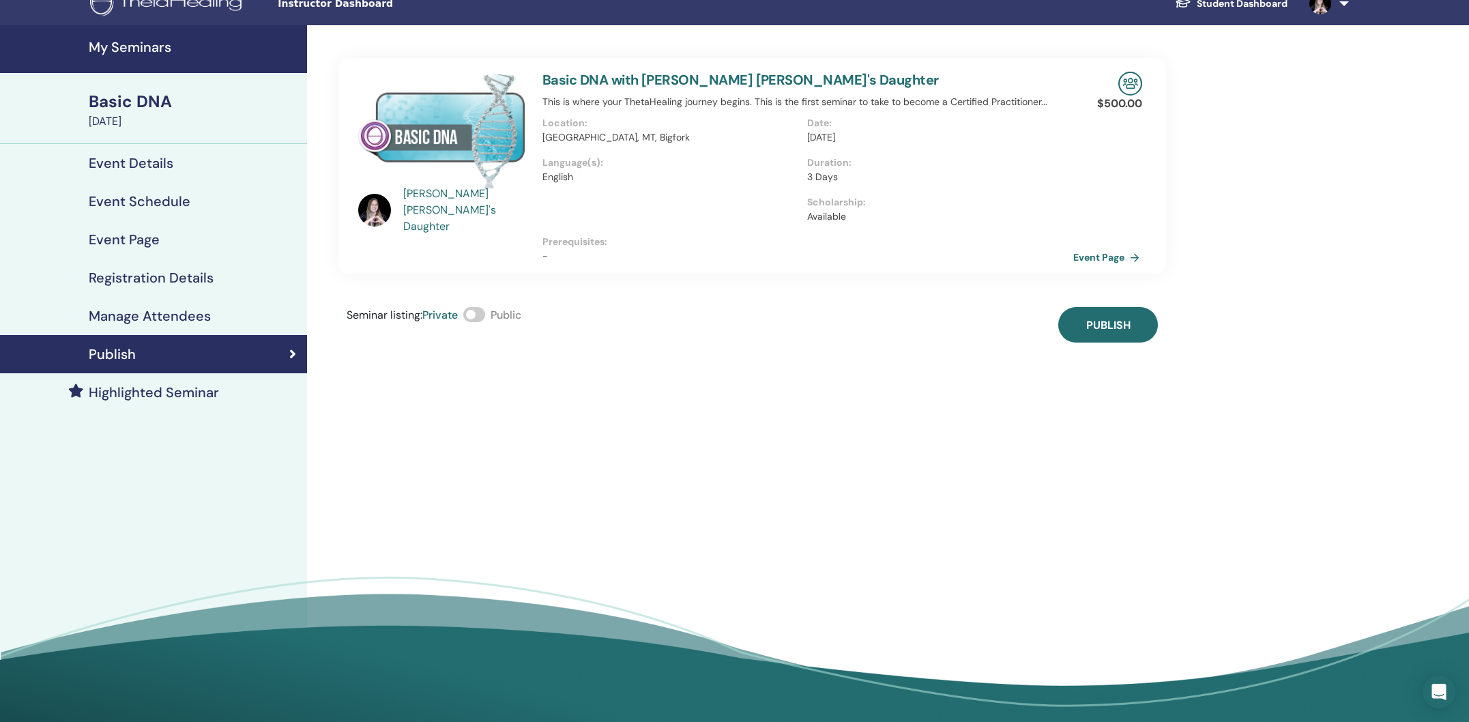
click at [1103, 259] on link "Event Page" at bounding box center [1109, 257] width 72 height 20
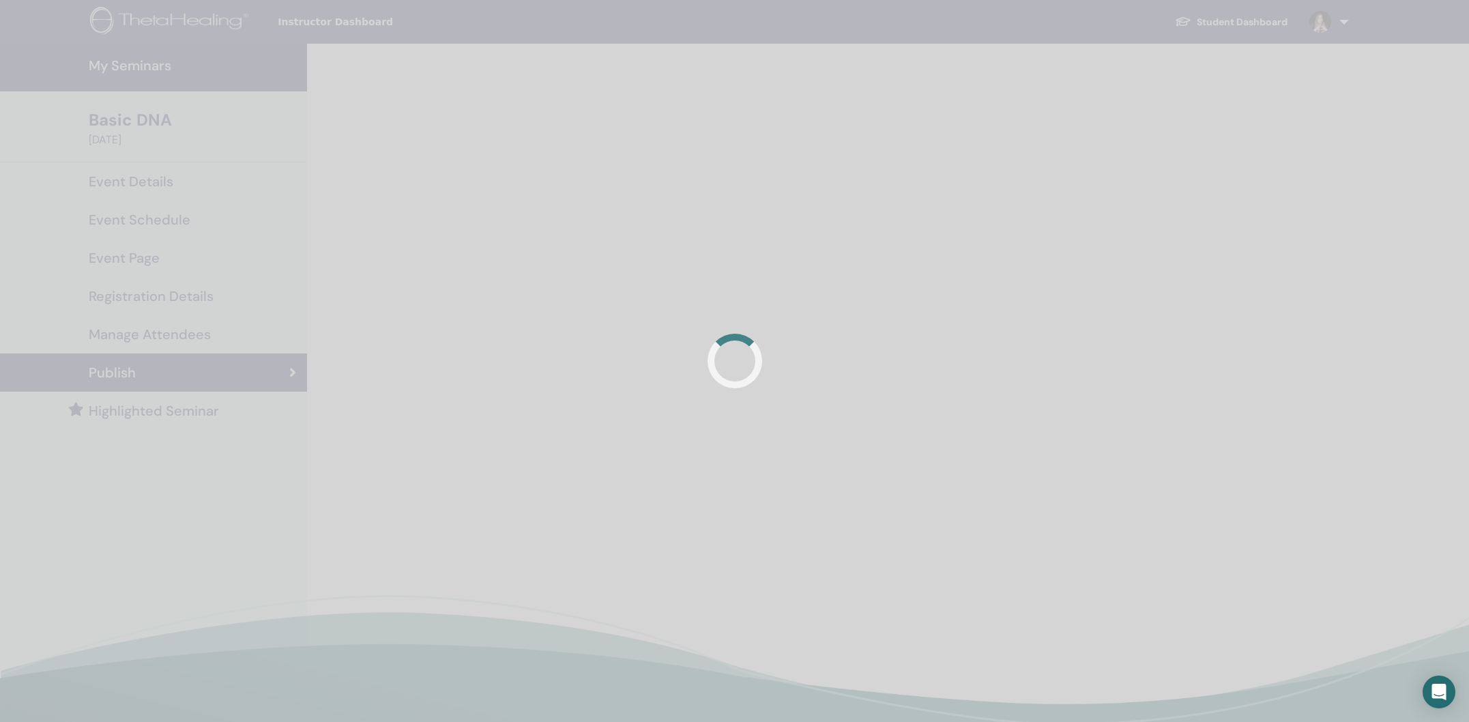
scroll to position [18, 0]
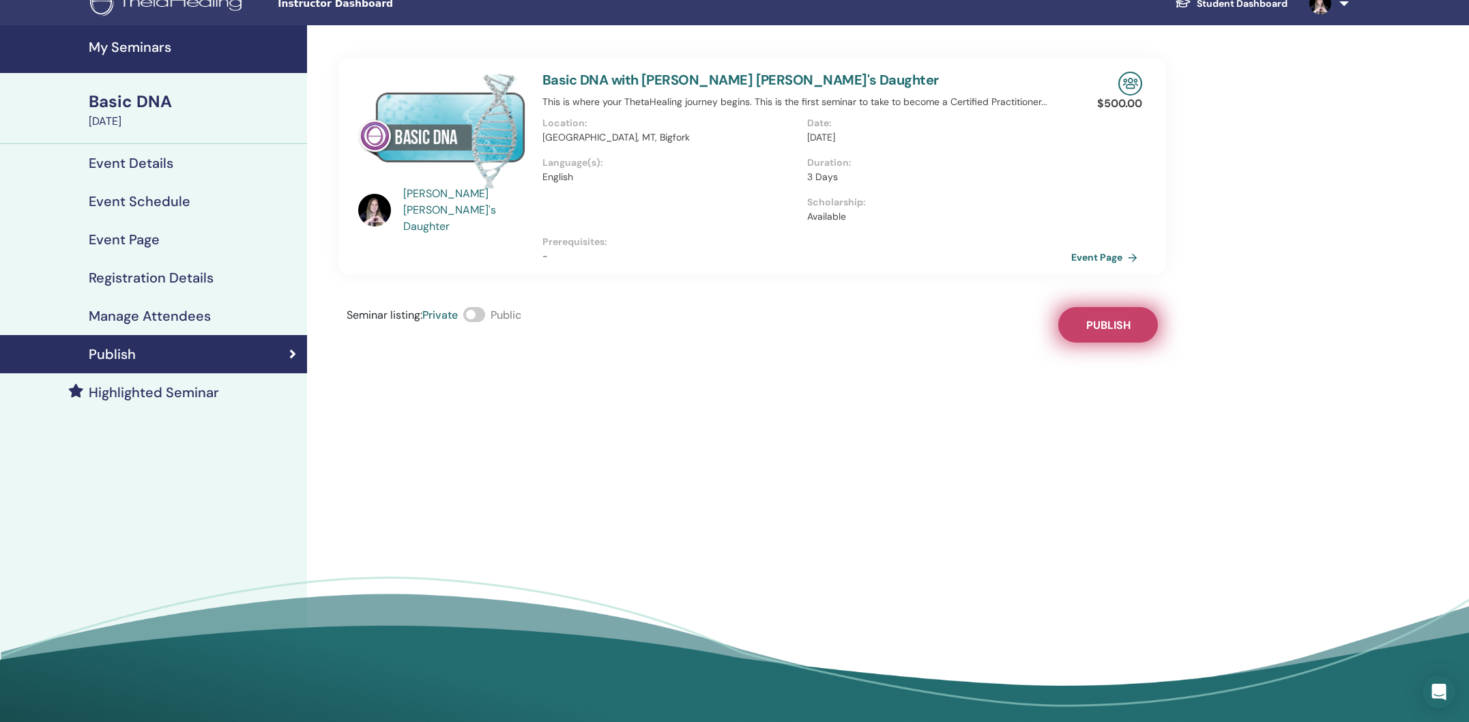
click at [1083, 334] on button "Publish" at bounding box center [1108, 324] width 100 height 35
click at [481, 314] on span at bounding box center [474, 314] width 22 height 15
click at [1110, 259] on link "Event Page" at bounding box center [1109, 257] width 72 height 20
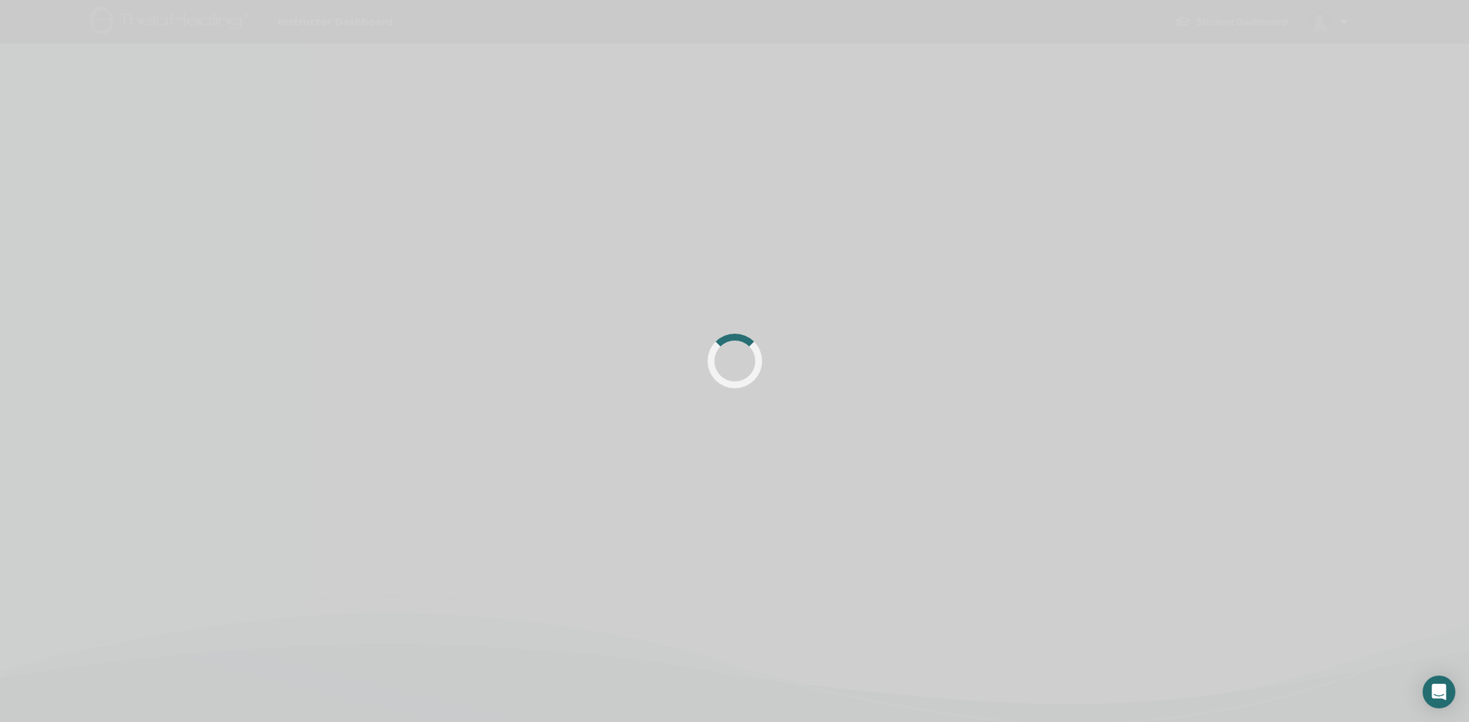
scroll to position [18, 0]
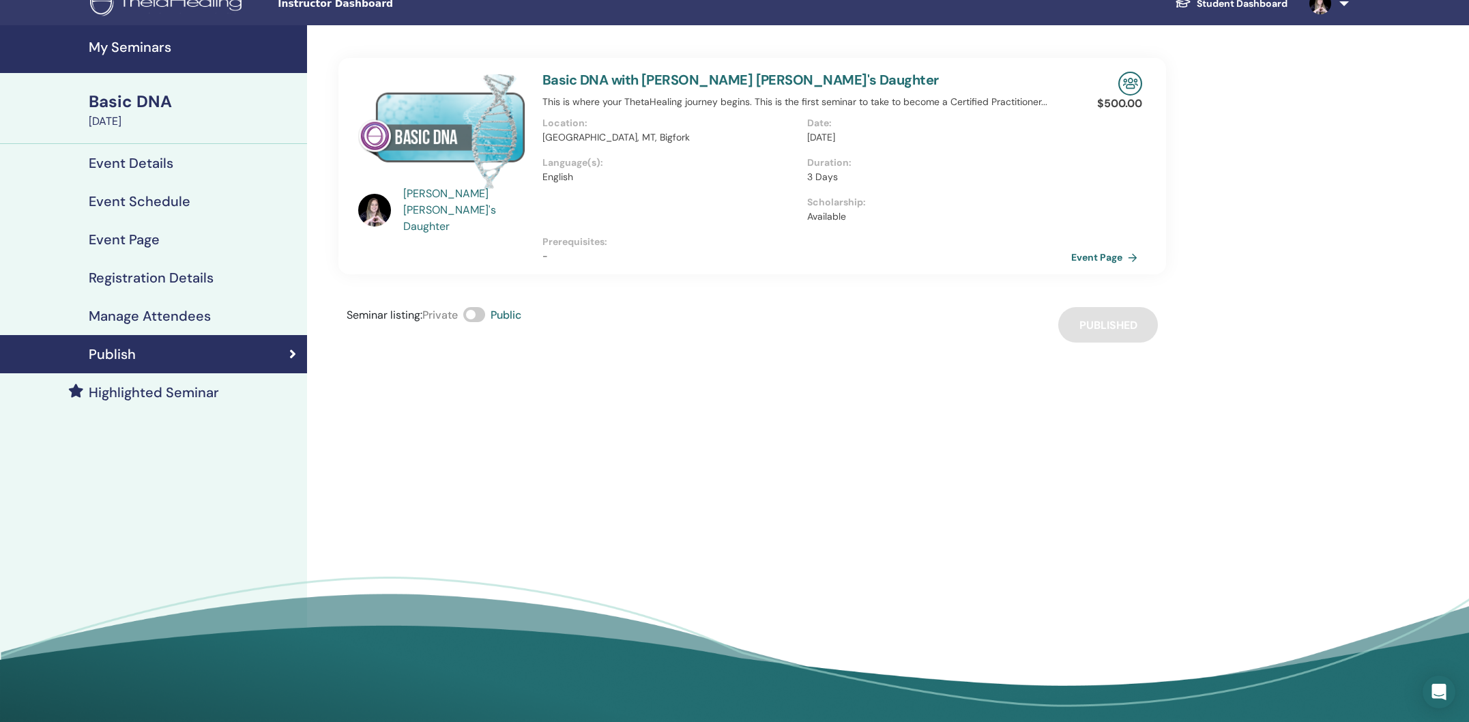
click at [154, 166] on h4 "Event Details" at bounding box center [131, 163] width 85 height 16
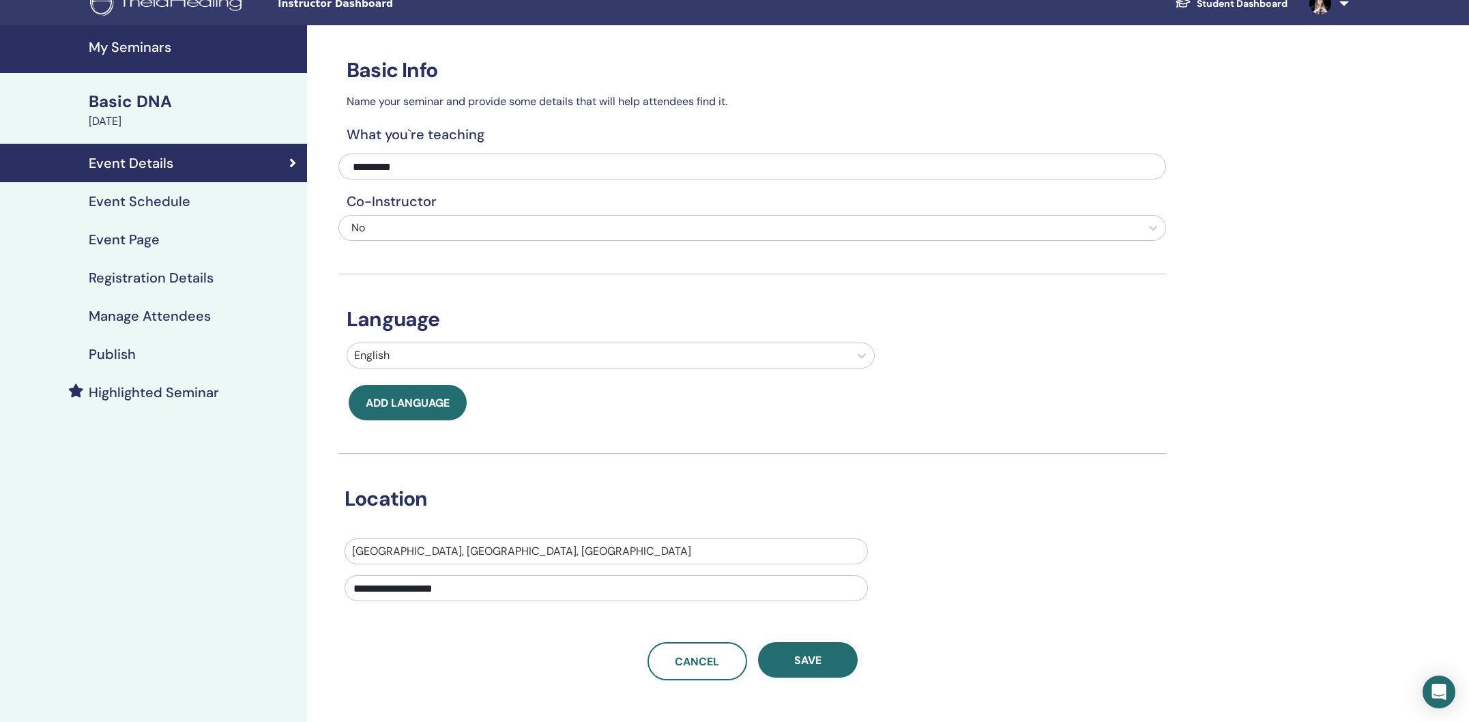
click at [125, 355] on h4 "Publish" at bounding box center [112, 354] width 47 height 16
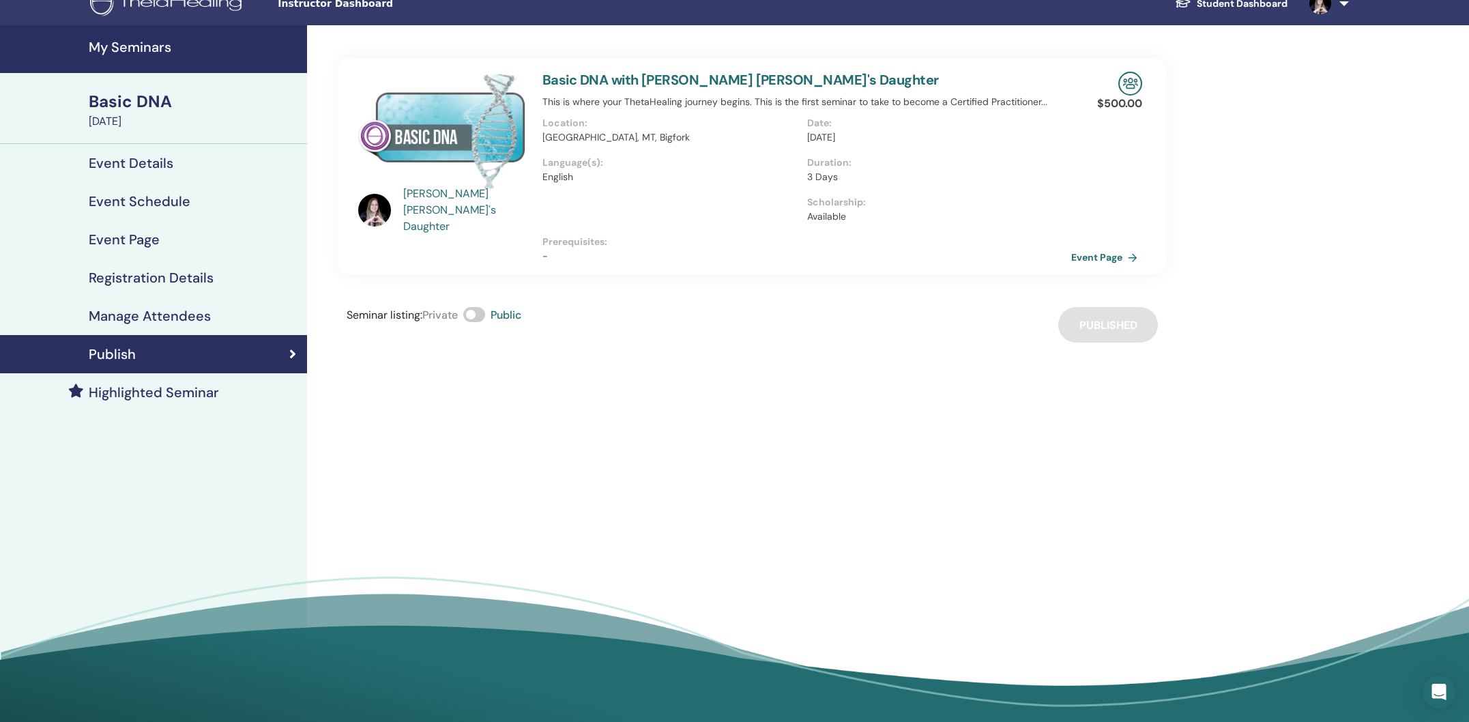
click at [130, 314] on h4 "Manage Attendees" at bounding box center [150, 316] width 122 height 16
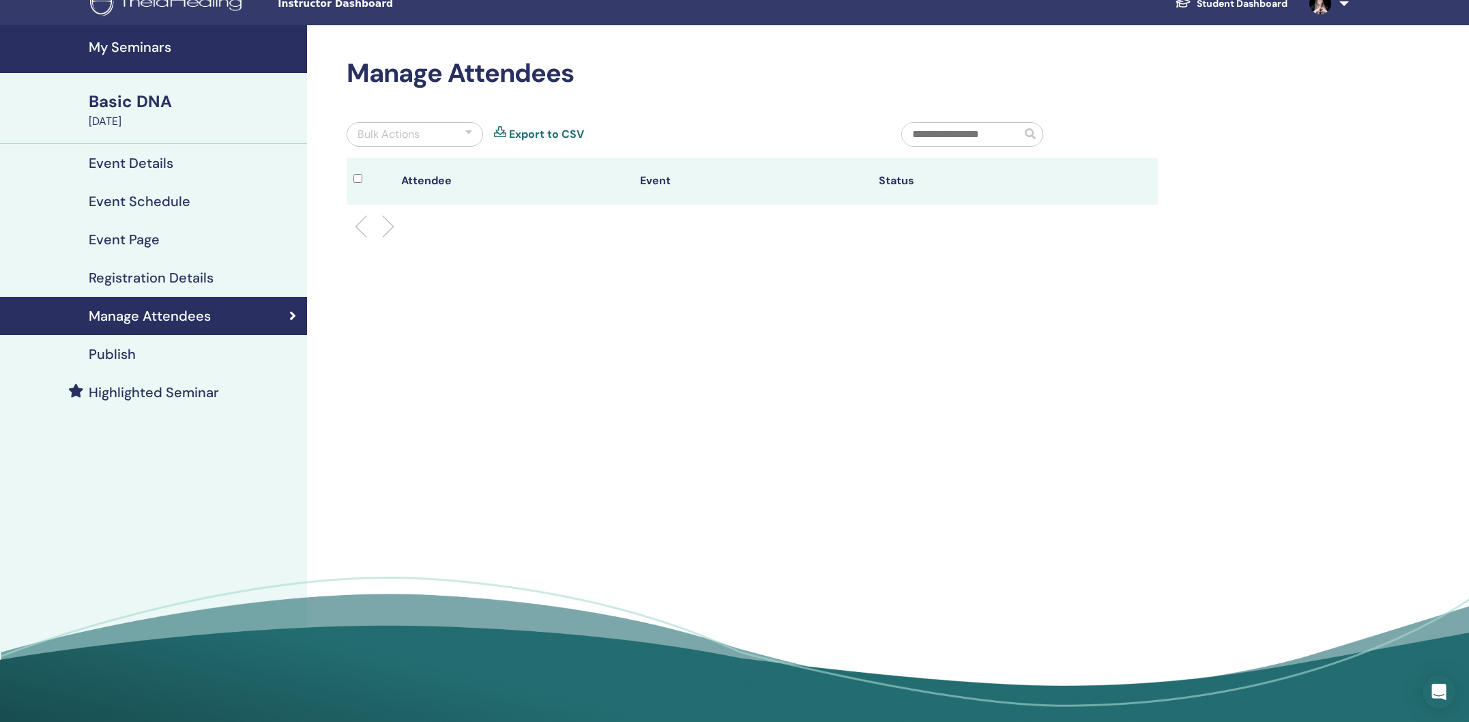
click at [141, 280] on h4 "Registration Details" at bounding box center [151, 277] width 125 height 16
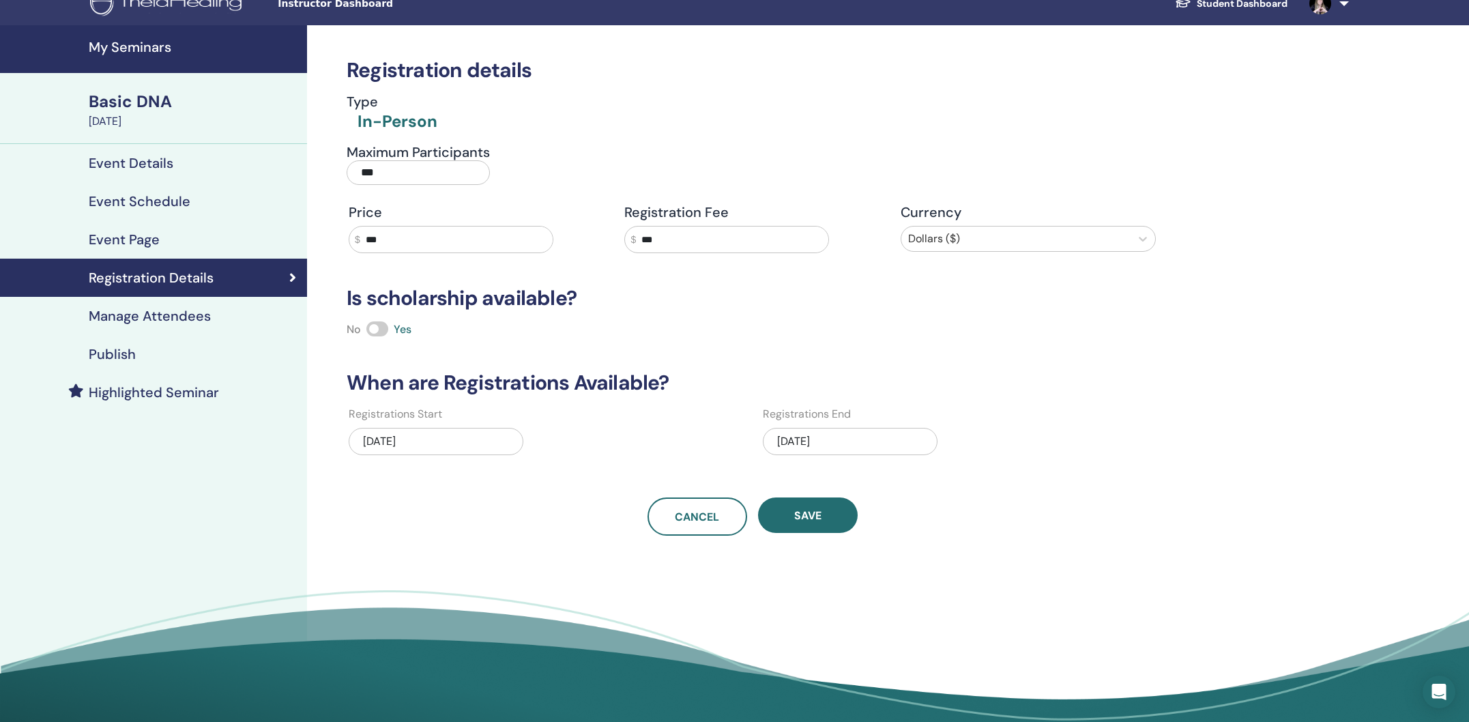
scroll to position [16, 0]
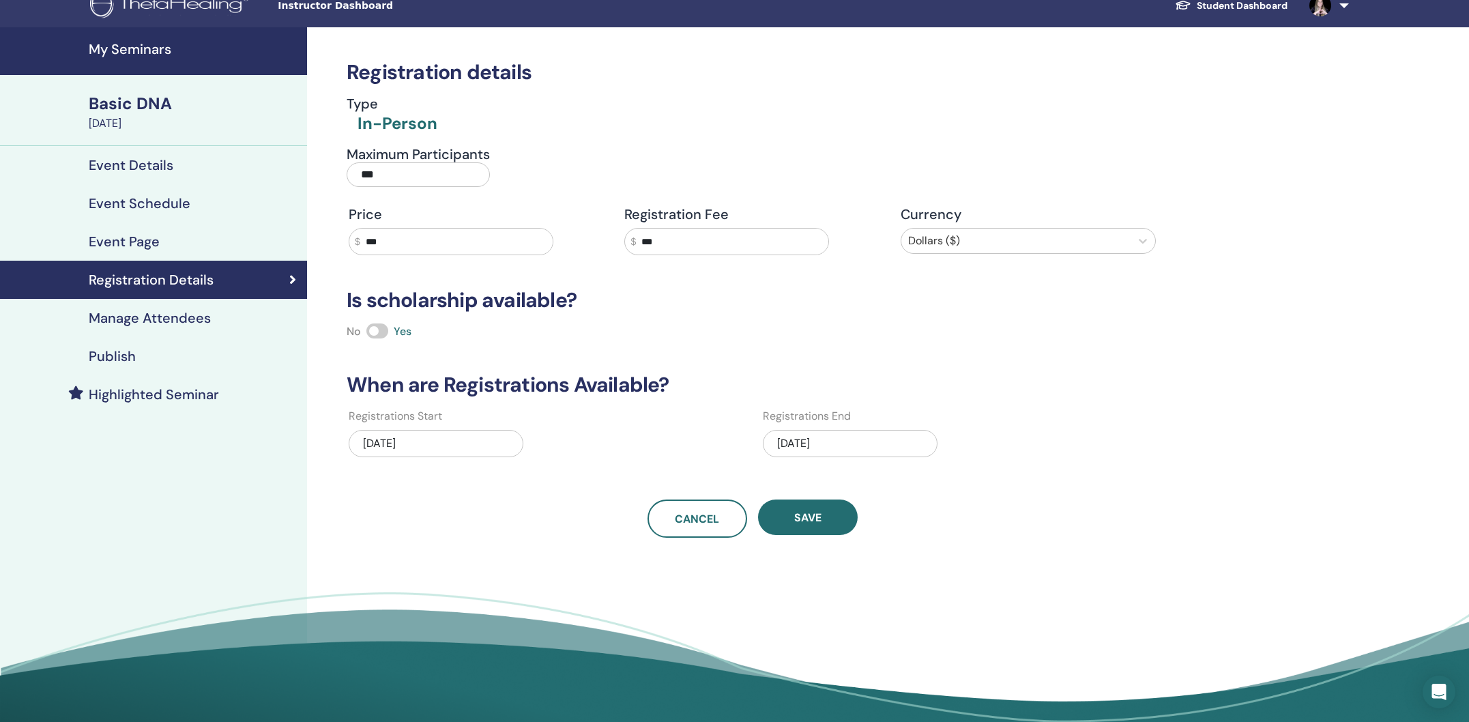
click at [177, 394] on h4 "Highlighted Seminar" at bounding box center [154, 394] width 130 height 16
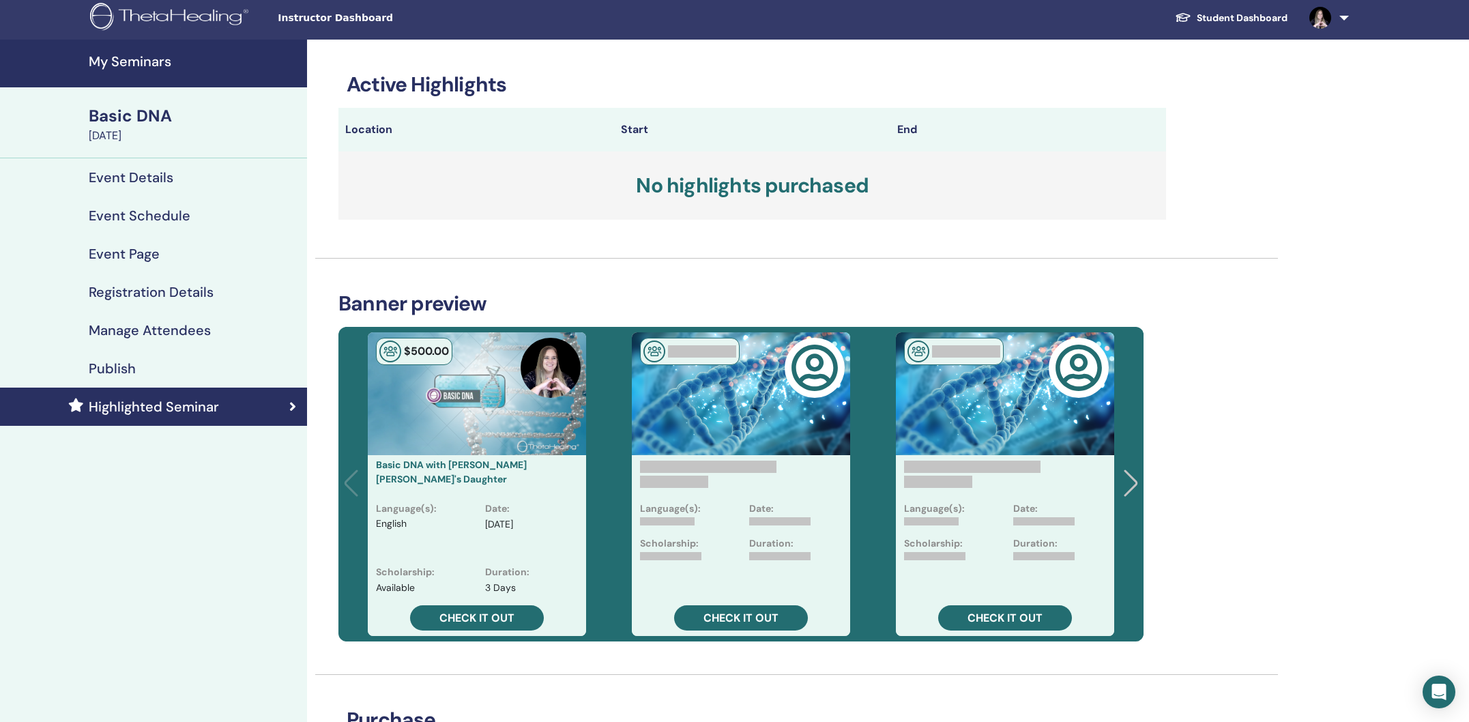
scroll to position [3, 0]
click at [153, 61] on h4 "My Seminars" at bounding box center [194, 62] width 210 height 16
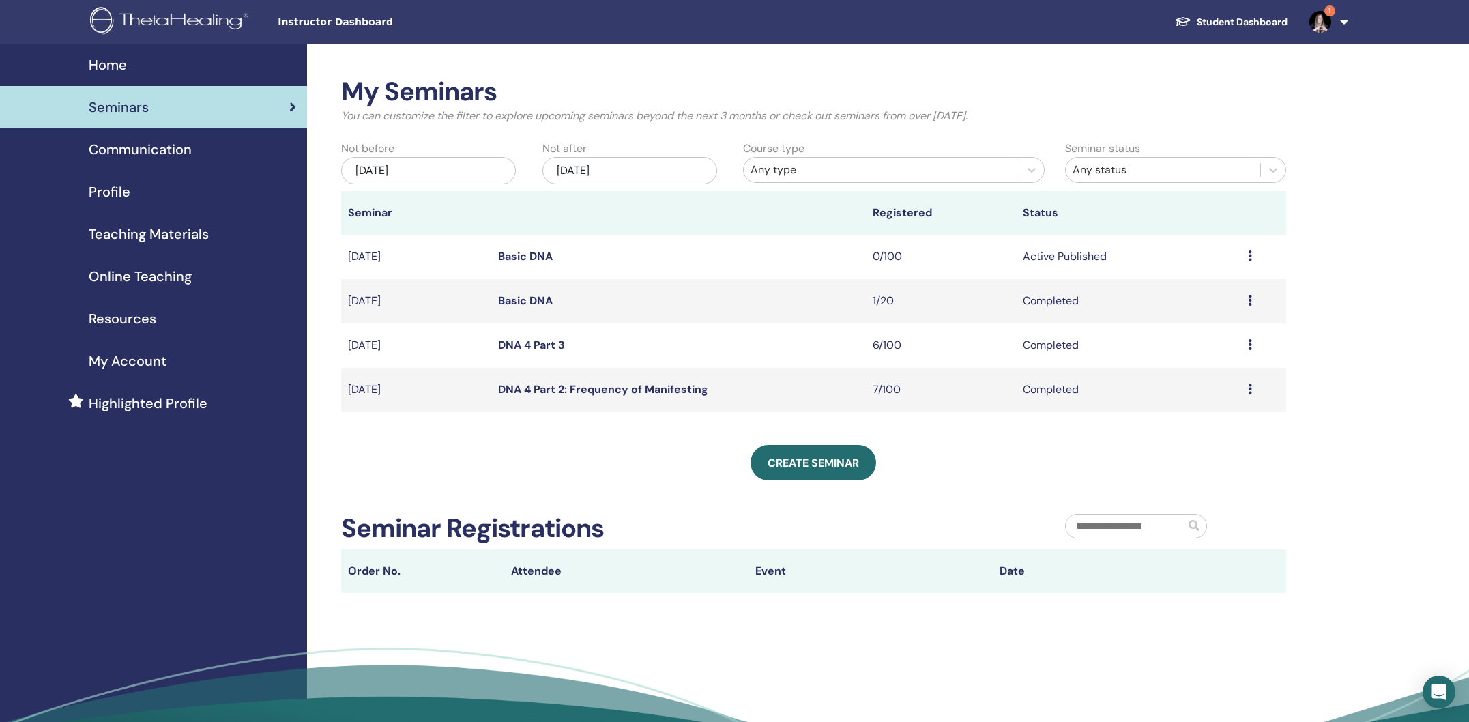
click at [509, 258] on link "Basic DNA" at bounding box center [525, 256] width 55 height 14
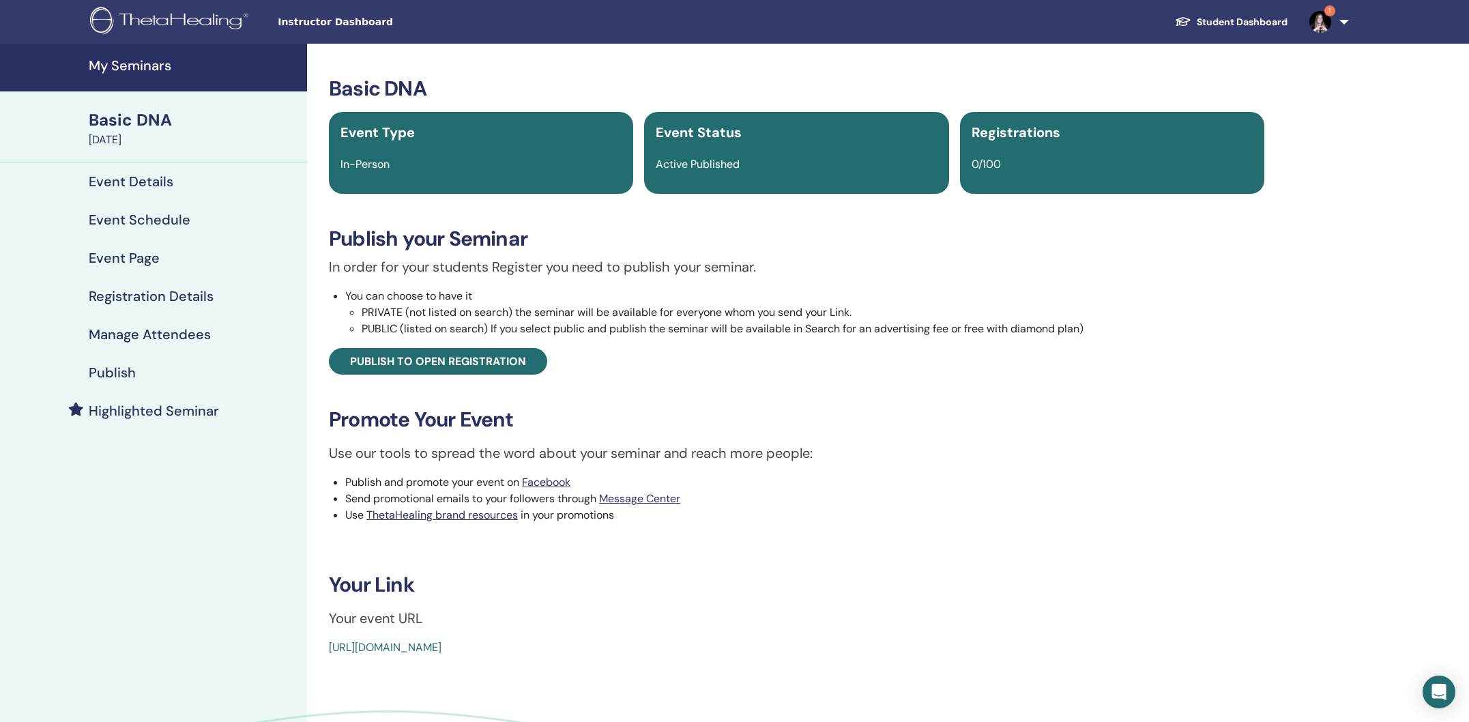
drag, startPoint x: 643, startPoint y: 647, endPoint x: 325, endPoint y: 638, distance: 317.3
click at [325, 638] on div "Basic DNA Event Type In-Person Event Status Active Published Registrations 0/10…" at bounding box center [796, 365] width 963 height 579
click at [147, 65] on h4 "My Seminars" at bounding box center [194, 65] width 210 height 16
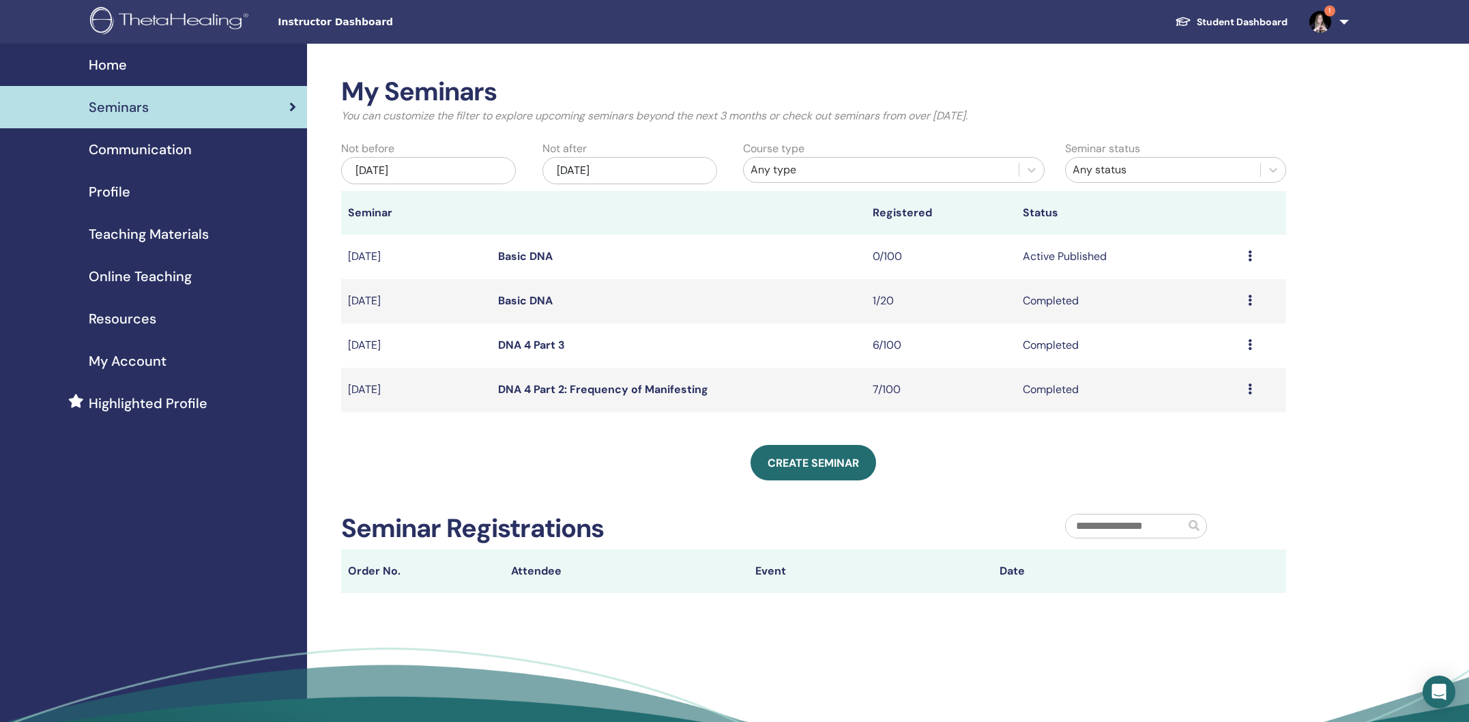
click at [1251, 257] on div "Preview Edit Attendees Cancel" at bounding box center [1263, 256] width 31 height 16
click at [1355, 215] on div "My Seminars You can customize the filter to explore upcoming seminars beyond th…" at bounding box center [858, 414] width 1102 height 740
click at [1248, 256] on icon at bounding box center [1250, 255] width 4 height 11
click at [1237, 128] on div "My Seminars You can customize the filter to explore upcoming seminars beyond th…" at bounding box center [813, 105] width 965 height 59
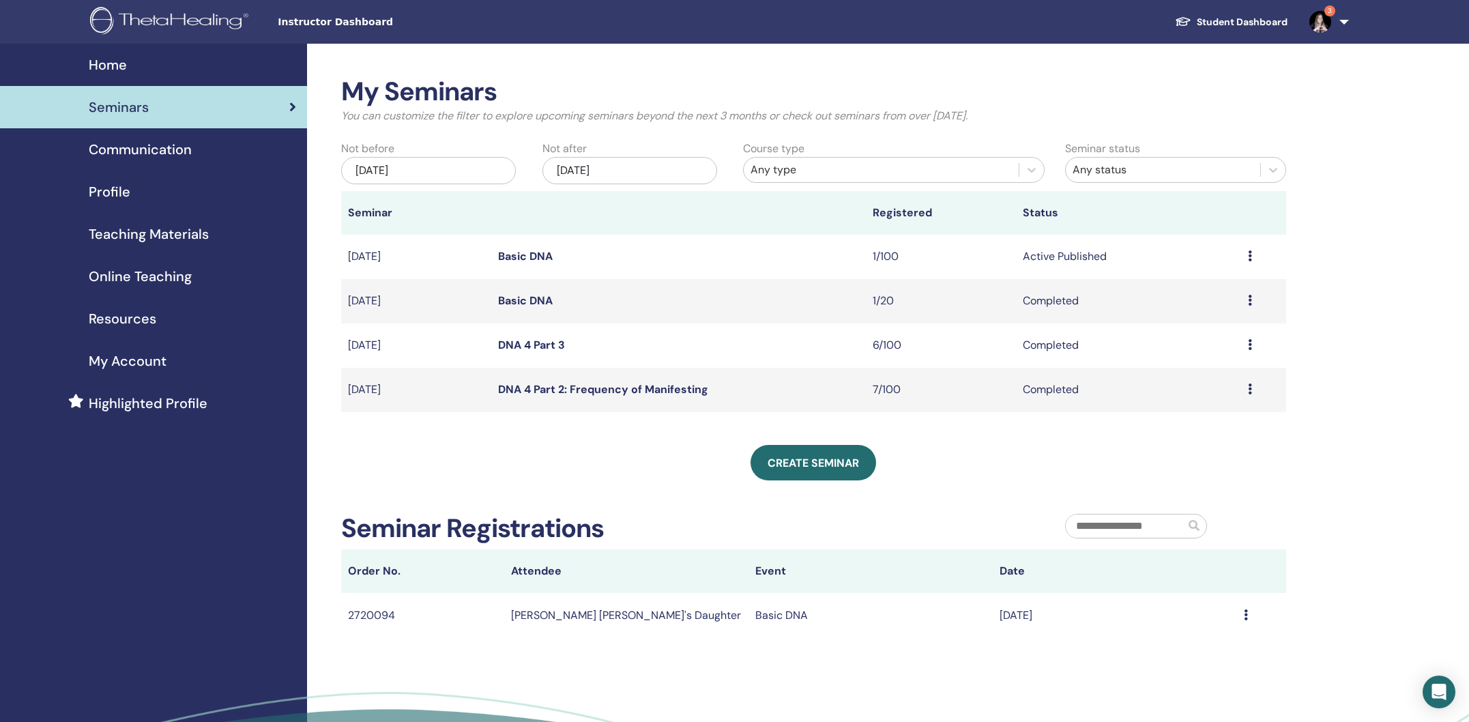
click at [1348, 23] on link "3" at bounding box center [1326, 22] width 56 height 44
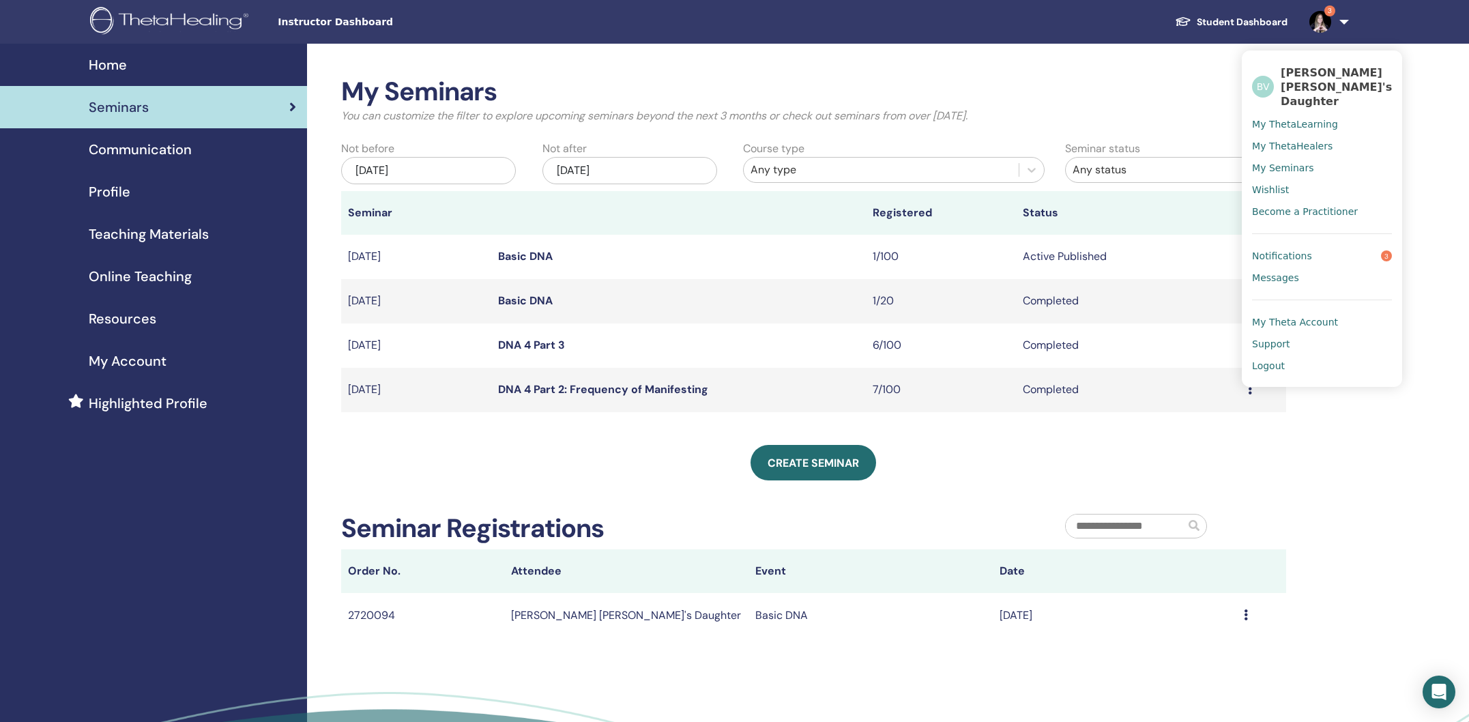
click at [1296, 250] on span "Notifications" at bounding box center [1282, 256] width 60 height 12
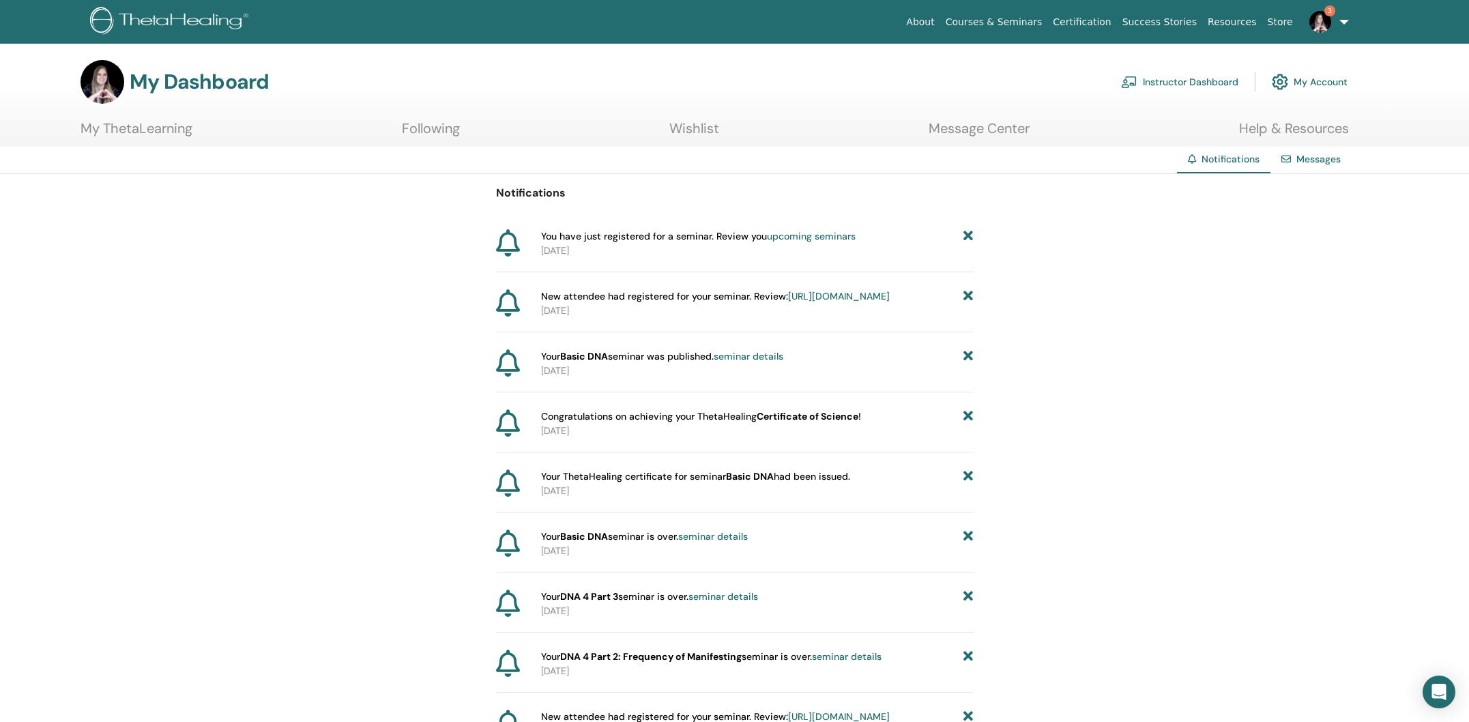
click at [1169, 89] on link "Instructor Dashboard" at bounding box center [1179, 82] width 117 height 30
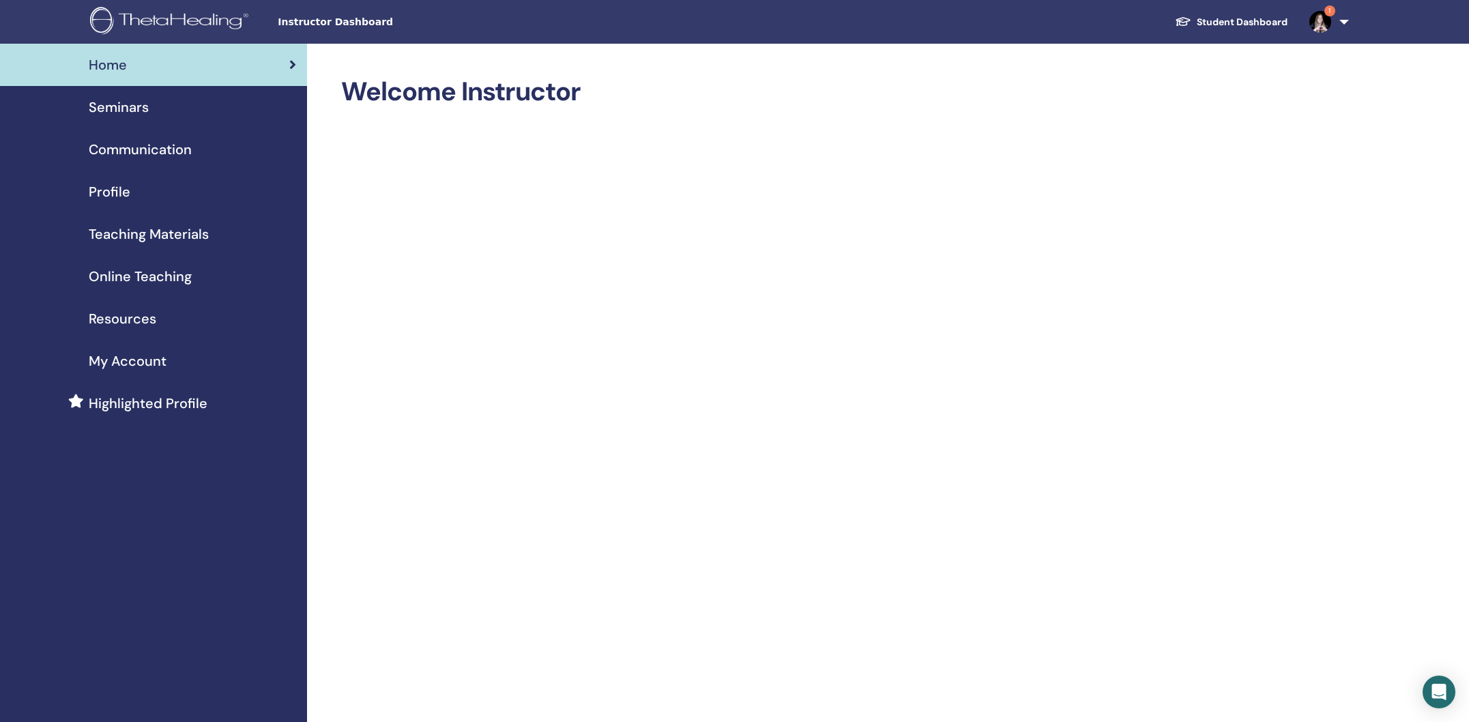
click at [106, 106] on span "Seminars" at bounding box center [119, 107] width 60 height 20
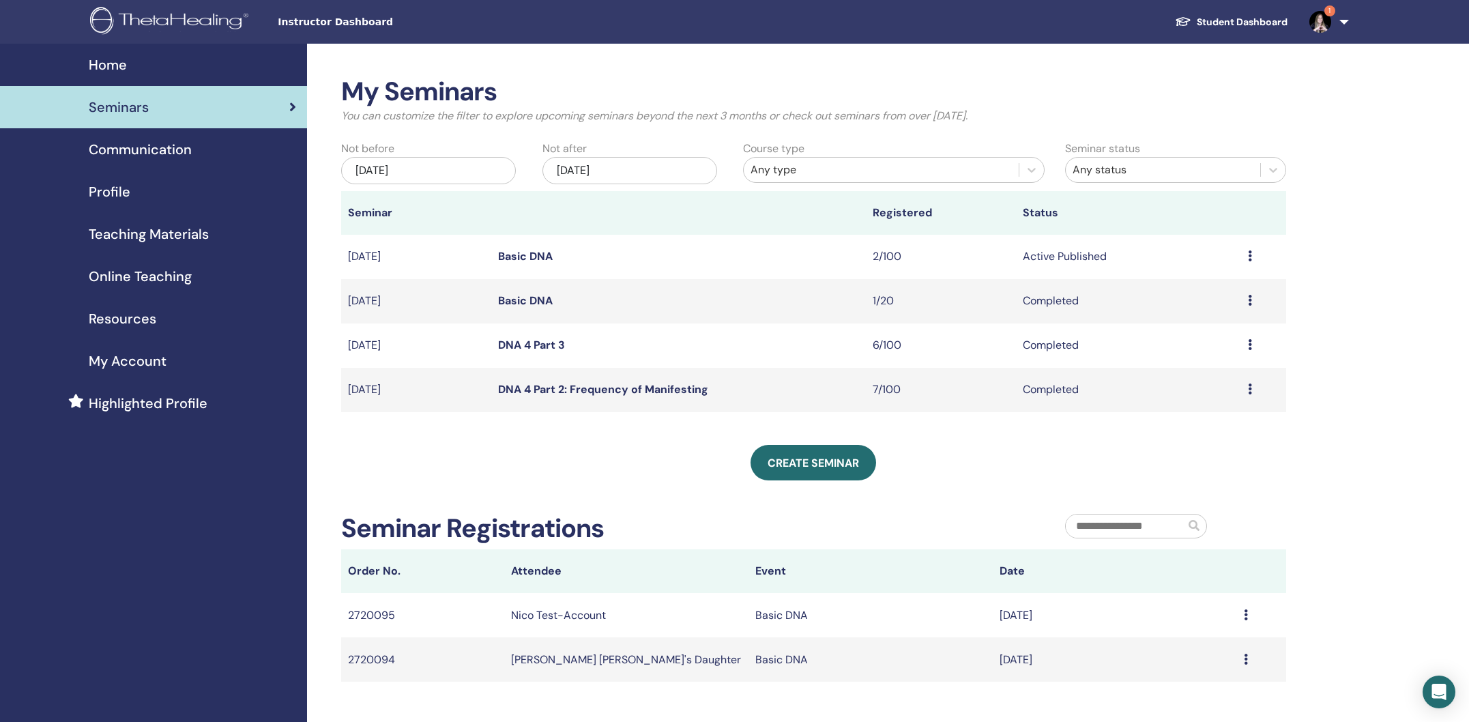
click at [1249, 253] on icon at bounding box center [1250, 255] width 4 height 11
click at [1190, 306] on link "Attendees" at bounding box center [1192, 305] width 52 height 14
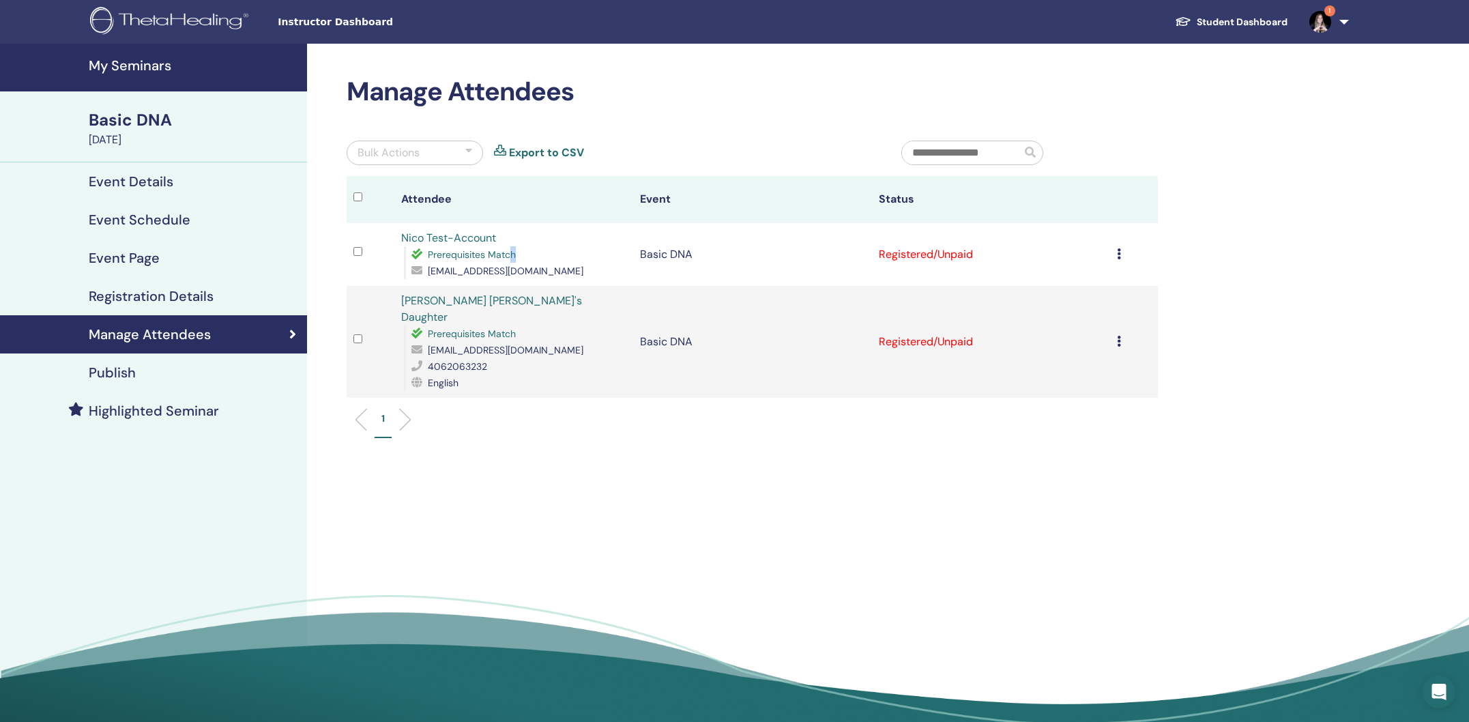
drag, startPoint x: 426, startPoint y: 263, endPoint x: 512, endPoint y: 249, distance: 87.7
click at [512, 249] on div "Prerequisites Match [EMAIL_ADDRESS][DOMAIN_NAME]" at bounding box center [515, 262] width 222 height 33
drag, startPoint x: 447, startPoint y: 256, endPoint x: 525, endPoint y: 254, distance: 77.8
click at [525, 254] on div "Prerequisites Match" at bounding box center [518, 254] width 215 height 16
click at [430, 259] on span "Prerequisites Match" at bounding box center [472, 254] width 88 height 12
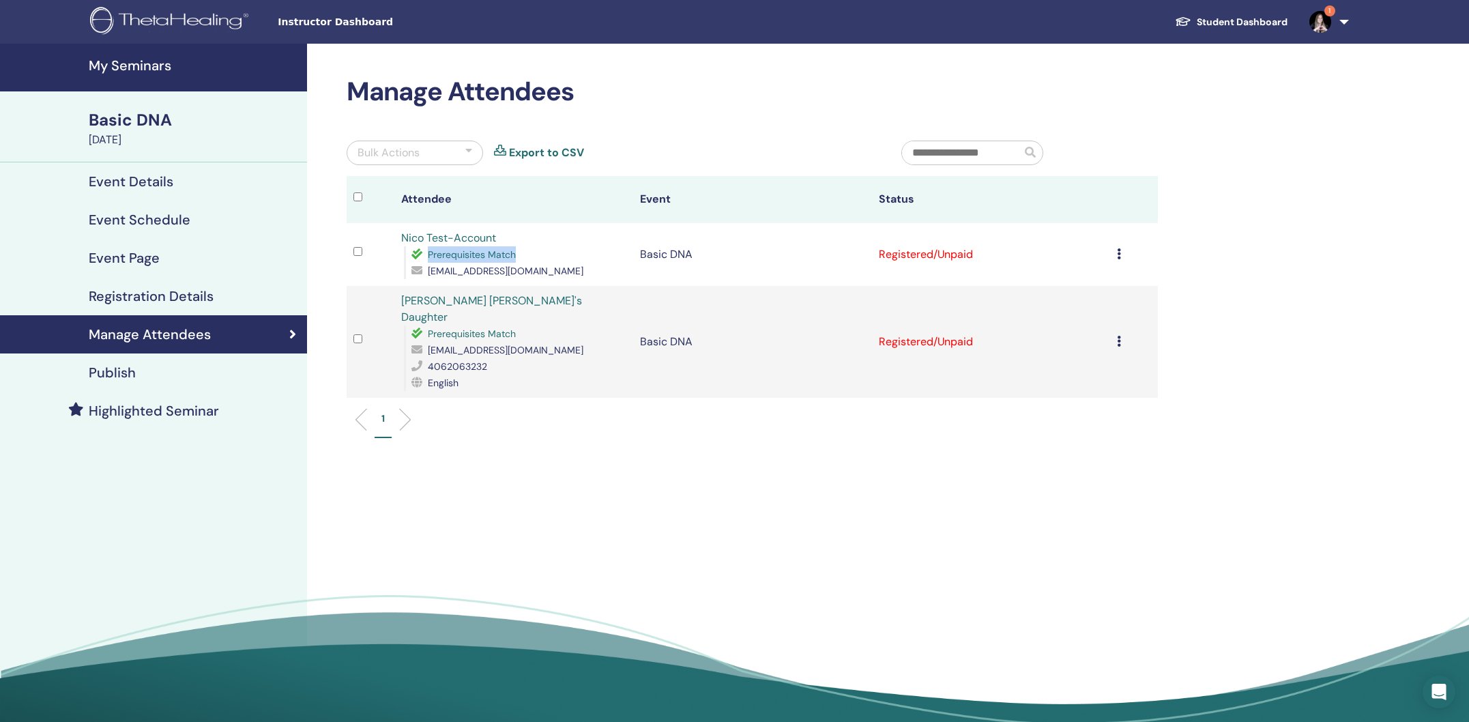
drag, startPoint x: 428, startPoint y: 253, endPoint x: 531, endPoint y: 253, distance: 103.0
click at [531, 253] on div "Prerequisites Match" at bounding box center [518, 254] width 215 height 16
click at [526, 251] on div "Prerequisites Match" at bounding box center [518, 254] width 215 height 16
drag, startPoint x: 630, startPoint y: 252, endPoint x: 737, endPoint y: 250, distance: 107.1
click at [737, 250] on tr "Nico Test-Account Prerequisites Match nico@w-cooperations.ch Basic DNA Register…" at bounding box center [752, 254] width 811 height 63
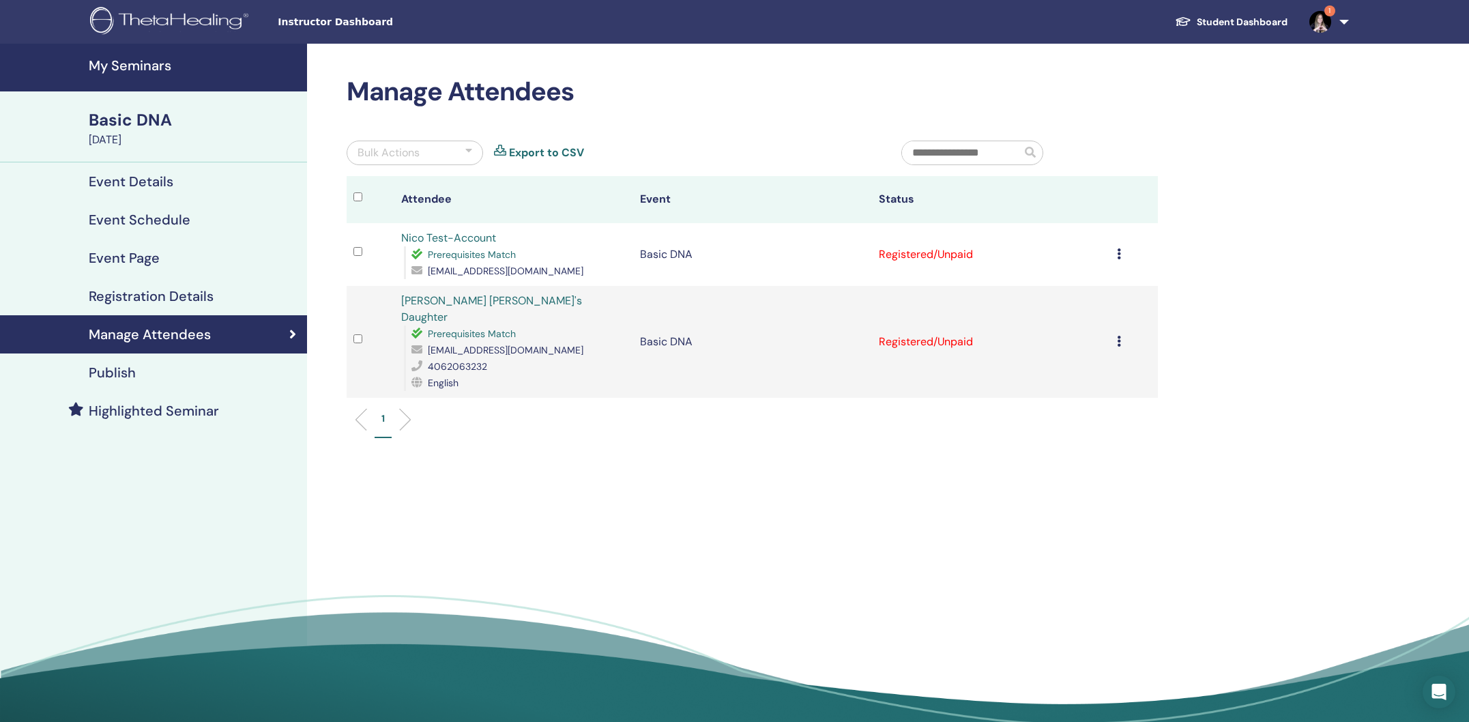
click at [564, 253] on div "Prerequisites Match" at bounding box center [518, 254] width 215 height 16
click at [1119, 256] on icon at bounding box center [1119, 253] width 4 height 11
click at [1070, 401] on link "Download Certificate" at bounding box center [1082, 398] width 106 height 14
click at [148, 65] on h4 "My Seminars" at bounding box center [194, 65] width 210 height 16
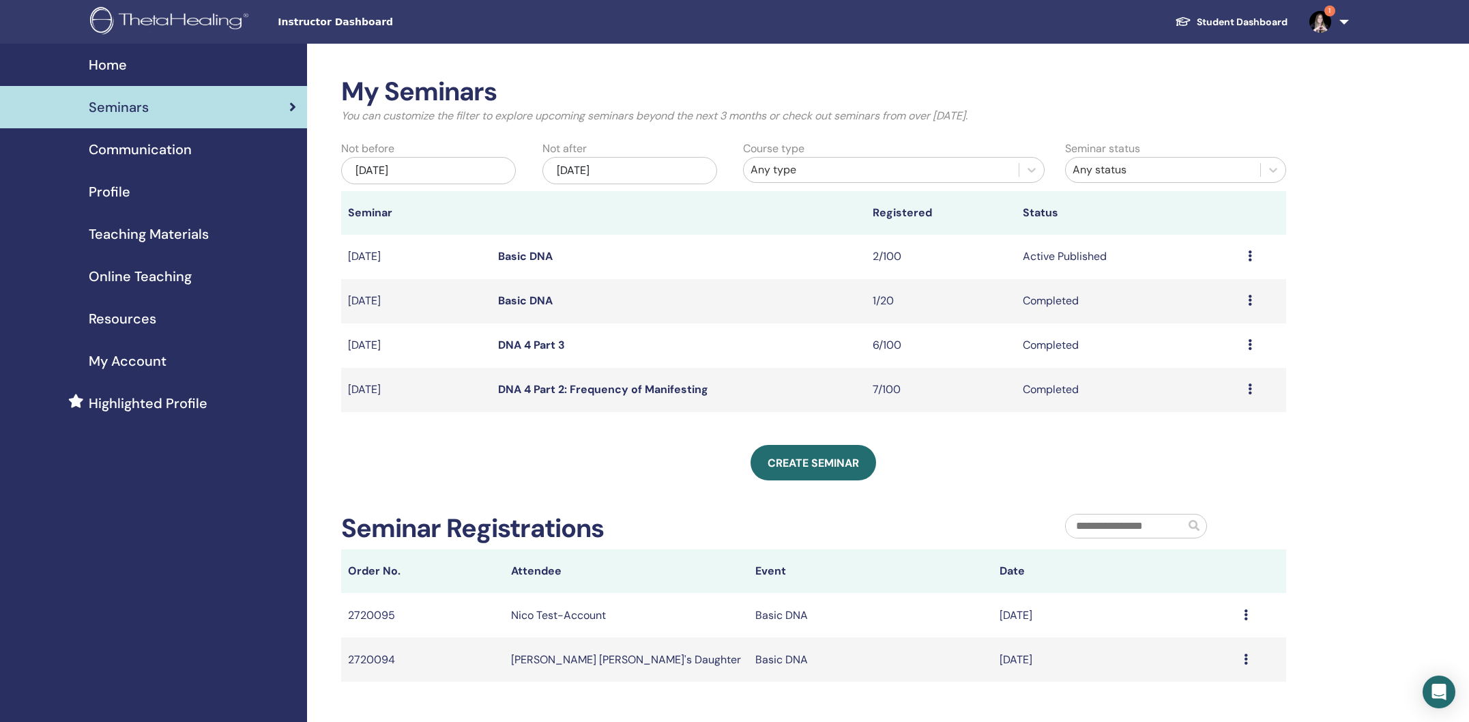
click at [168, 239] on span "Teaching Materials" at bounding box center [149, 234] width 120 height 20
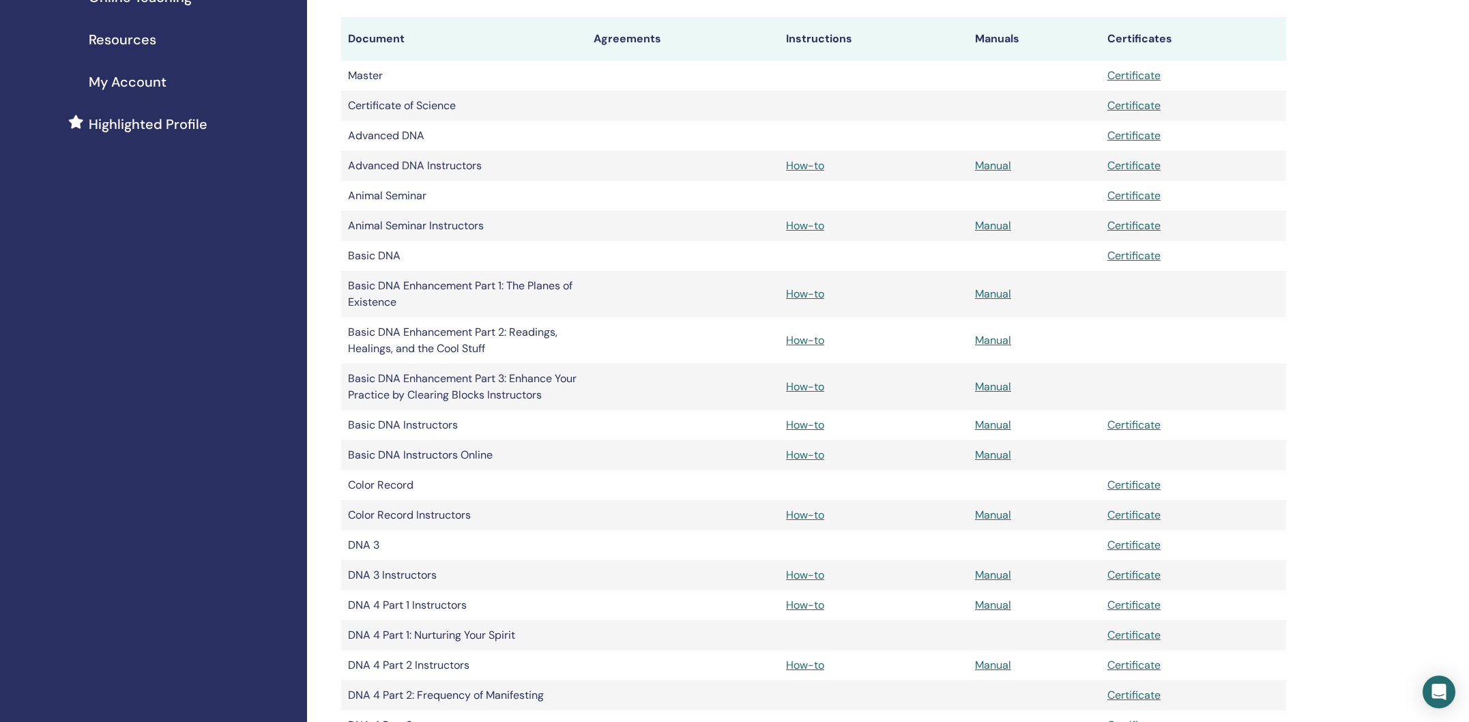
scroll to position [281, 0]
drag, startPoint x: 1023, startPoint y: 418, endPoint x: 1033, endPoint y: 425, distance: 12.3
click at [1033, 425] on td "Manual" at bounding box center [1034, 423] width 132 height 30
click at [988, 421] on link "Manual" at bounding box center [993, 422] width 36 height 14
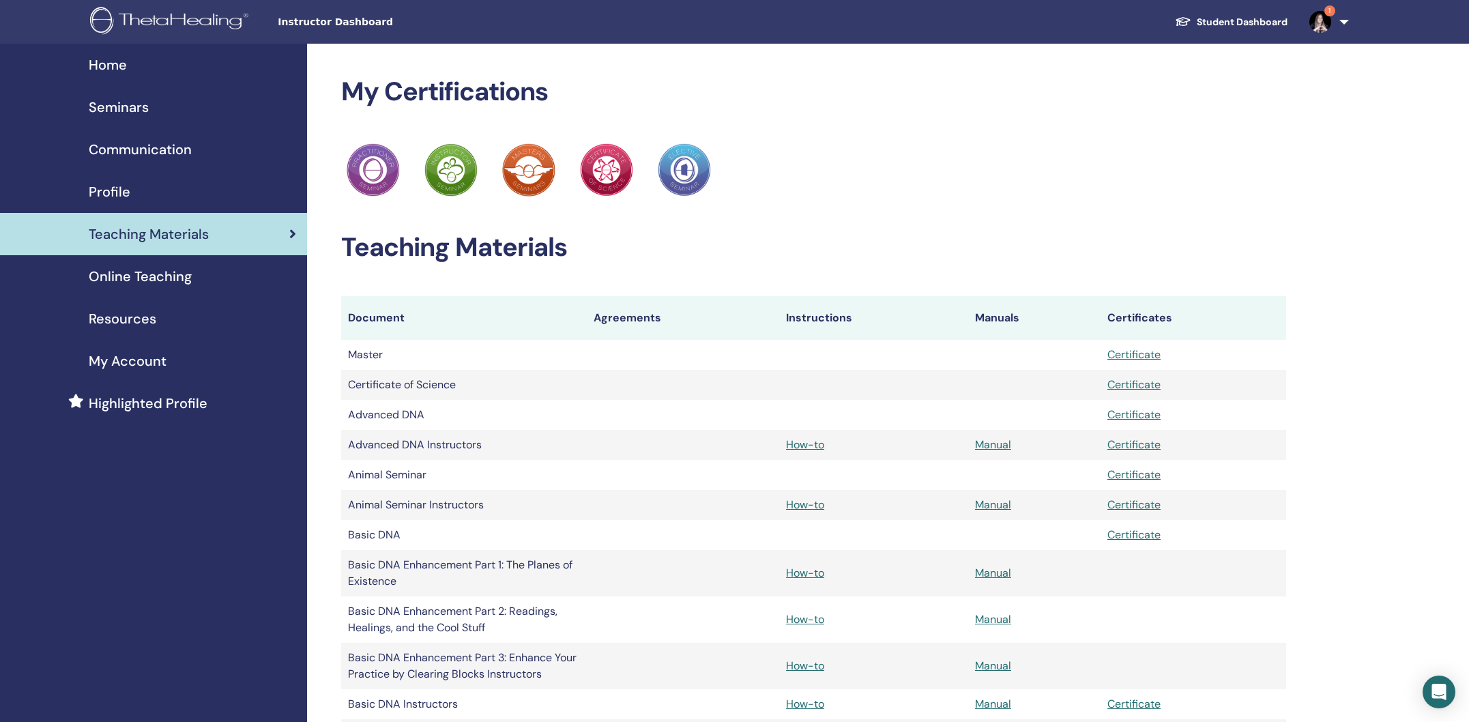
scroll to position [278, 0]
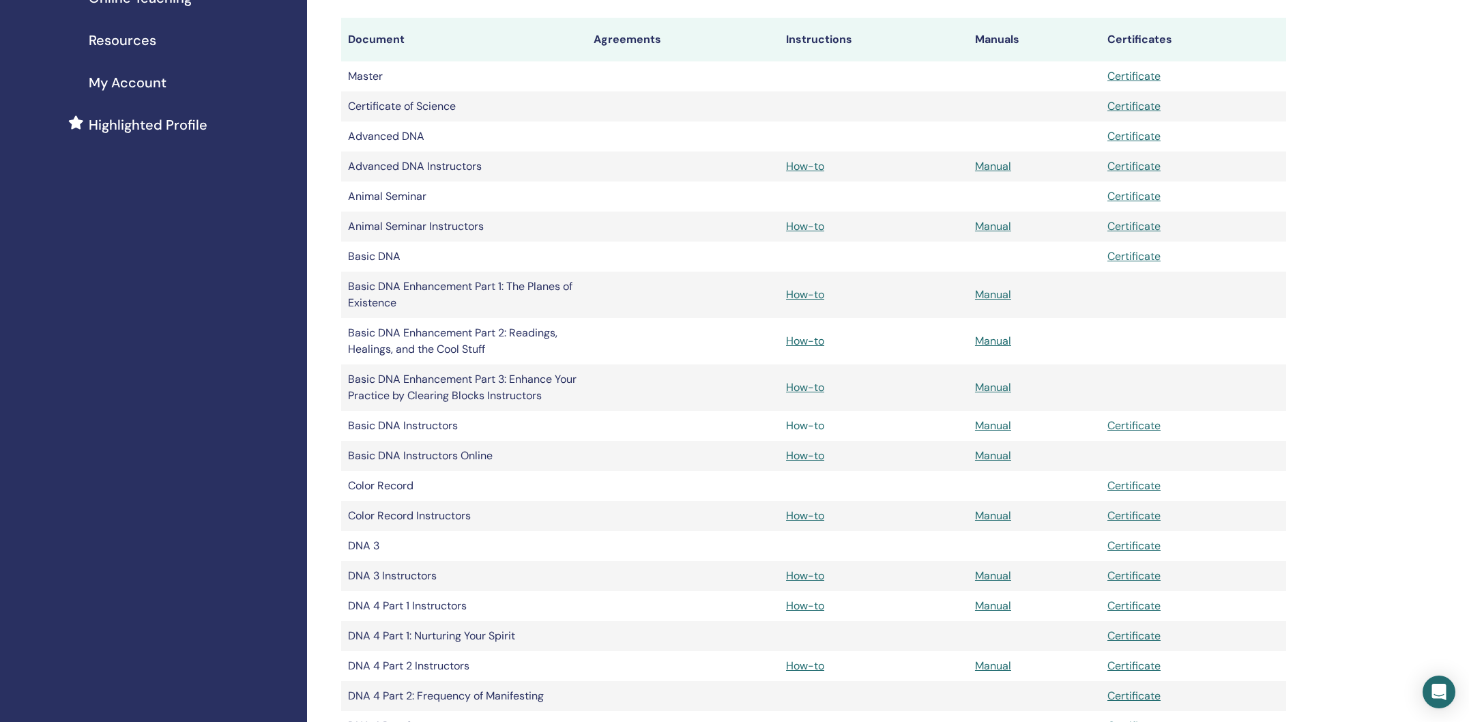
click at [805, 428] on link "How-to" at bounding box center [805, 425] width 38 height 14
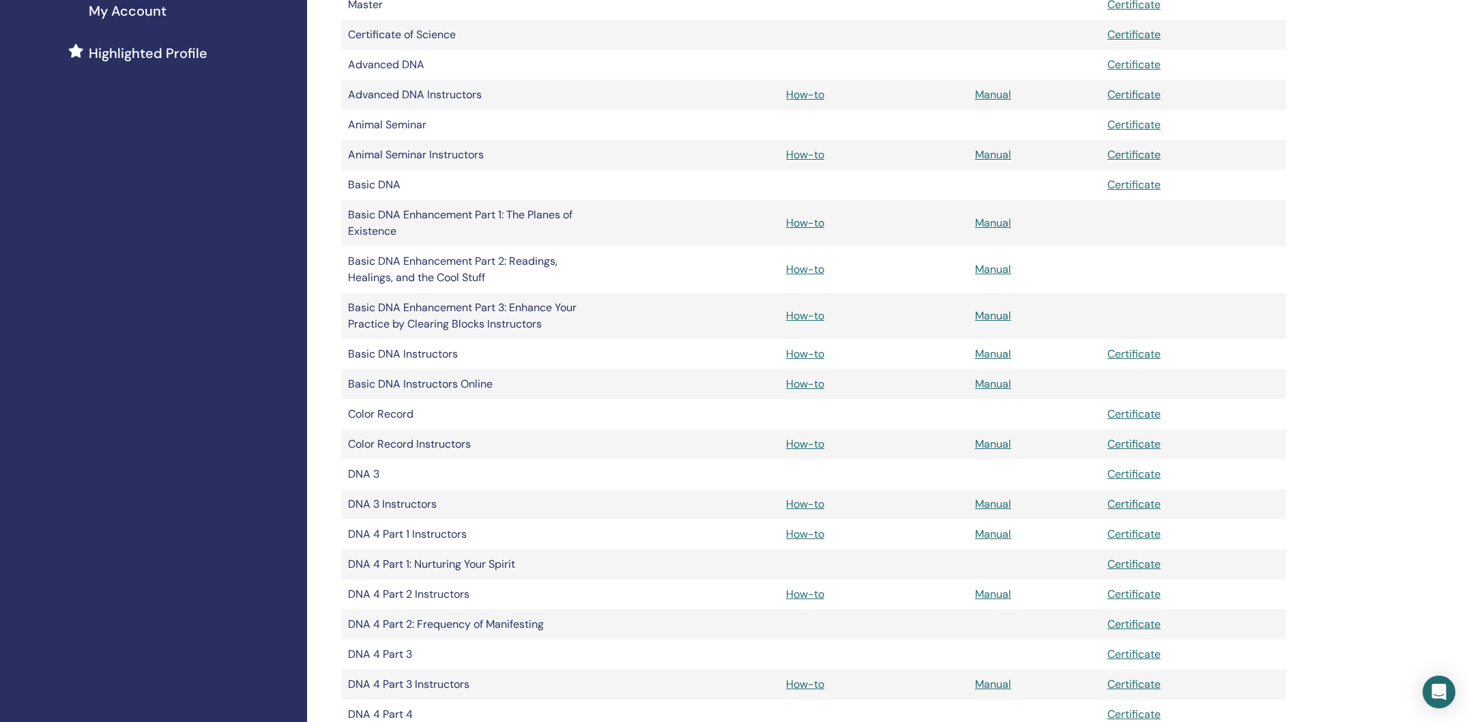
scroll to position [355, 0]
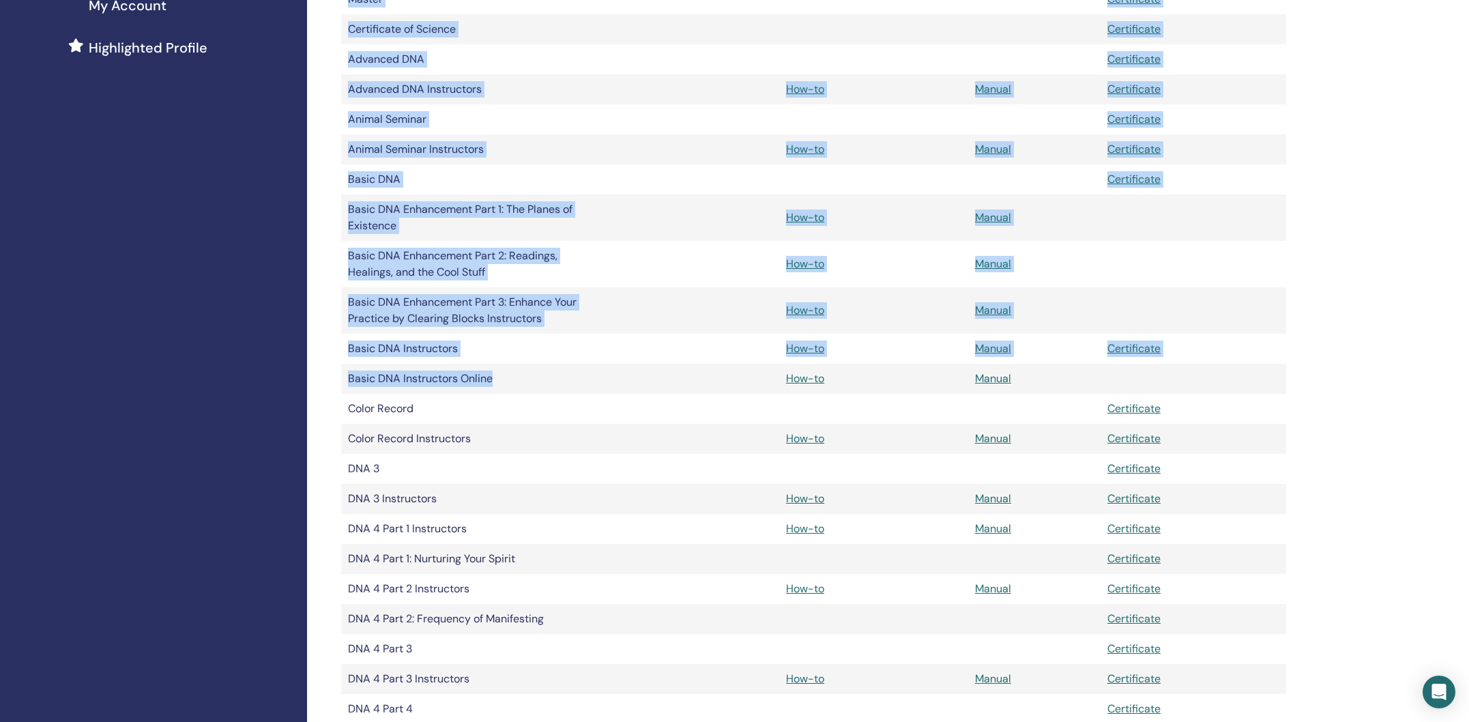
drag, startPoint x: 338, startPoint y: 380, endPoint x: 507, endPoint y: 382, distance: 168.5
drag, startPoint x: 518, startPoint y: 381, endPoint x: 542, endPoint y: 382, distance: 23.9
click at [518, 381] on td "Basic DNA Instructors Online" at bounding box center [464, 379] width 246 height 30
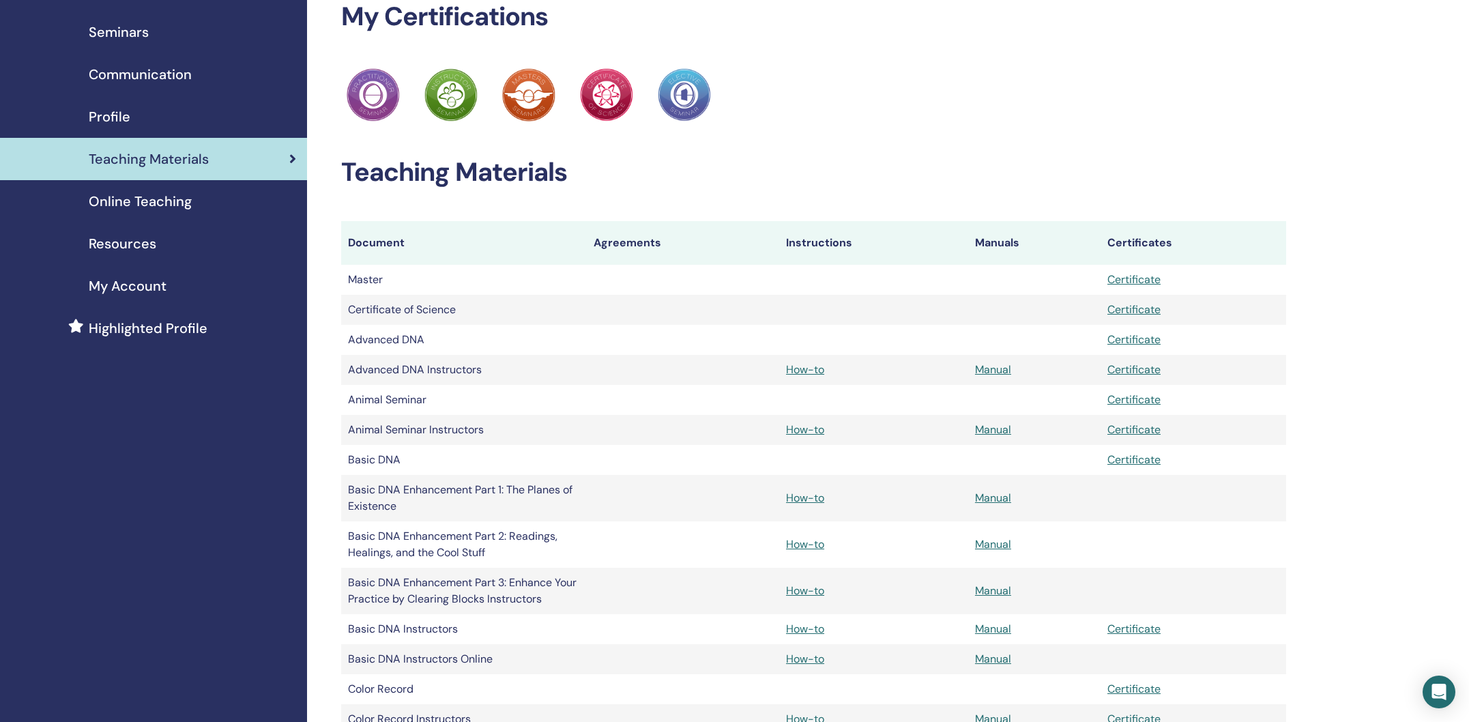
scroll to position [0, 0]
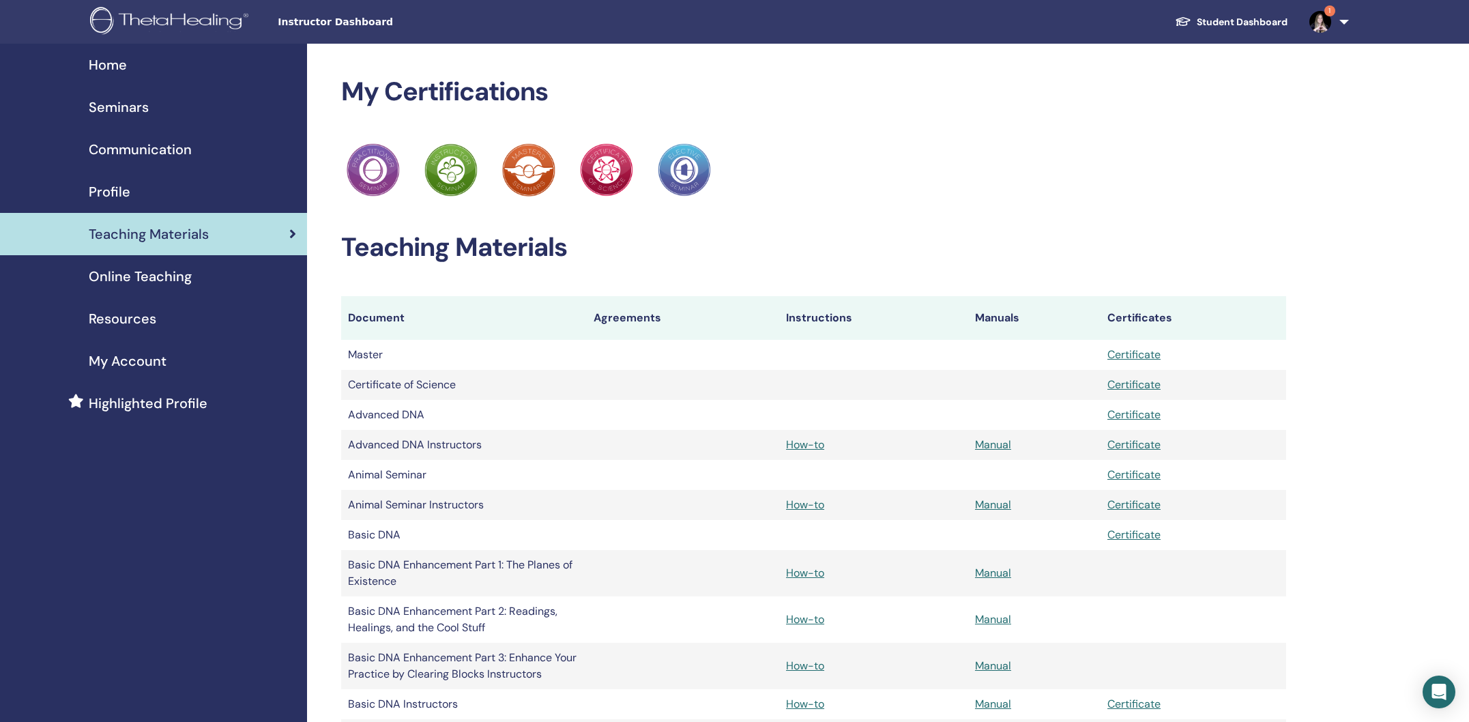
click at [120, 276] on span "Online Teaching" at bounding box center [140, 276] width 103 height 20
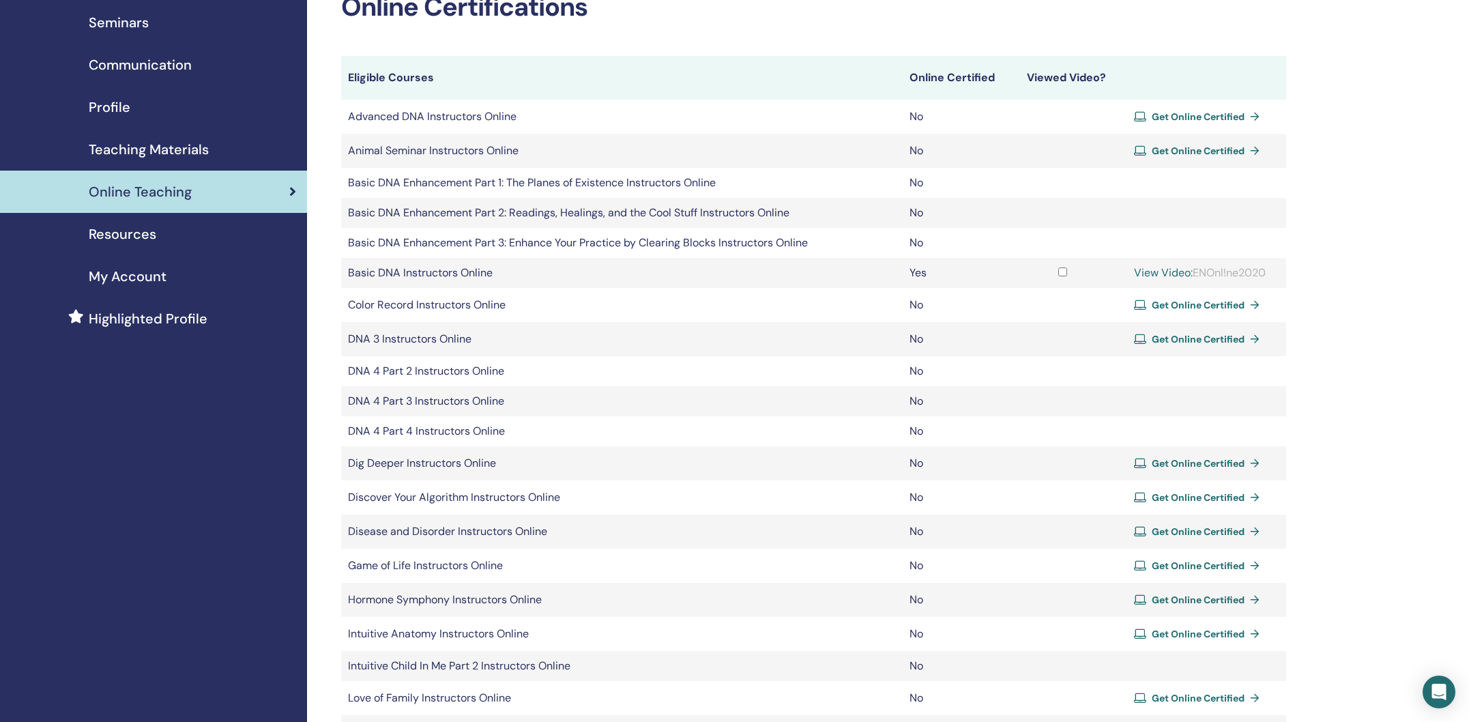
scroll to position [111, 0]
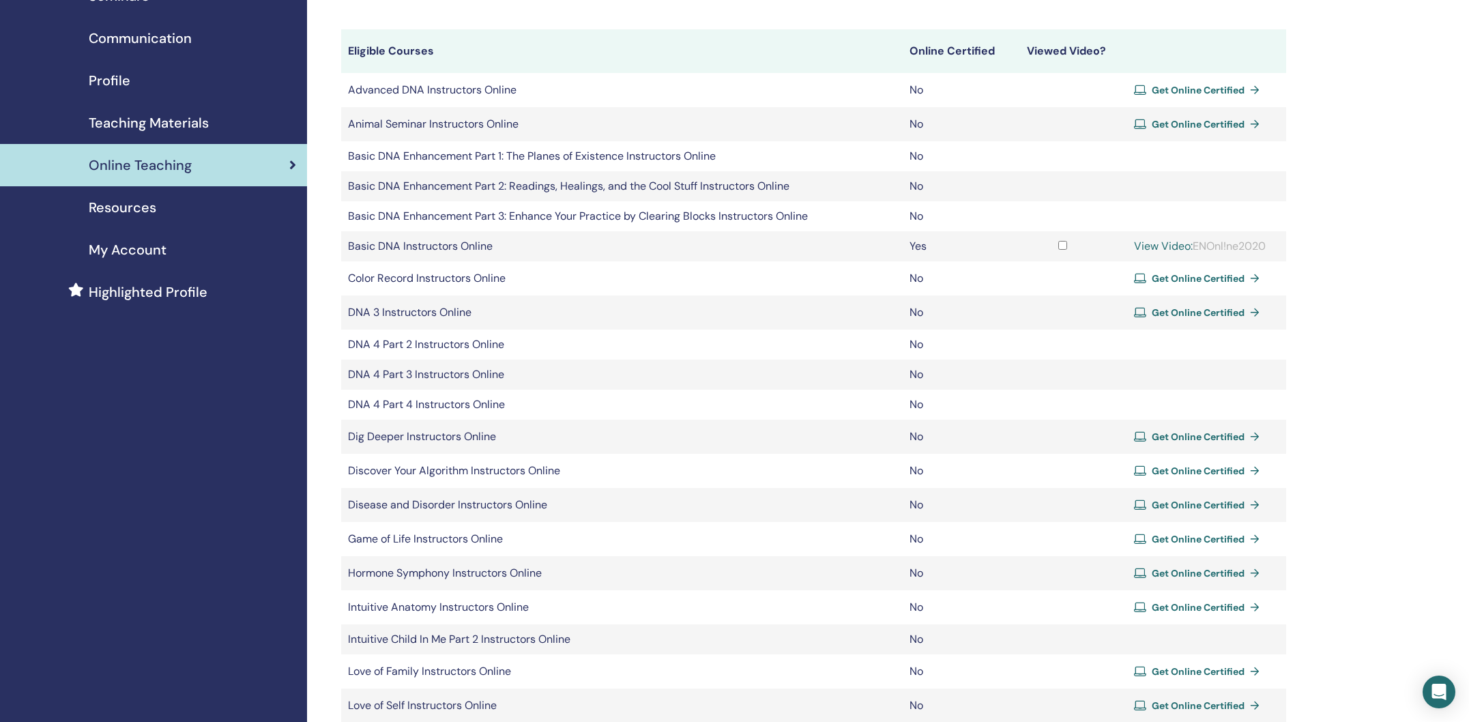
click at [115, 210] on span "Resources" at bounding box center [123, 207] width 68 height 20
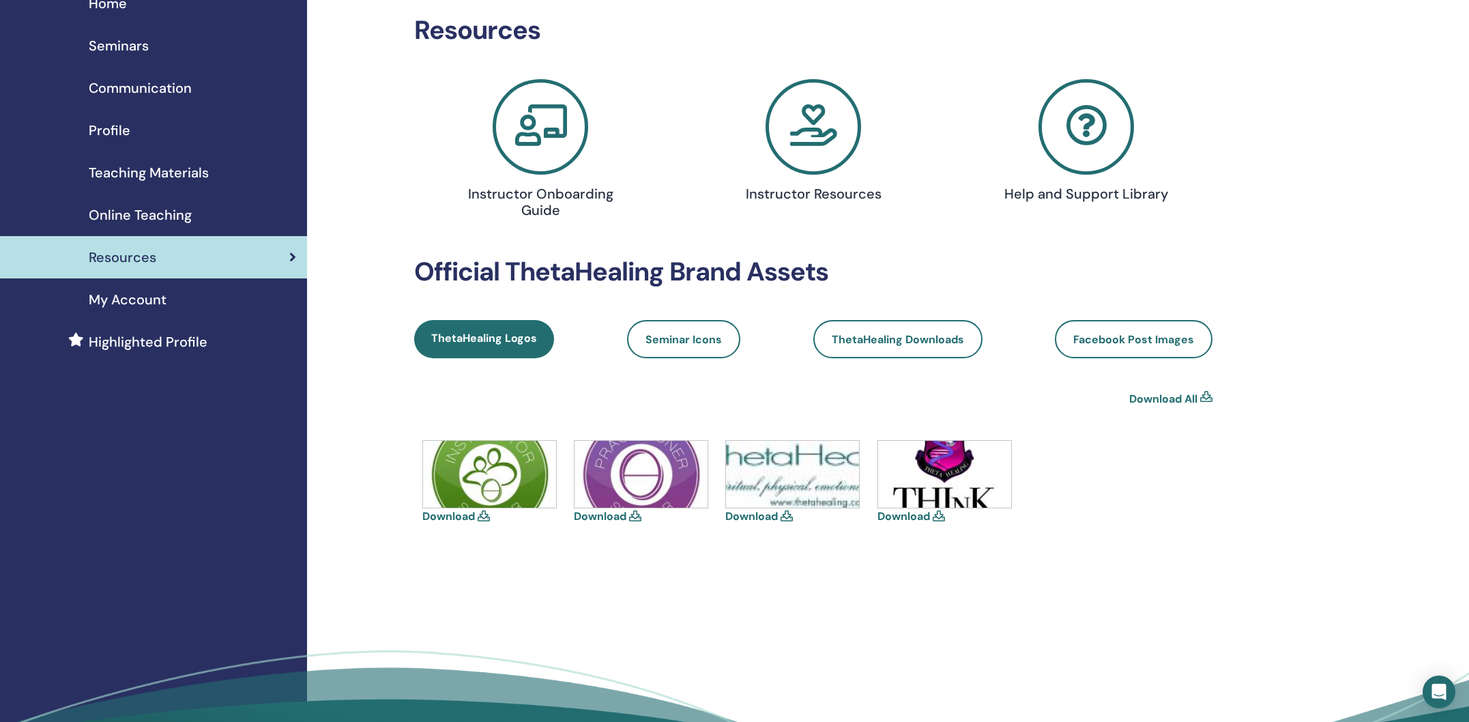
scroll to position [52, 0]
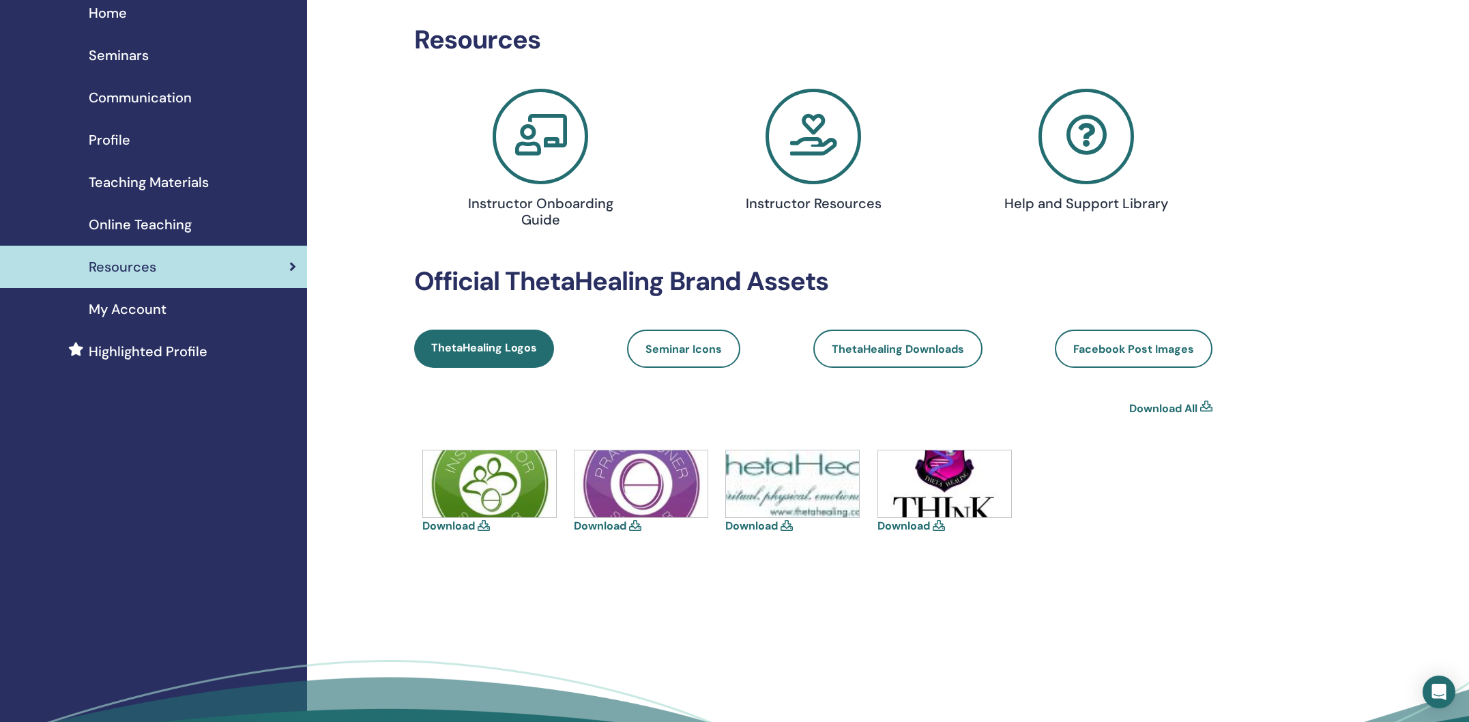
click at [833, 130] on icon at bounding box center [812, 136] width 95 height 95
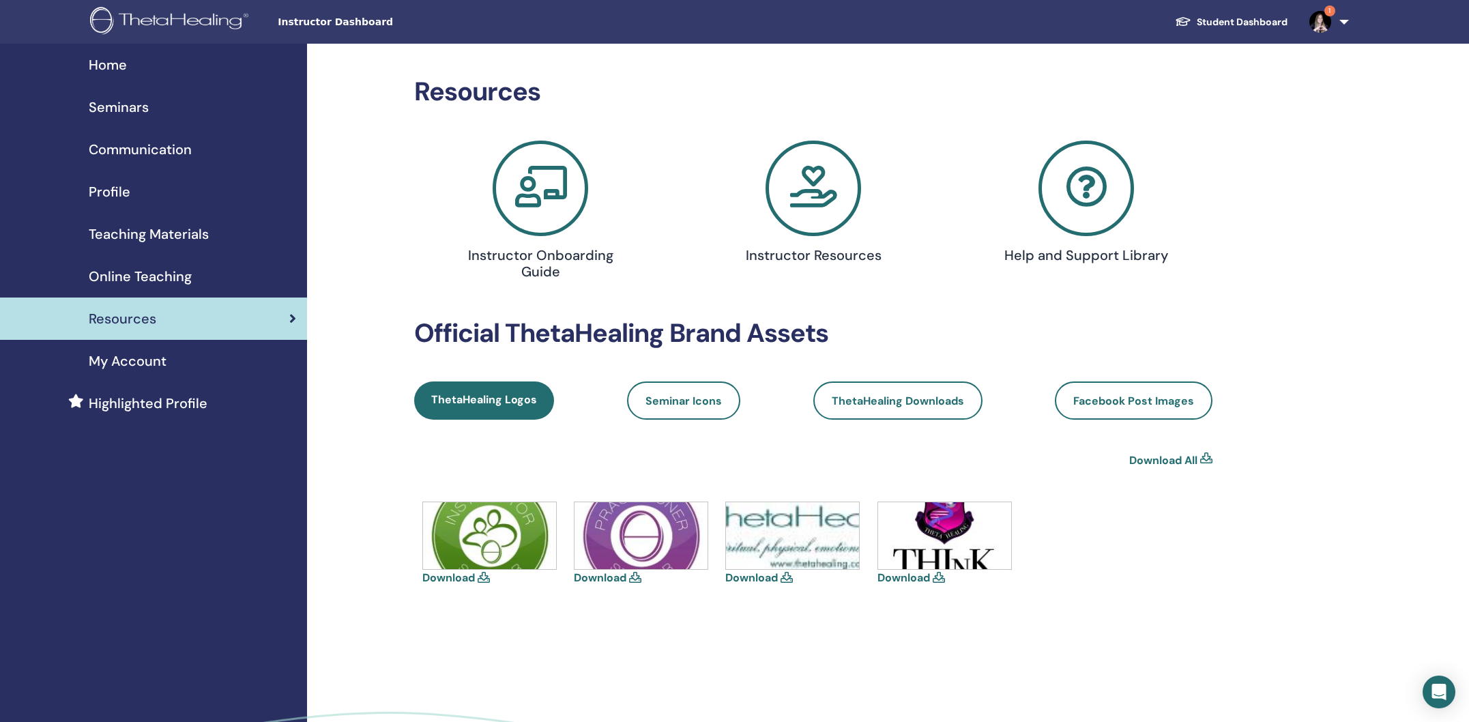
scroll to position [52, 0]
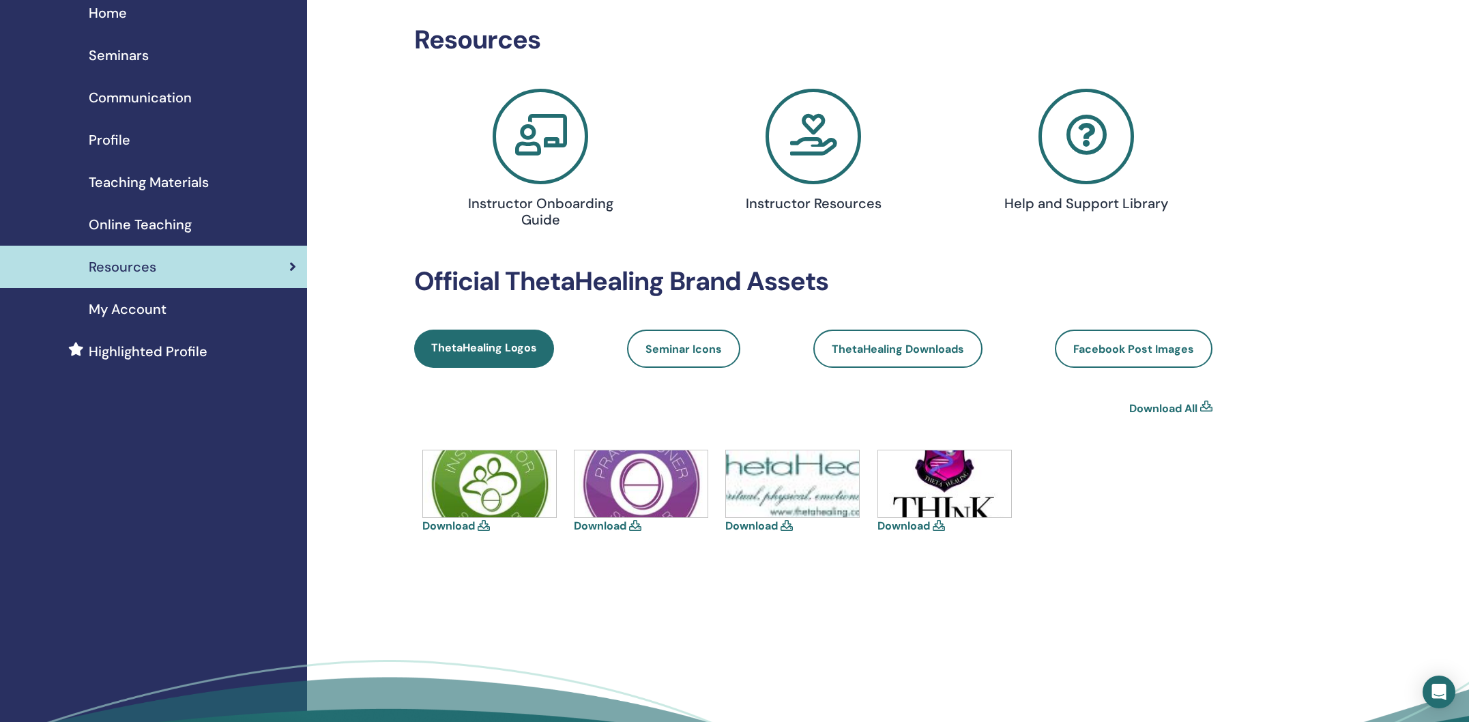
click at [824, 175] on icon at bounding box center [812, 136] width 95 height 95
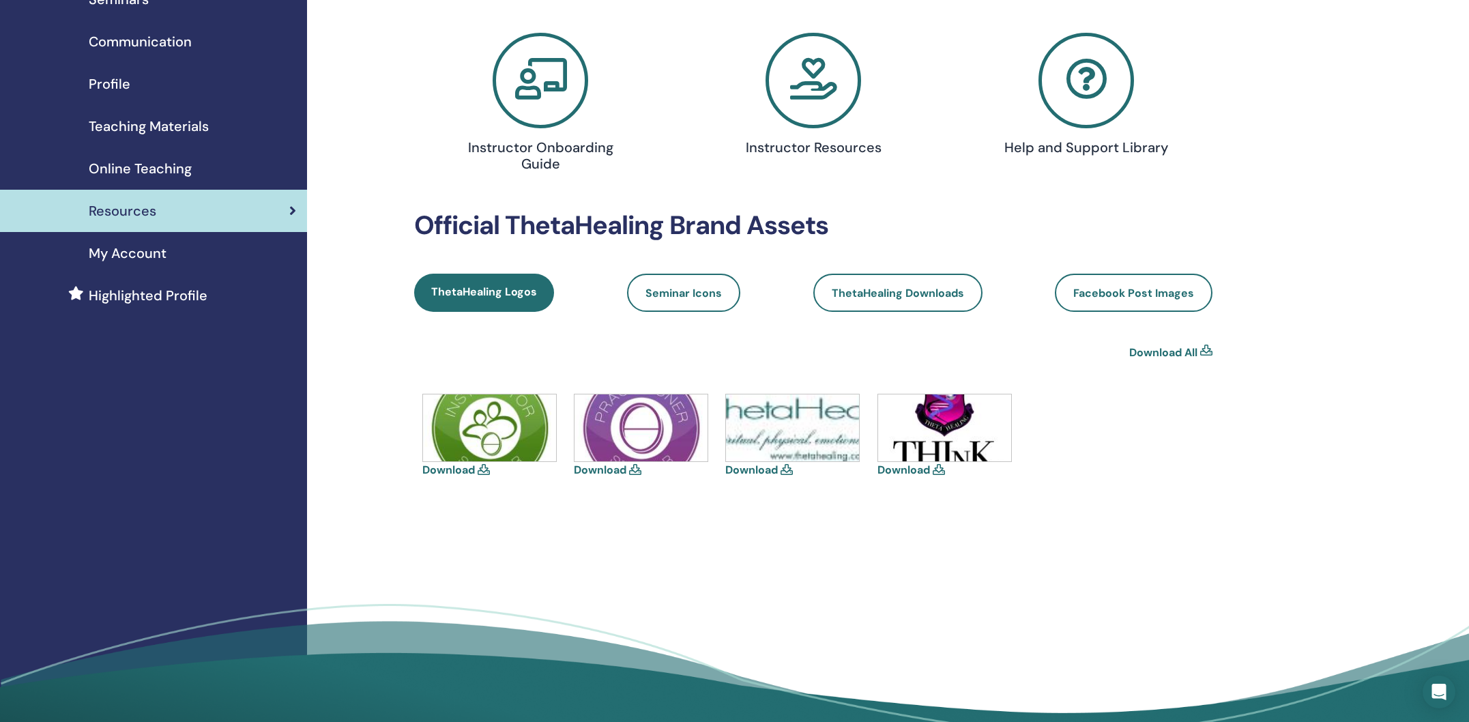
scroll to position [110, 0]
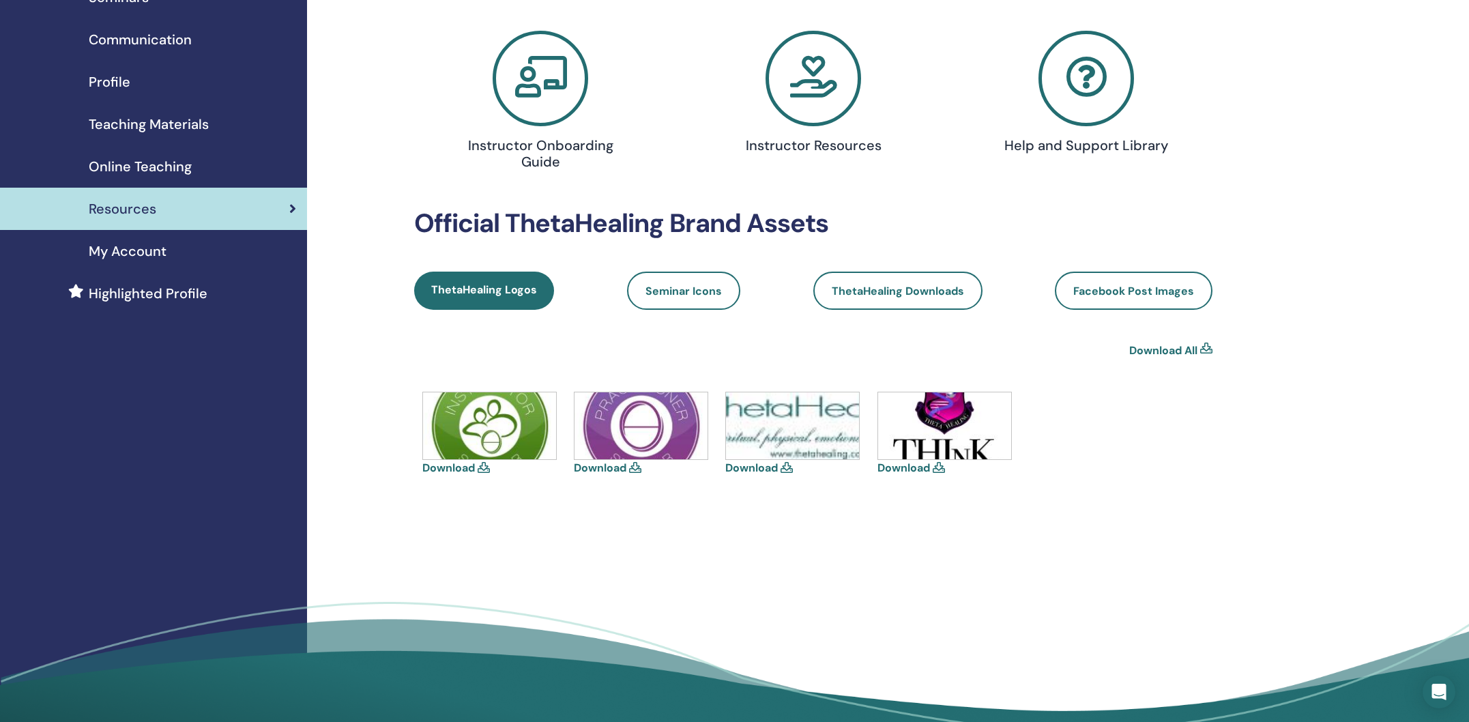
click at [130, 301] on span "Highlighted Profile" at bounding box center [148, 293] width 119 height 20
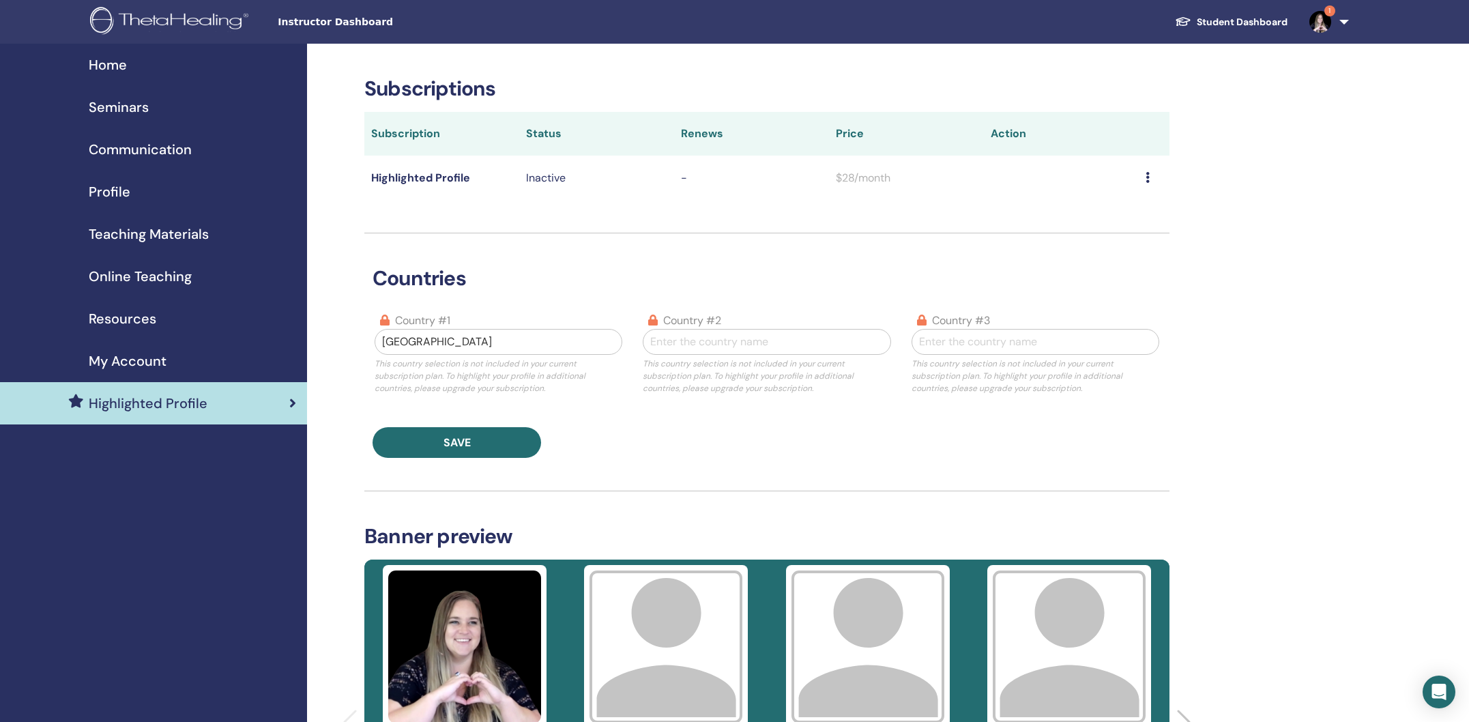
click at [114, 69] on span "Home" at bounding box center [108, 65] width 38 height 20
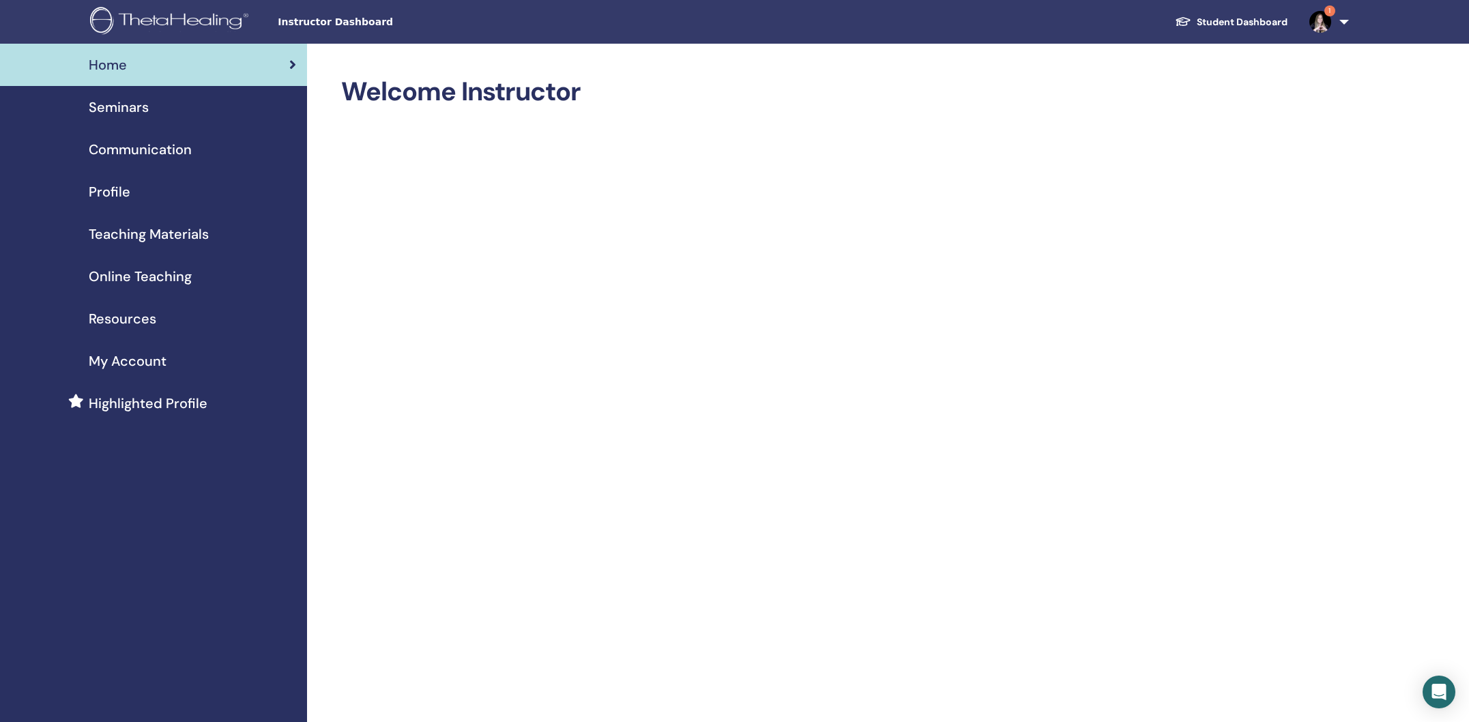
click at [139, 366] on span "My Account" at bounding box center [128, 361] width 78 height 20
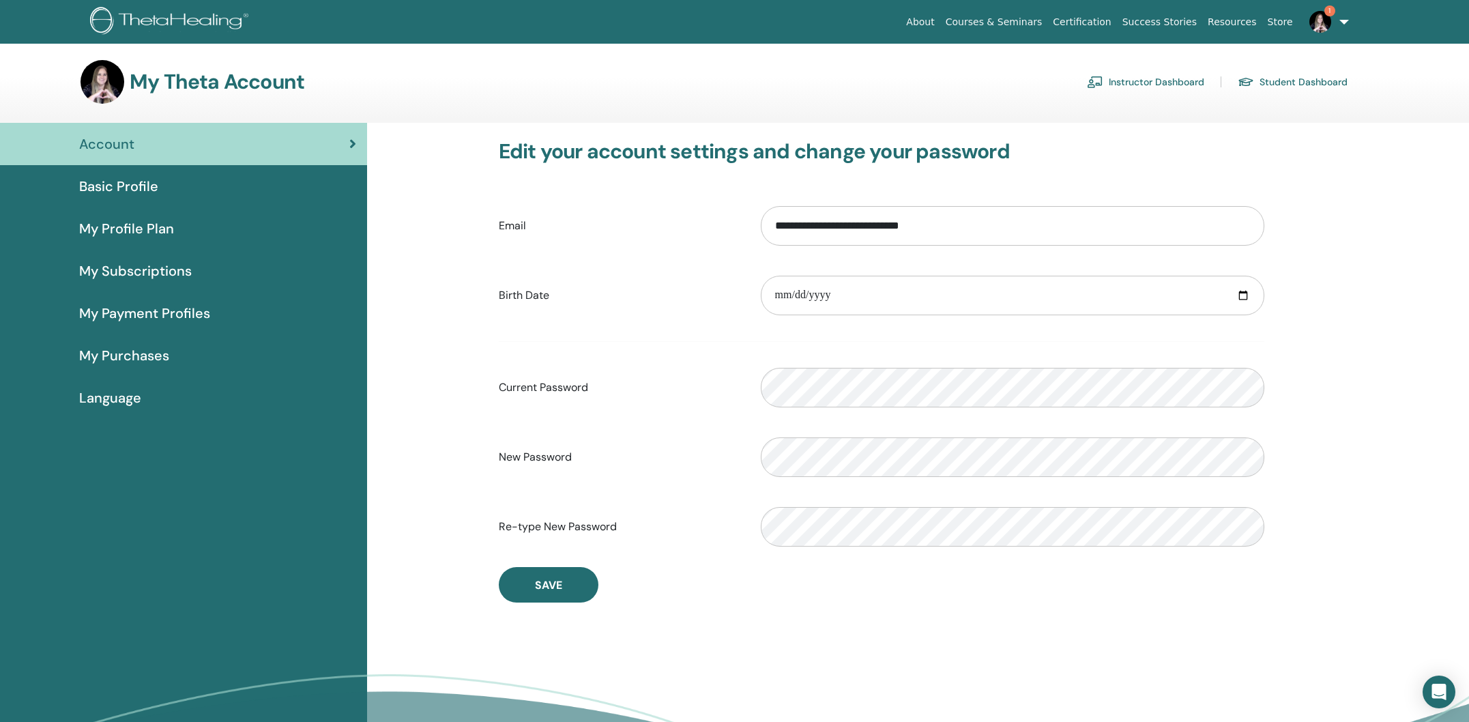
click at [121, 185] on span "Basic Profile" at bounding box center [118, 186] width 79 height 20
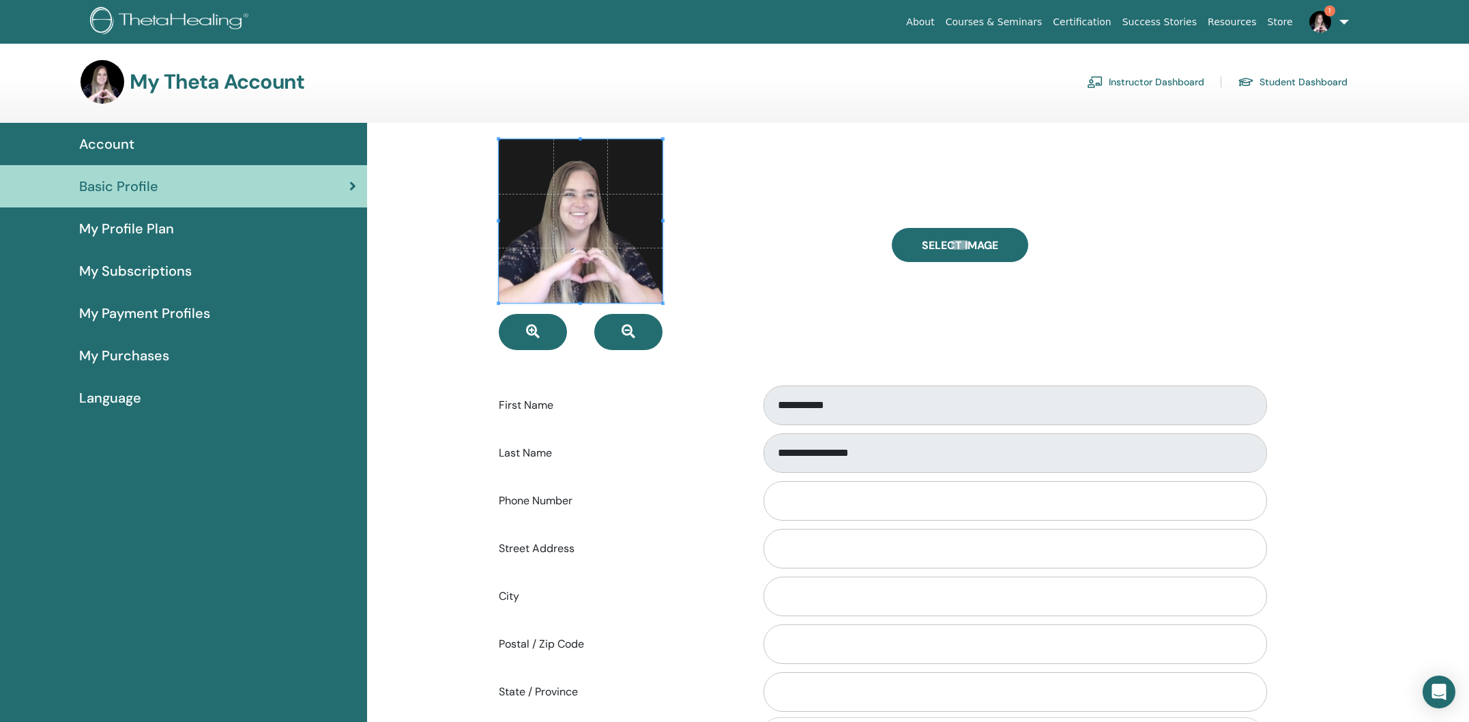
click at [1169, 87] on link "Instructor Dashboard" at bounding box center [1145, 82] width 117 height 22
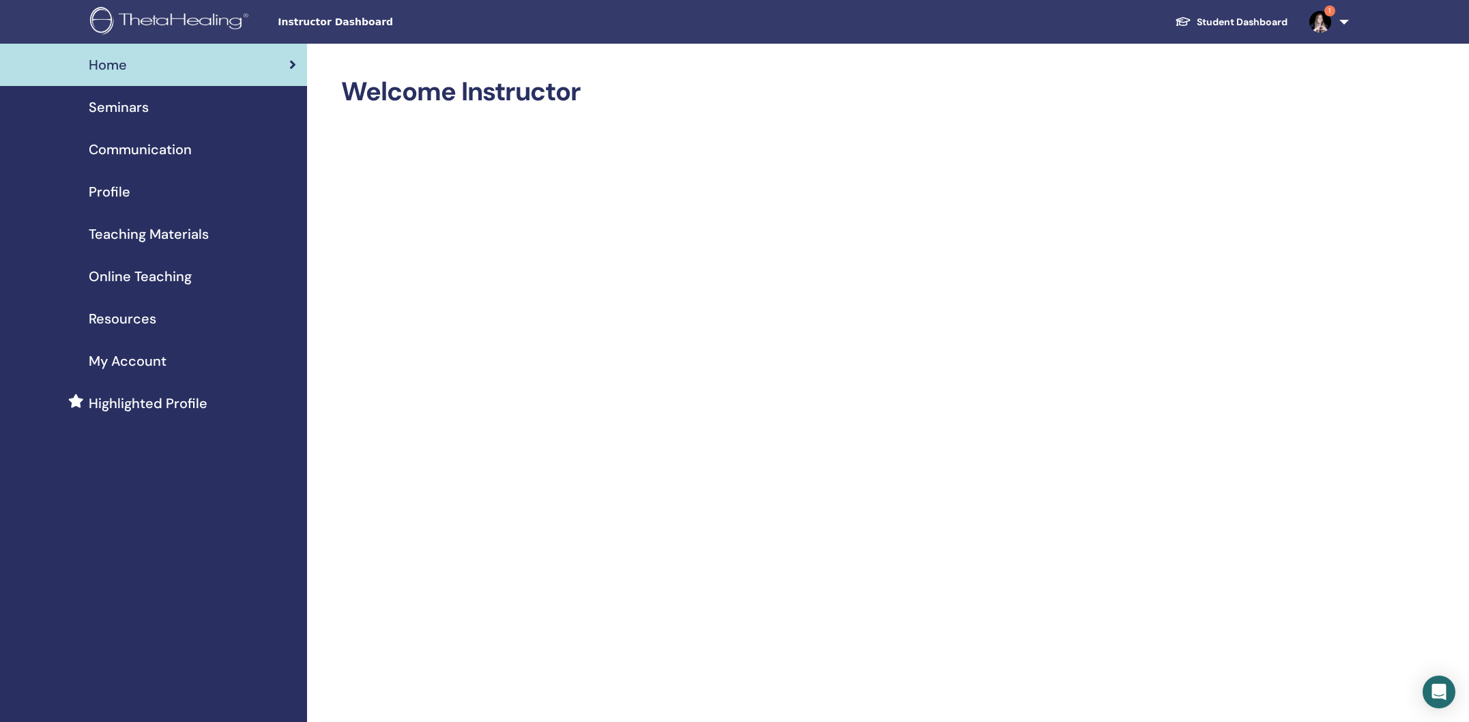
click at [113, 190] on span "Profile" at bounding box center [110, 191] width 42 height 20
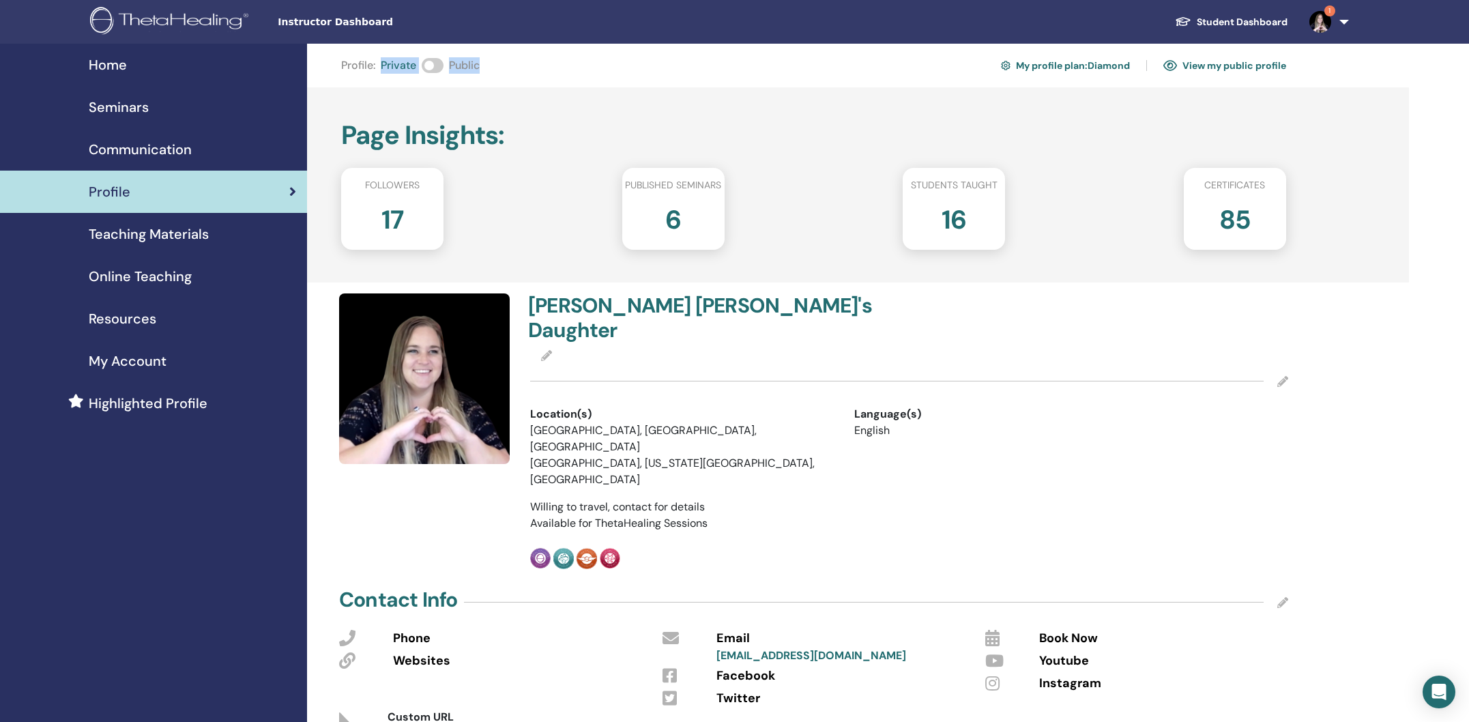
drag, startPoint x: 375, startPoint y: 77, endPoint x: 494, endPoint y: 75, distance: 118.7
click at [494, 75] on div "Profile : Private Public My profile plan : Diamond View my public profile" at bounding box center [813, 66] width 945 height 22
click at [492, 76] on div "Profile : Private Public My profile plan : Diamond View my public profile" at bounding box center [813, 66] width 945 height 22
drag, startPoint x: 406, startPoint y: 68, endPoint x: 396, endPoint y: 46, distance: 24.5
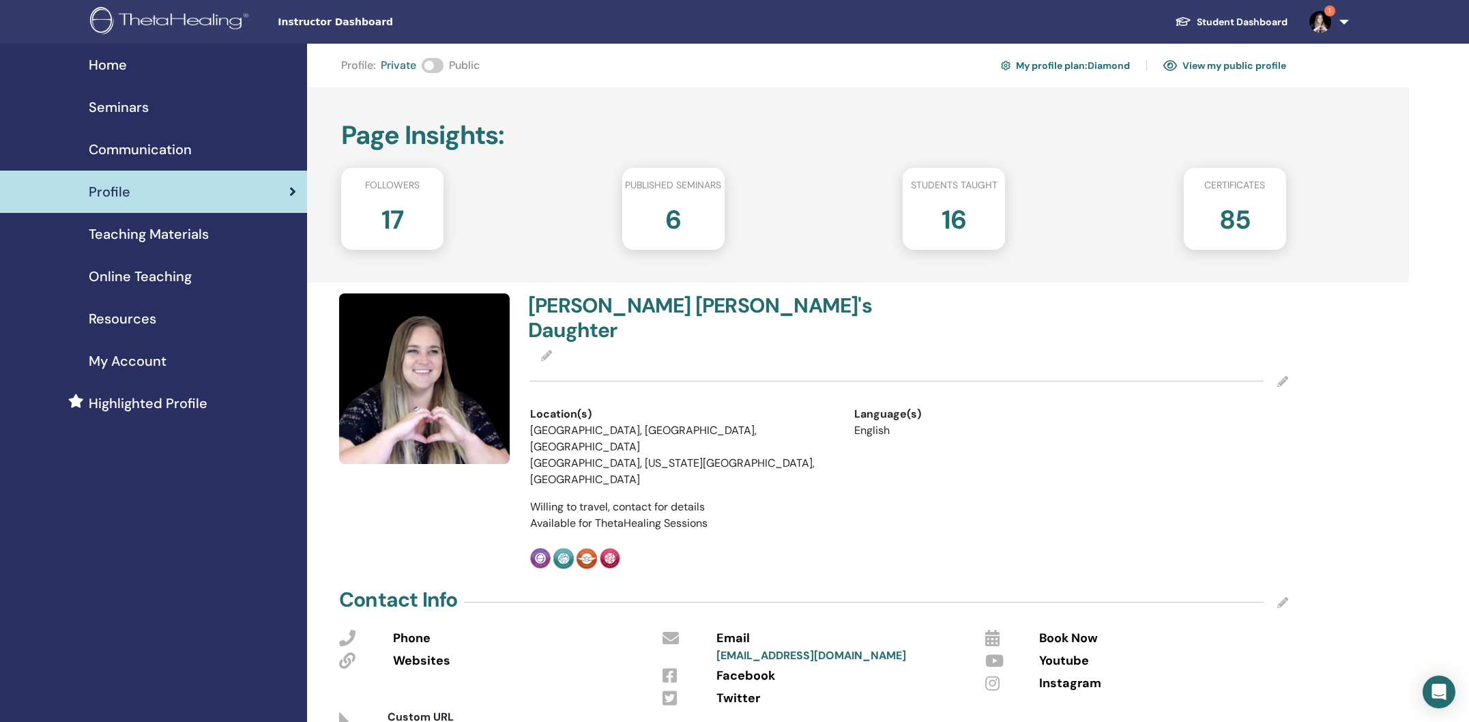
drag, startPoint x: 389, startPoint y: 75, endPoint x: 400, endPoint y: 77, distance: 11.1
click at [390, 75] on div "Profile : Private Public My profile plan : Diamond View my public profile" at bounding box center [813, 66] width 945 height 22
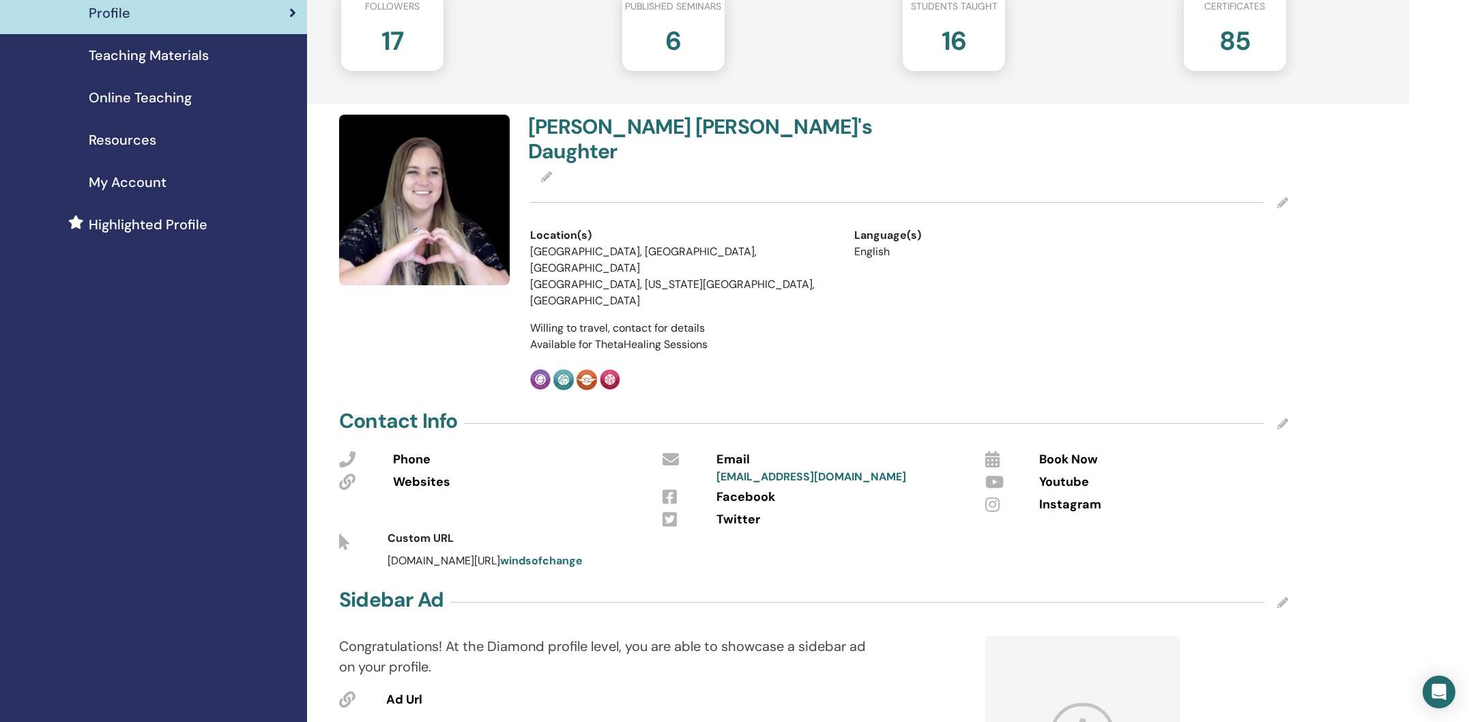
scroll to position [190, 0]
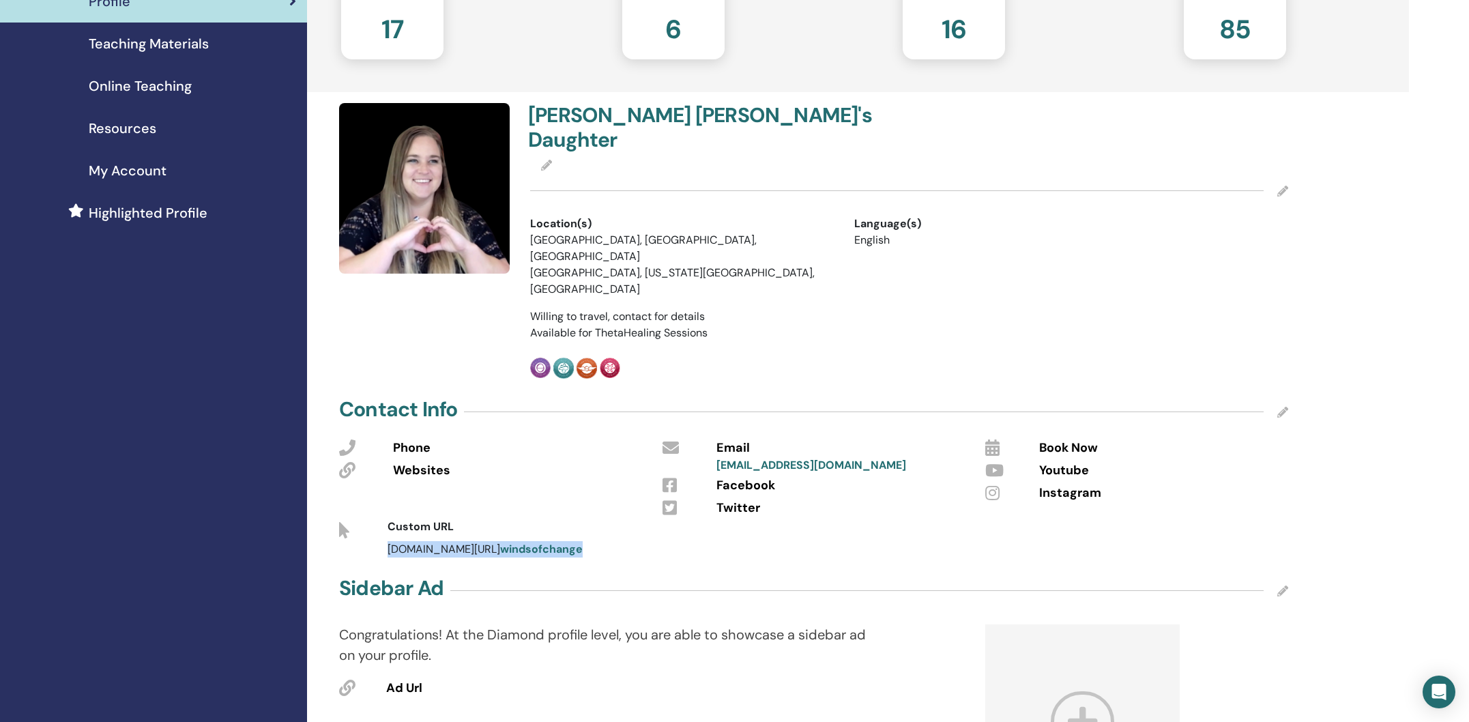
drag, startPoint x: 561, startPoint y: 496, endPoint x: 385, endPoint y: 494, distance: 176.7
click at [385, 541] on div "thetahealing.com/ windsofchange" at bounding box center [781, 549] width 808 height 16
copy span "thetahealing.com/ windsofchange"
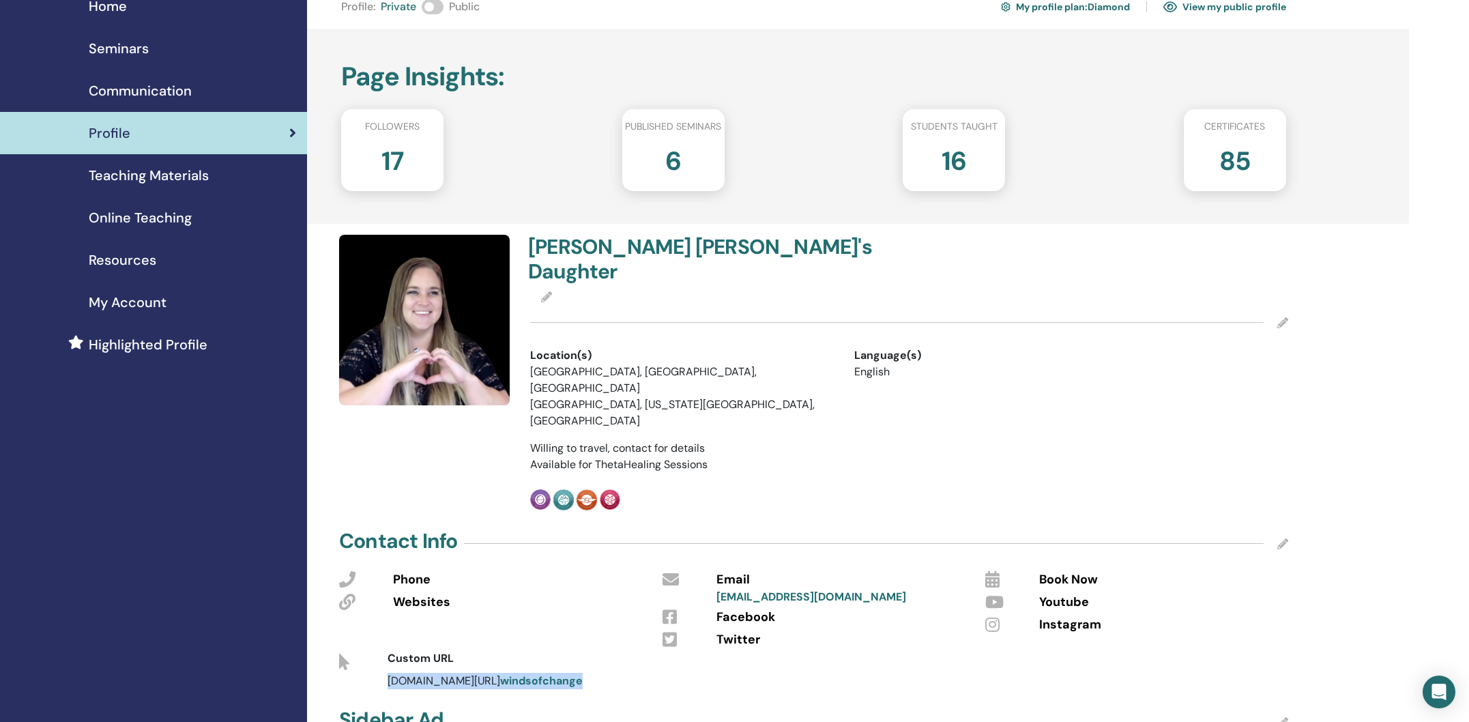
scroll to position [0, 0]
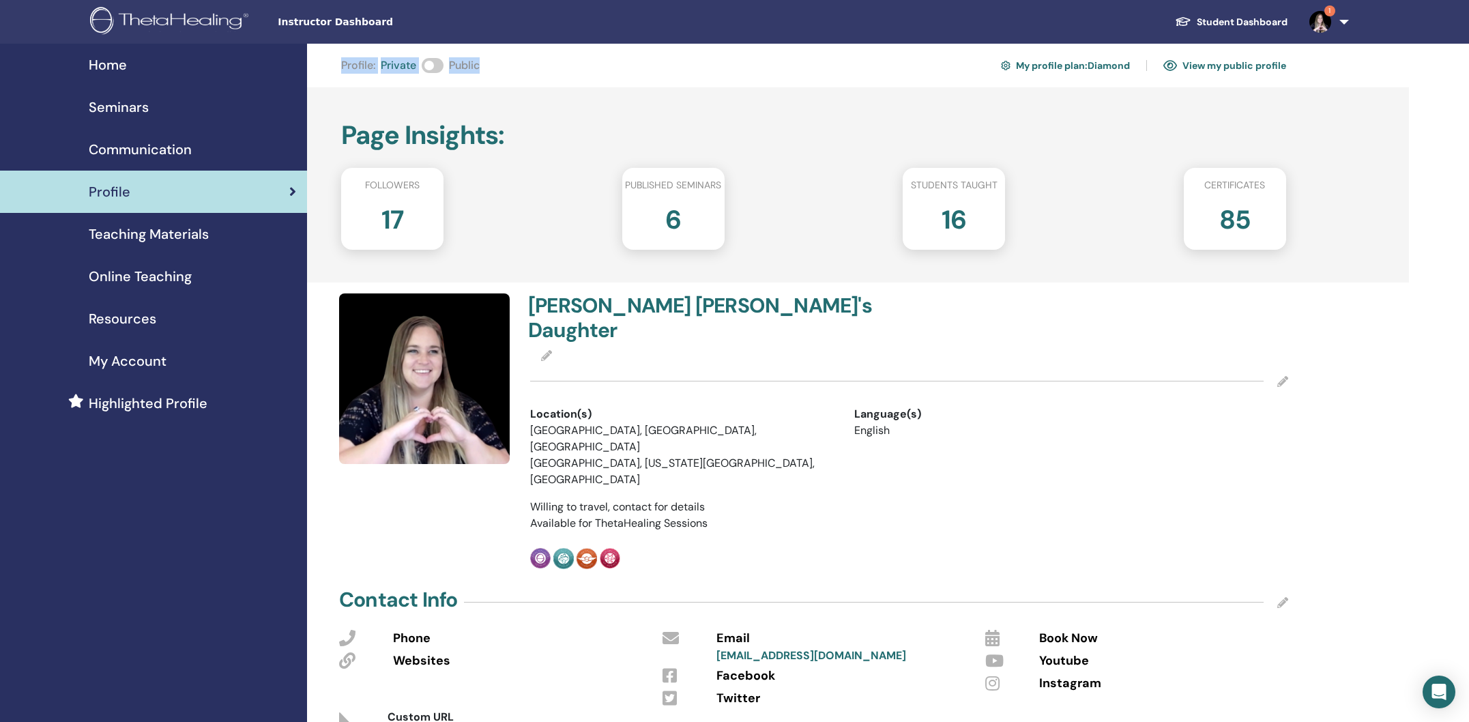
drag, startPoint x: 345, startPoint y: 72, endPoint x: 516, endPoint y: 102, distance: 173.7
click at [544, 65] on div "Profile : Private Public My profile plan : Diamond View my public profile" at bounding box center [813, 66] width 945 height 22
click at [136, 348] on link "My Account" at bounding box center [153, 361] width 307 height 42
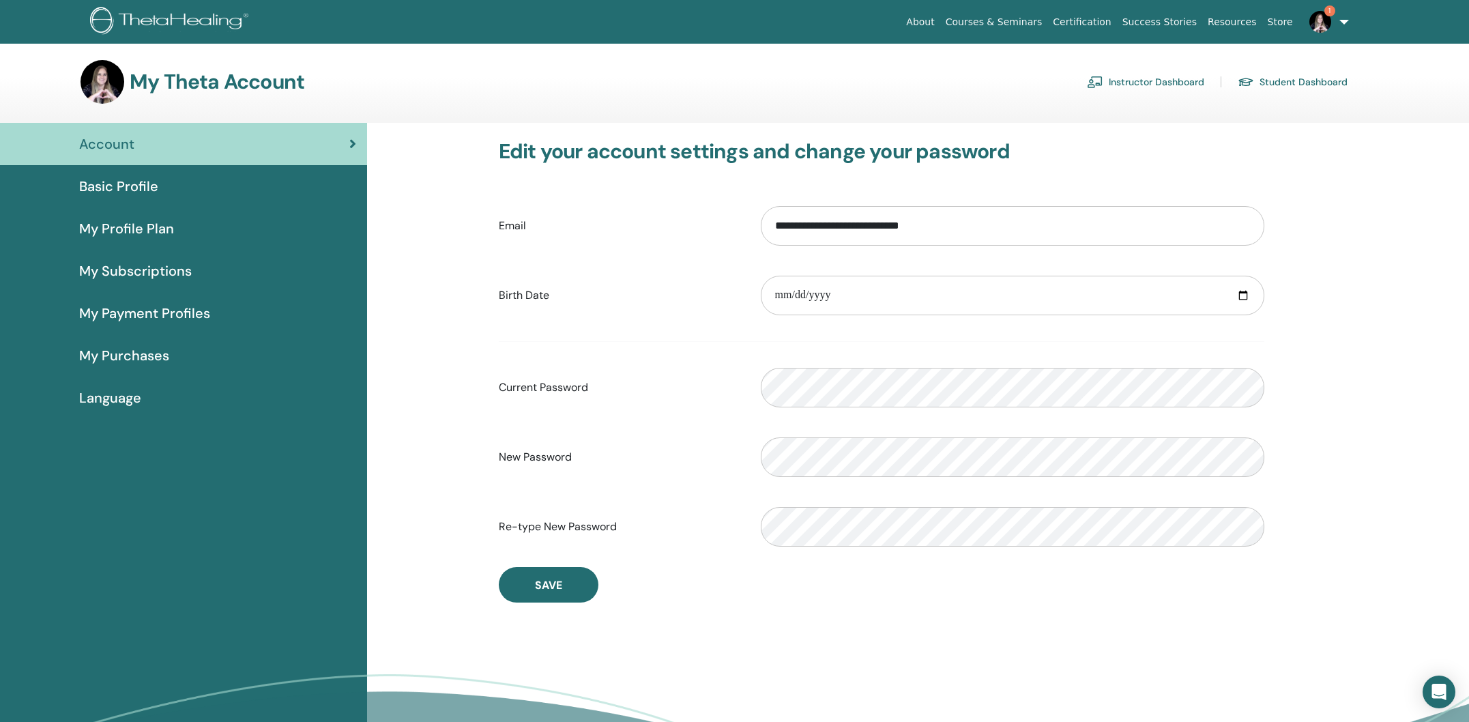
click at [120, 402] on span "Language" at bounding box center [110, 397] width 62 height 20
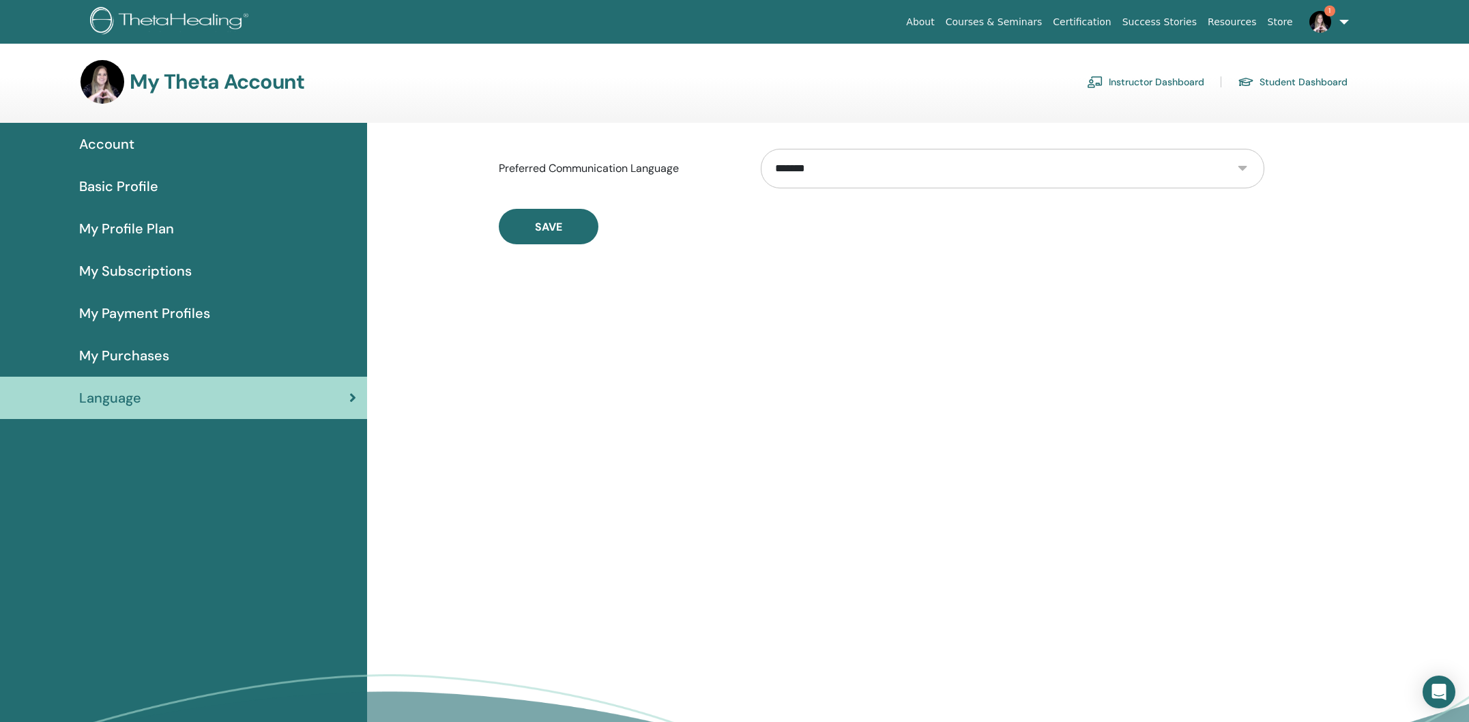
click at [862, 173] on select "**********" at bounding box center [1012, 169] width 503 height 40
click at [1155, 80] on link "Instructor Dashboard" at bounding box center [1145, 82] width 117 height 22
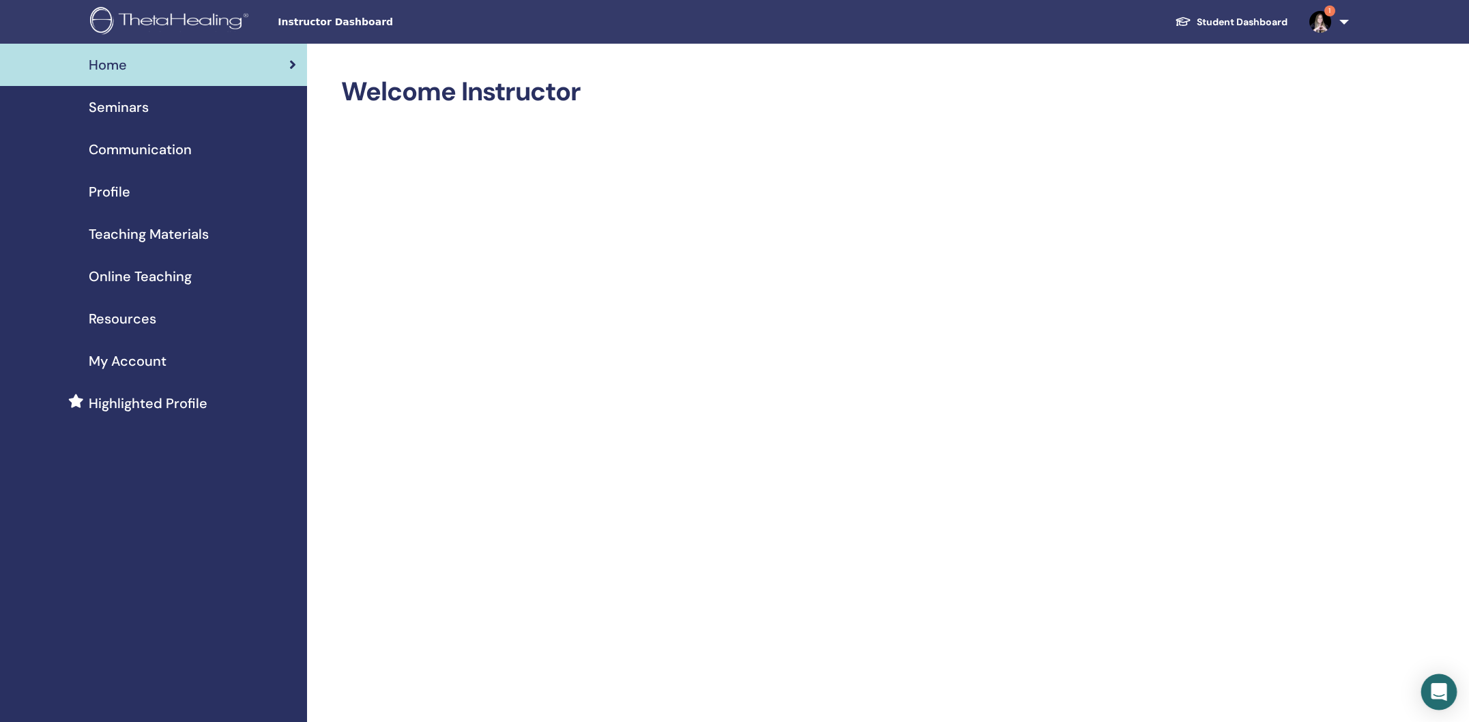
click at [1434, 696] on icon "Open Intercom Messenger" at bounding box center [1438, 692] width 16 height 18
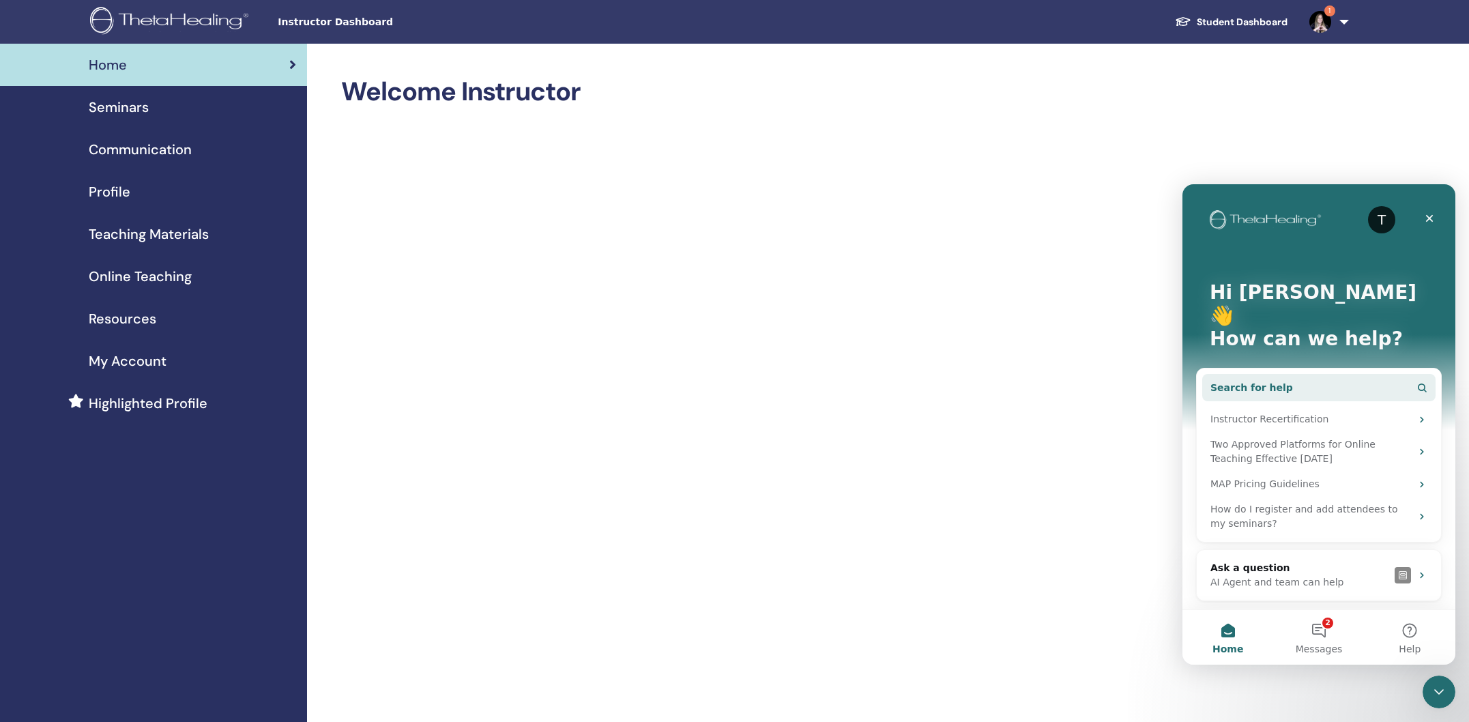
click at [1301, 374] on button "Search for help" at bounding box center [1318, 387] width 233 height 27
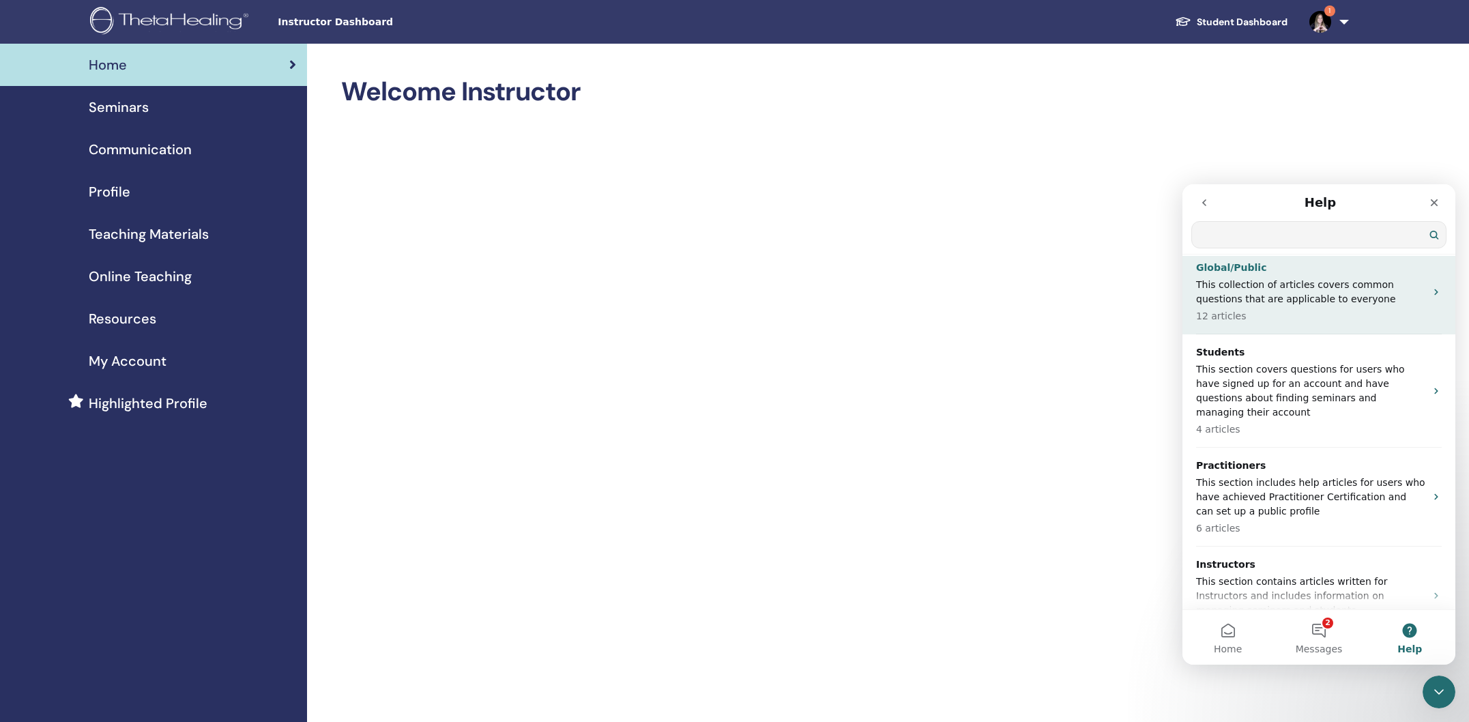
scroll to position [49, 0]
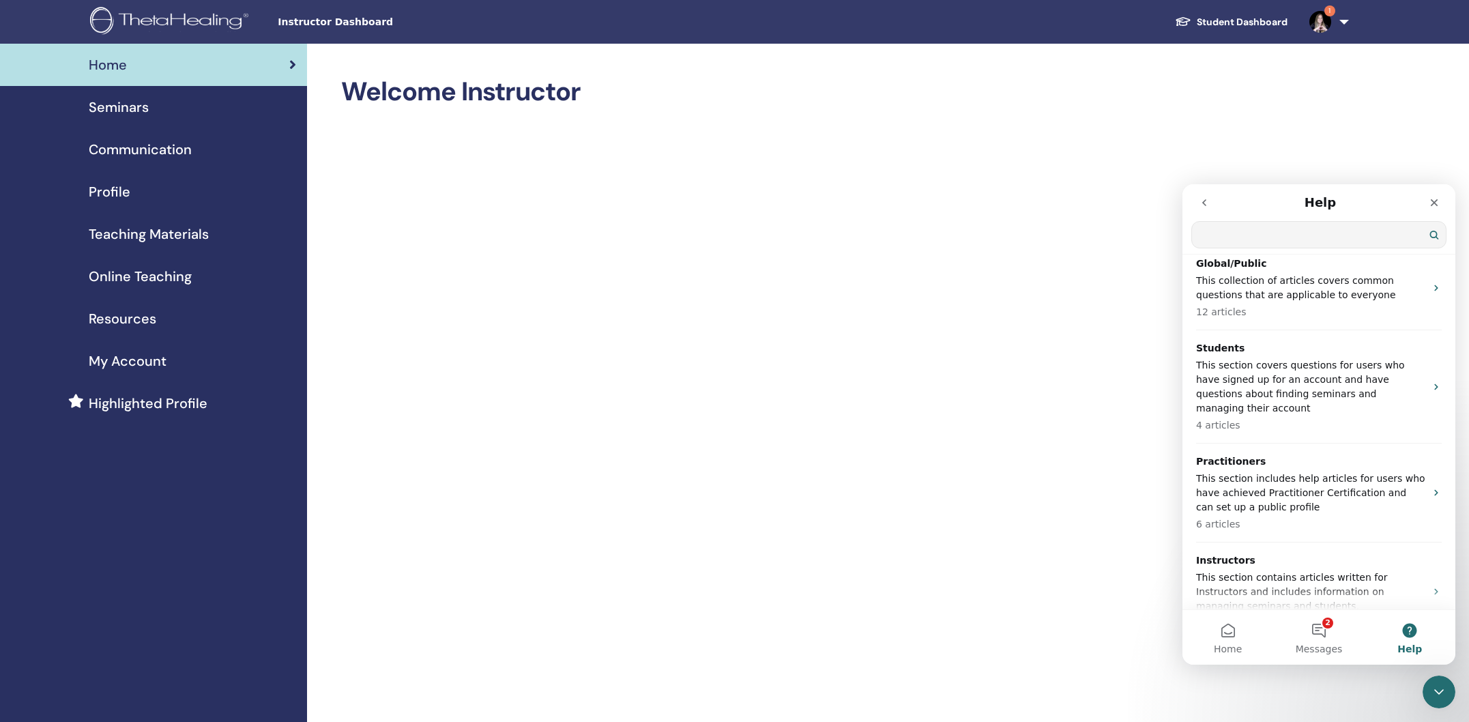
click at [1254, 236] on input "Search for help" at bounding box center [1319, 235] width 254 height 26
type input "***"
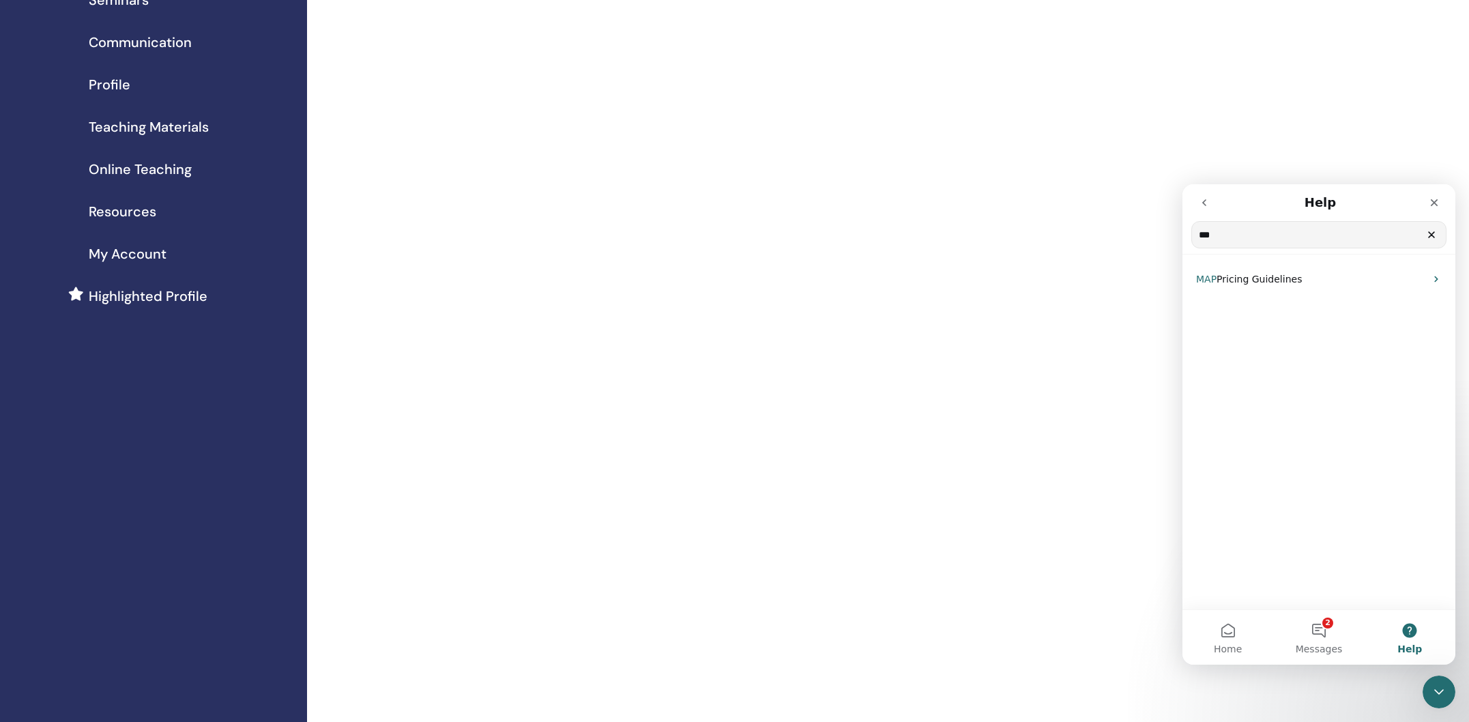
scroll to position [0, 0]
